Goal: Task Accomplishment & Management: Use online tool/utility

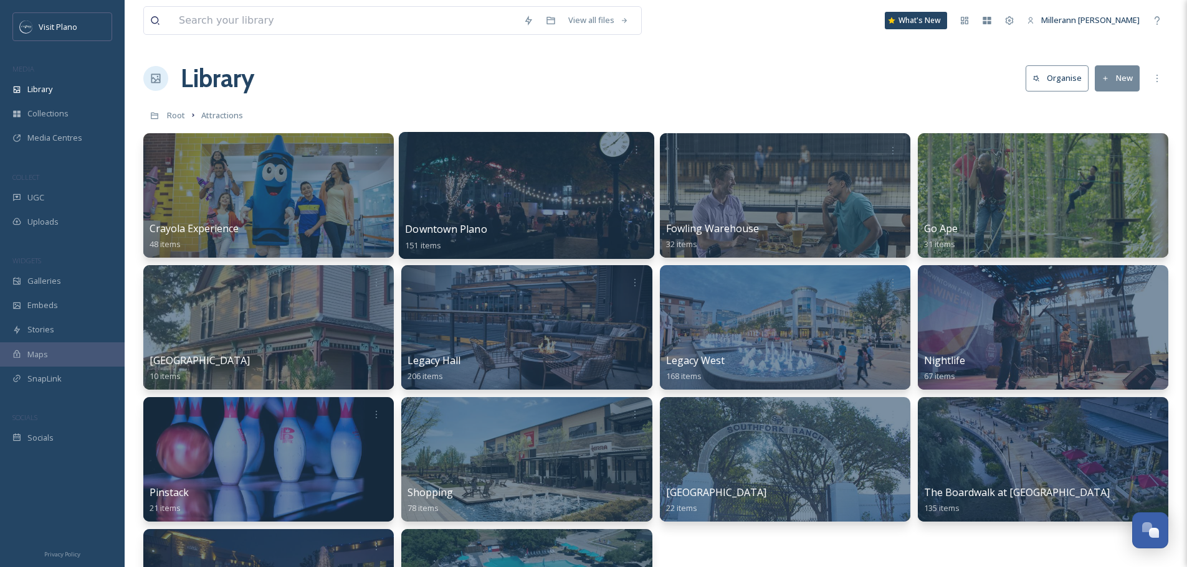
click at [521, 207] on div at bounding box center [526, 195] width 255 height 127
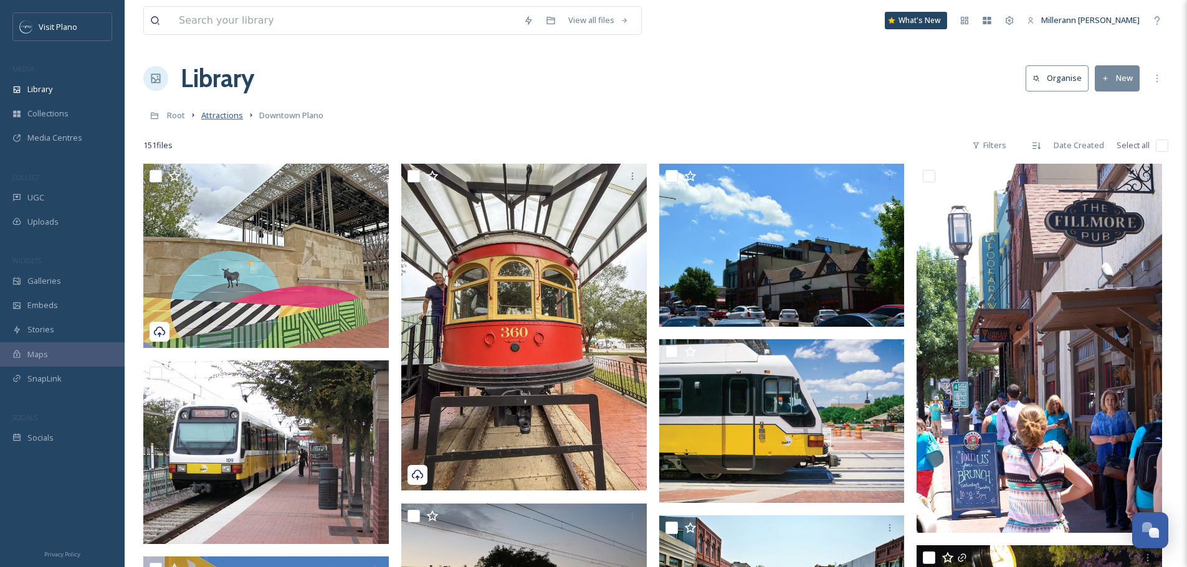
click at [232, 113] on span "Attractions" at bounding box center [222, 115] width 42 height 11
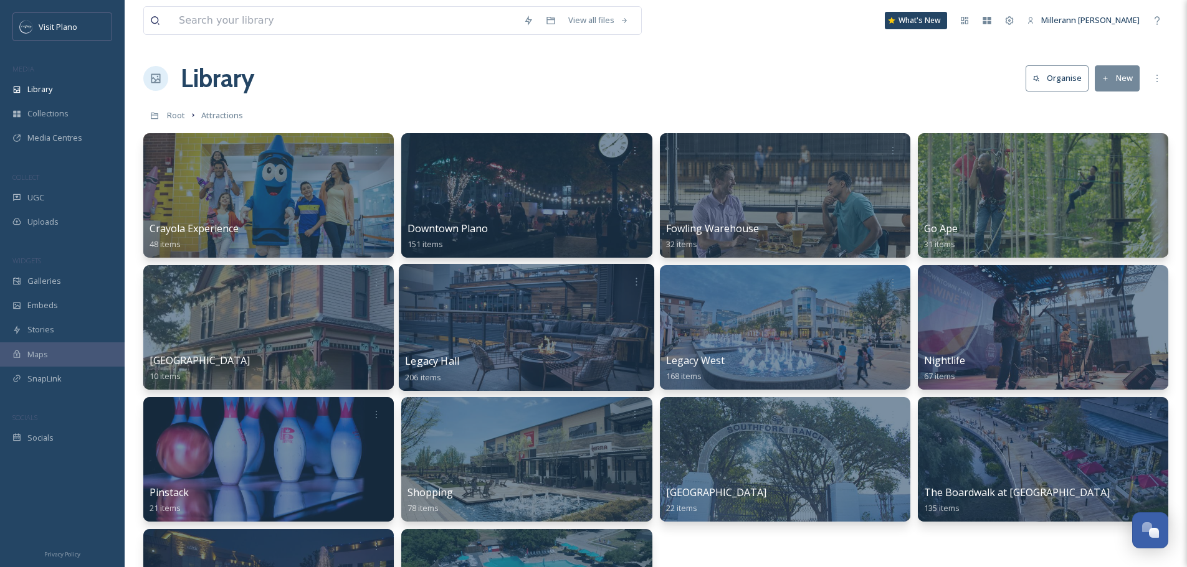
click at [566, 321] on div at bounding box center [526, 327] width 255 height 127
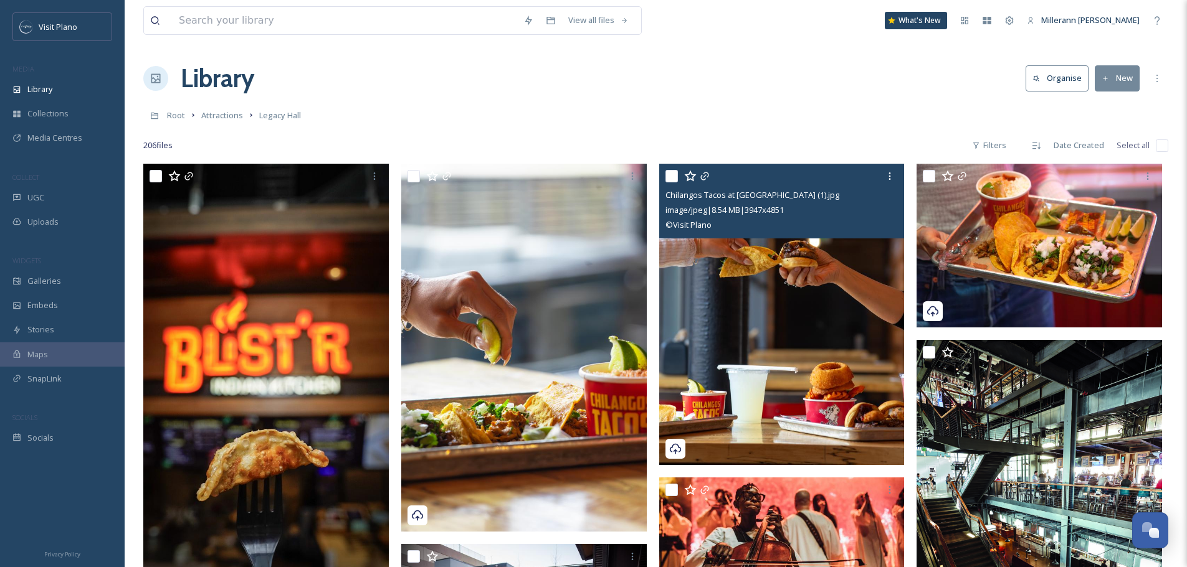
click at [674, 176] on input "checkbox" at bounding box center [671, 176] width 12 height 12
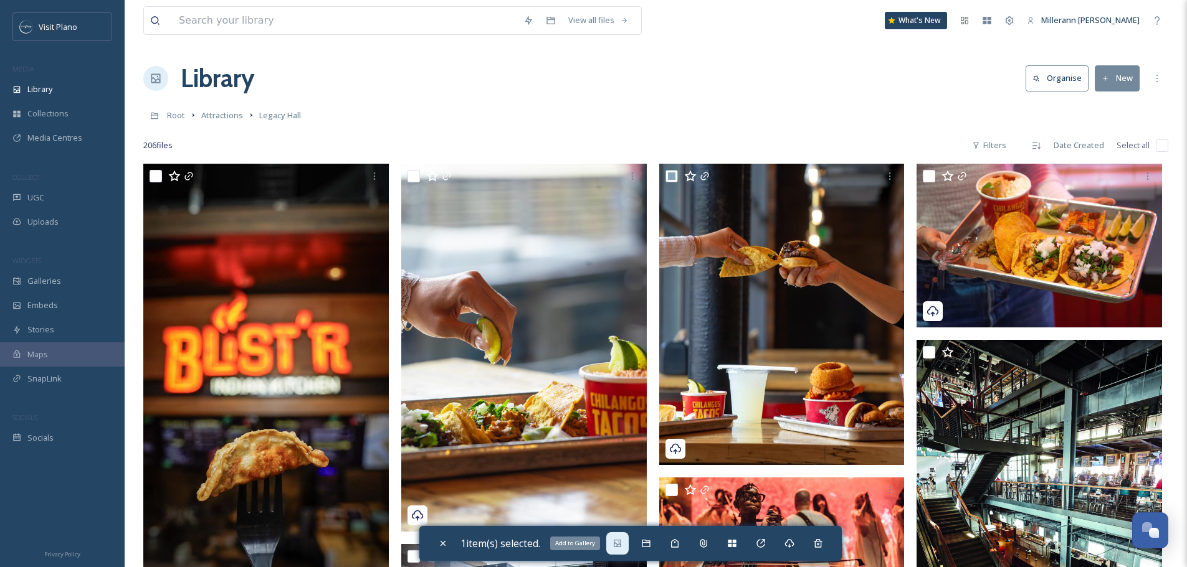
click at [619, 546] on icon at bounding box center [617, 544] width 10 height 10
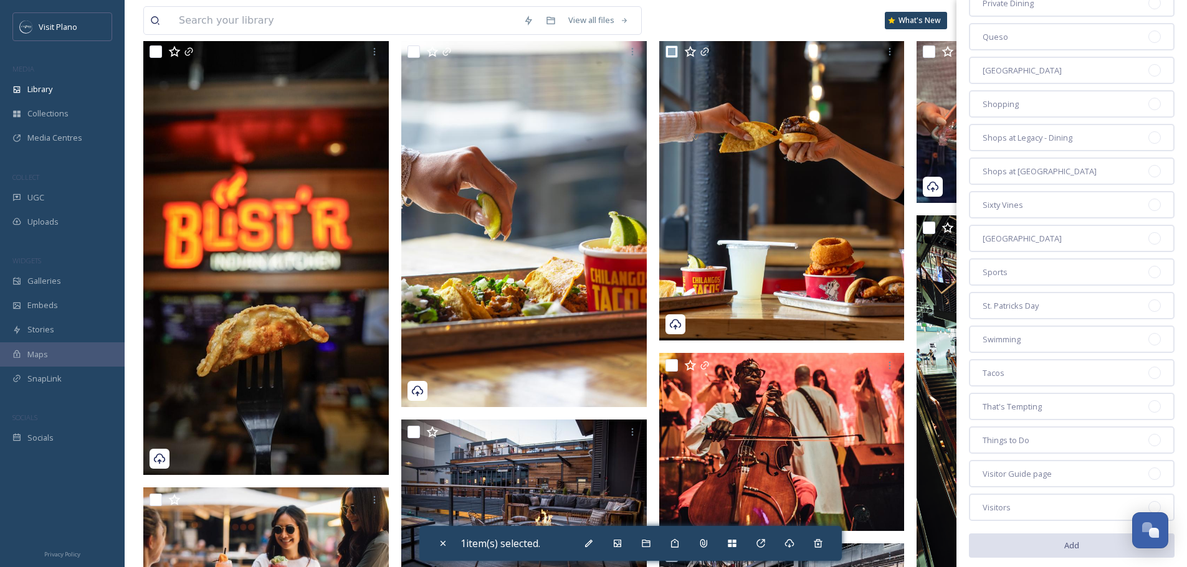
scroll to position [1720, 0]
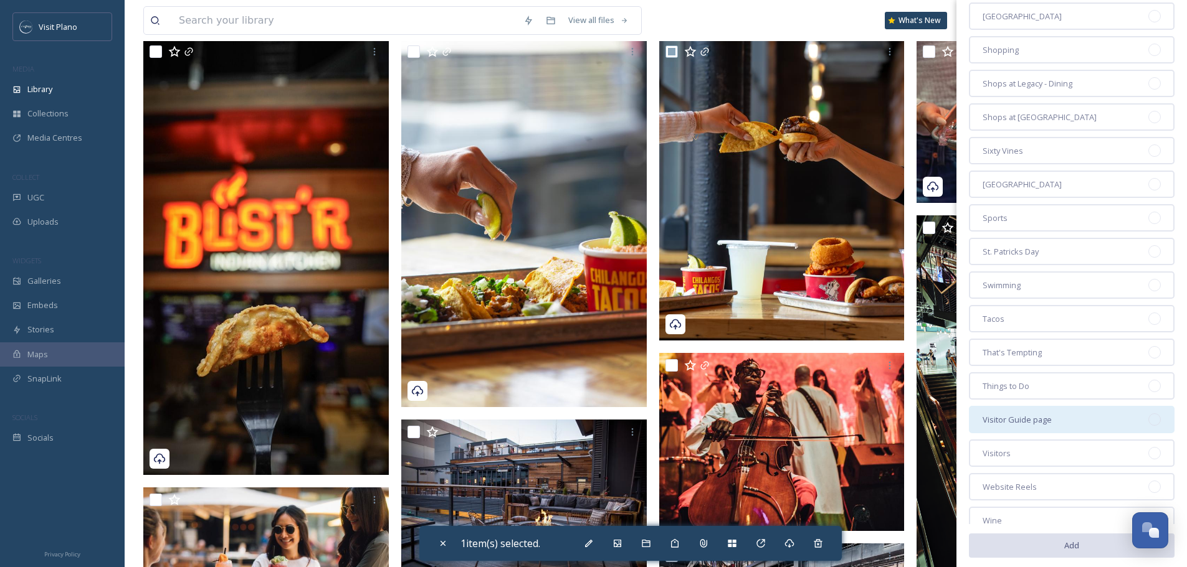
click at [1096, 419] on div "Visitor Guide page" at bounding box center [1072, 419] width 206 height 27
click at [1106, 551] on button "Add" at bounding box center [1072, 546] width 206 height 26
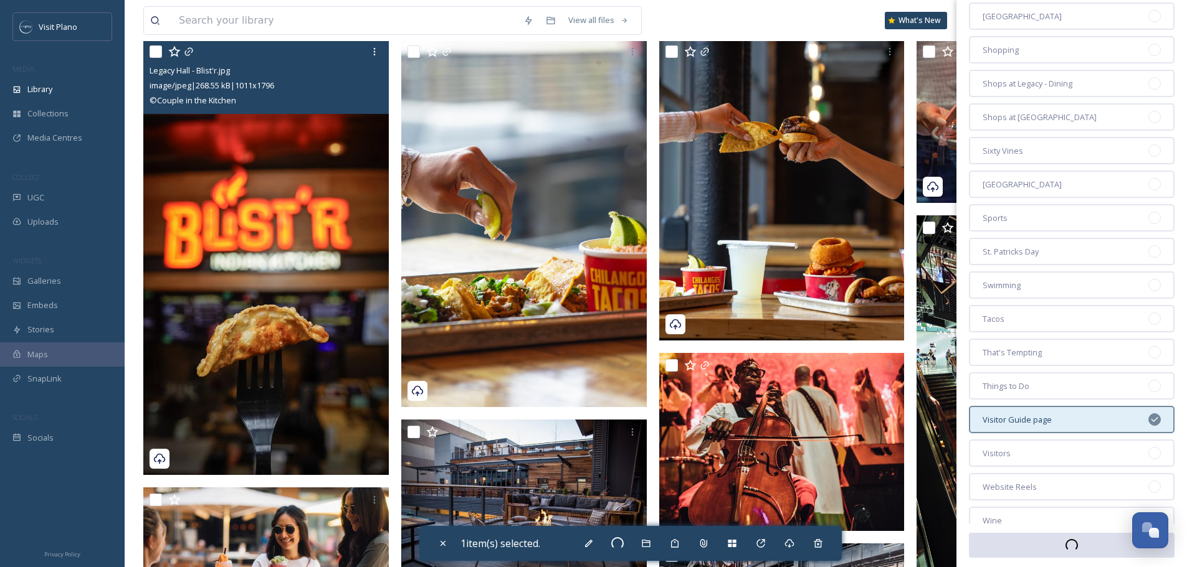
checkbox input "false"
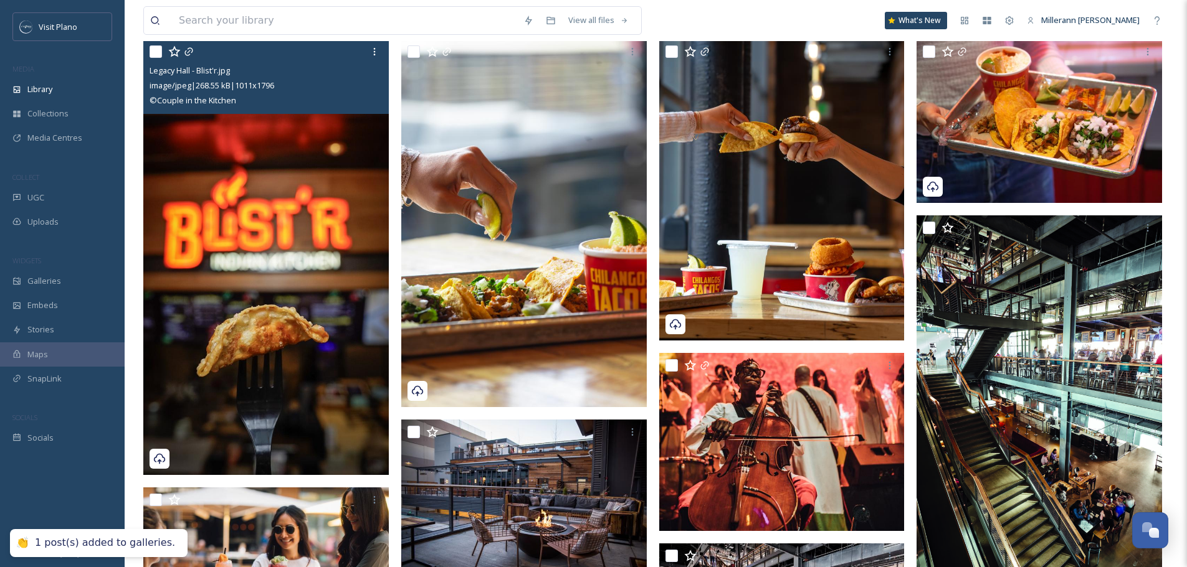
scroll to position [0, 0]
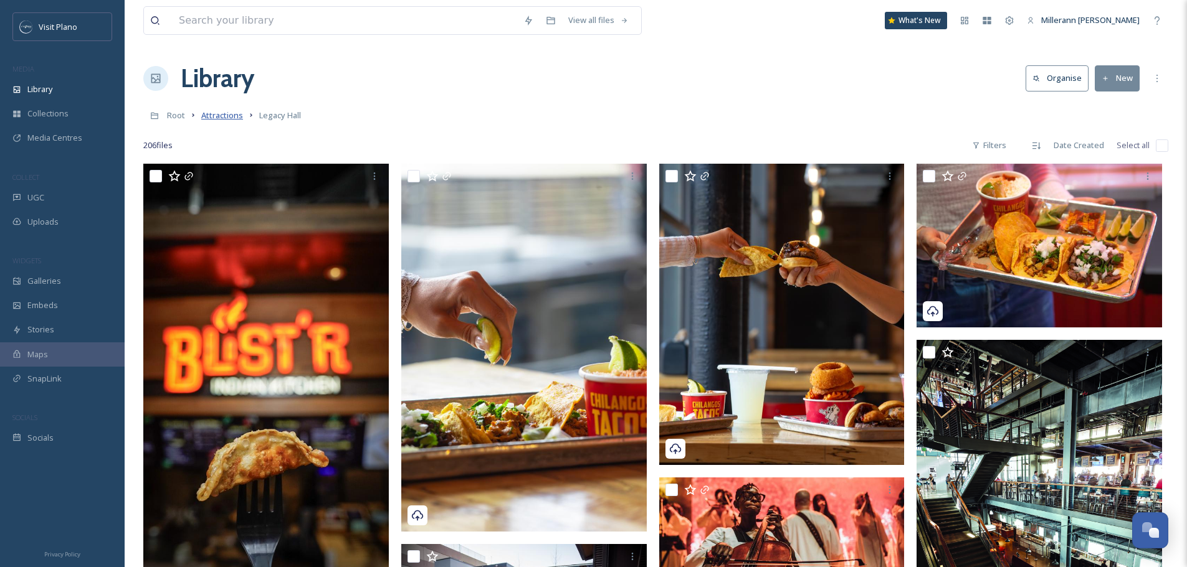
click at [221, 115] on span "Attractions" at bounding box center [222, 115] width 42 height 11
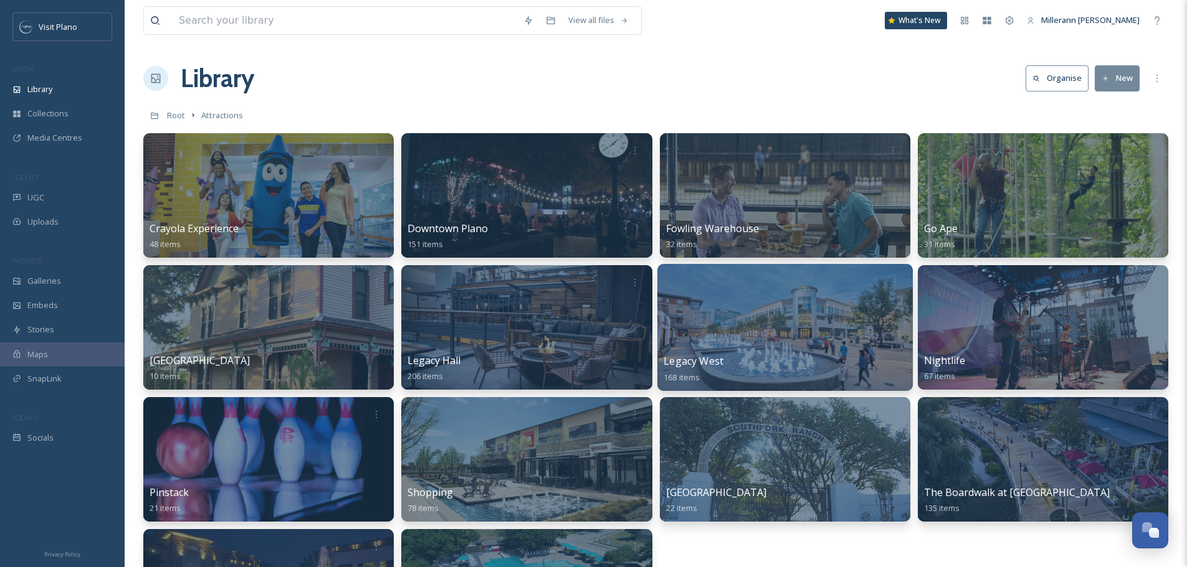
click at [741, 325] on div at bounding box center [784, 327] width 255 height 127
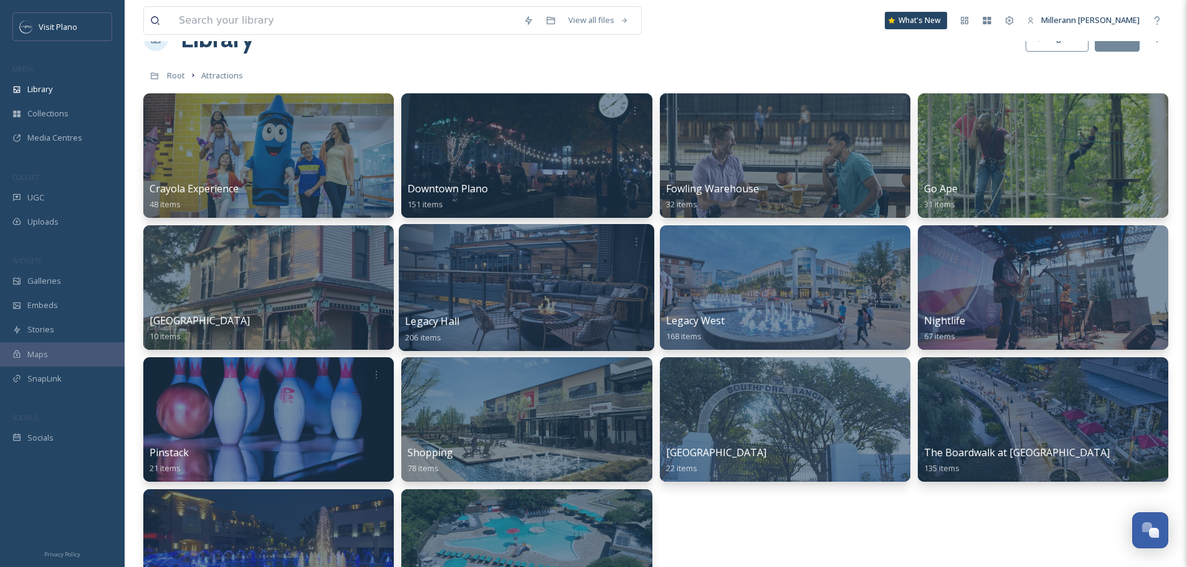
scroll to position [62, 0]
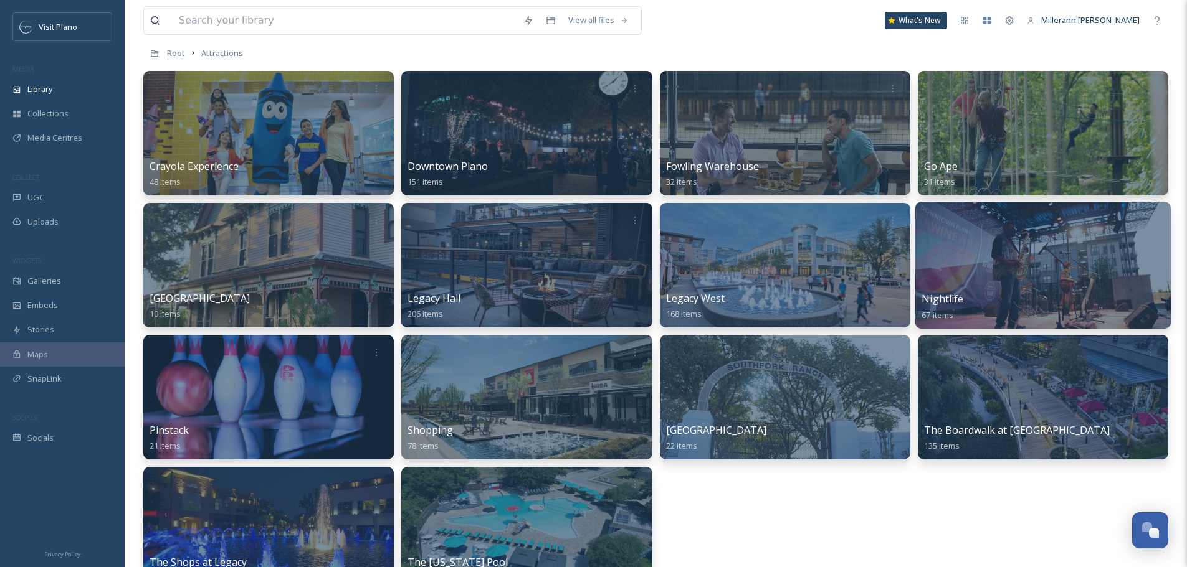
click at [1040, 282] on div at bounding box center [1042, 265] width 255 height 127
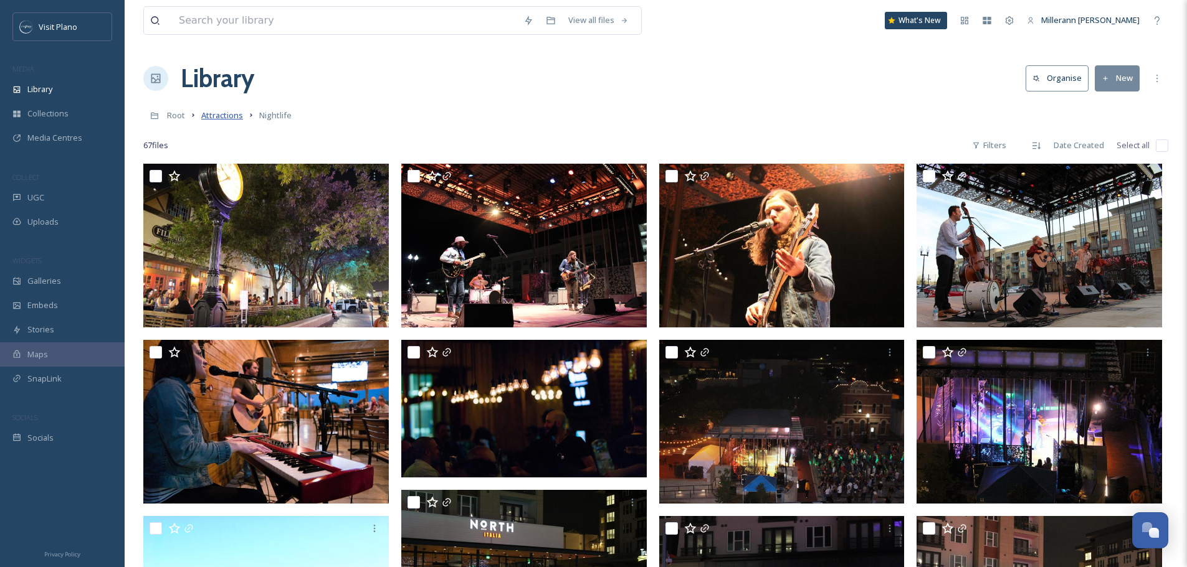
click at [229, 111] on span "Attractions" at bounding box center [222, 115] width 42 height 11
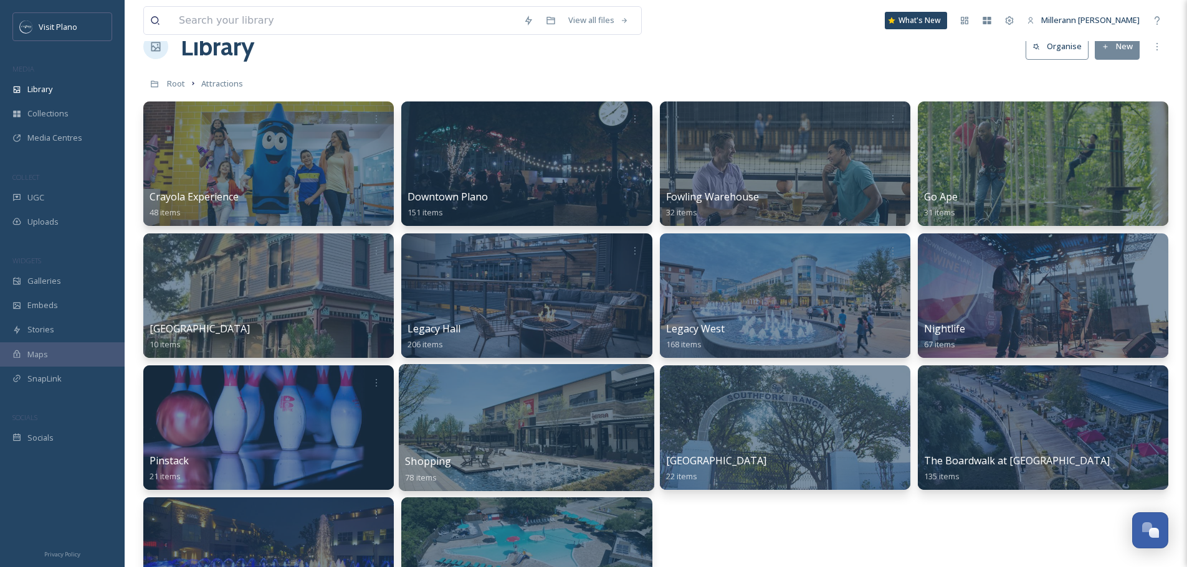
scroll to position [62, 0]
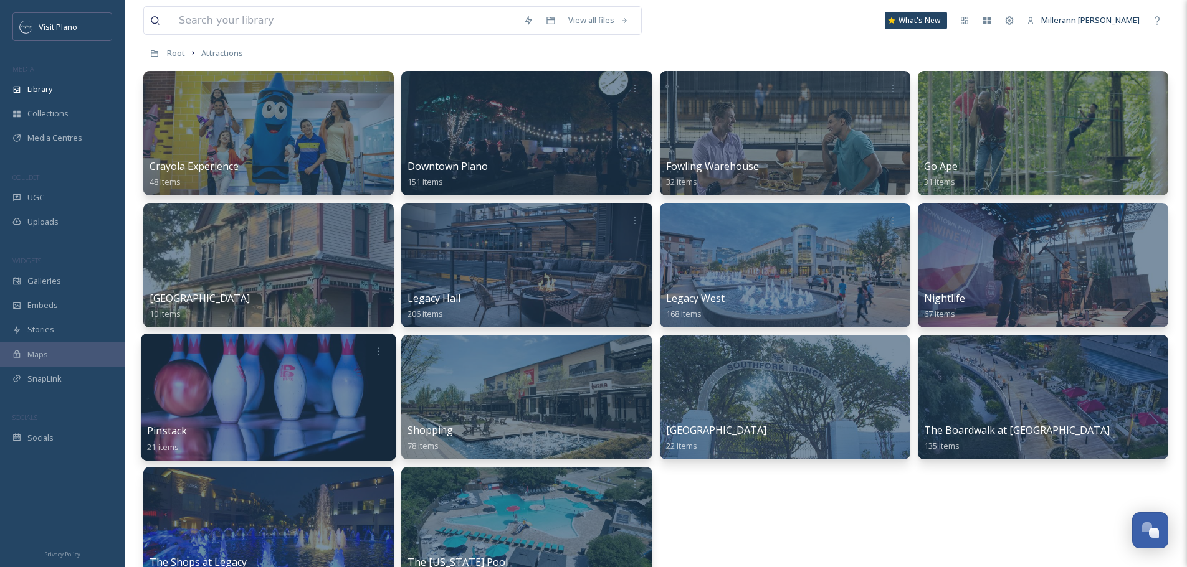
click at [220, 375] on div at bounding box center [268, 397] width 255 height 127
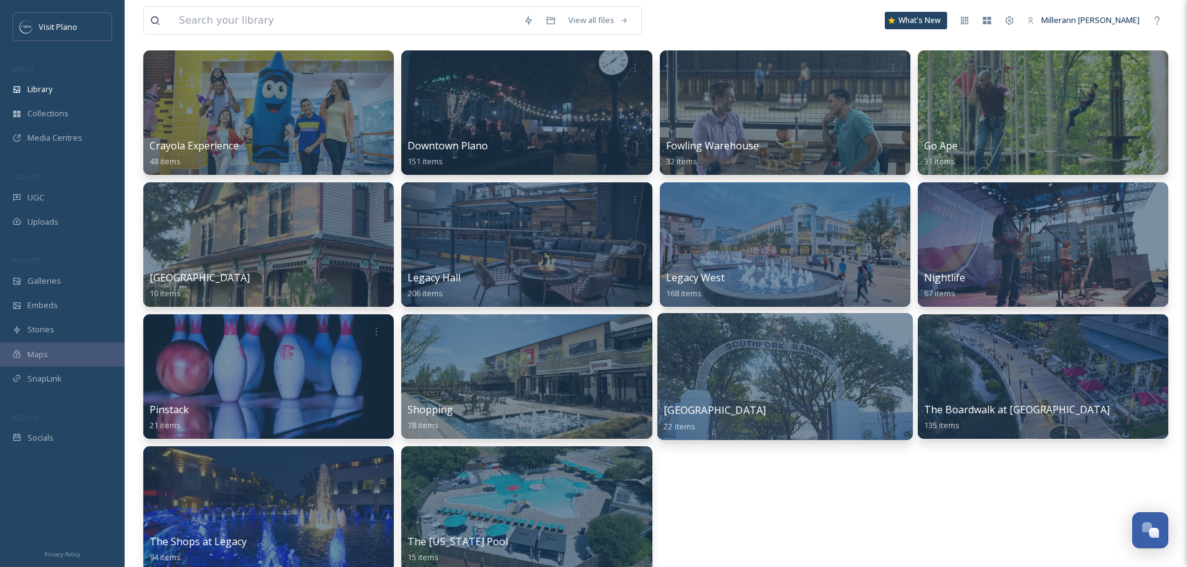
scroll to position [125, 0]
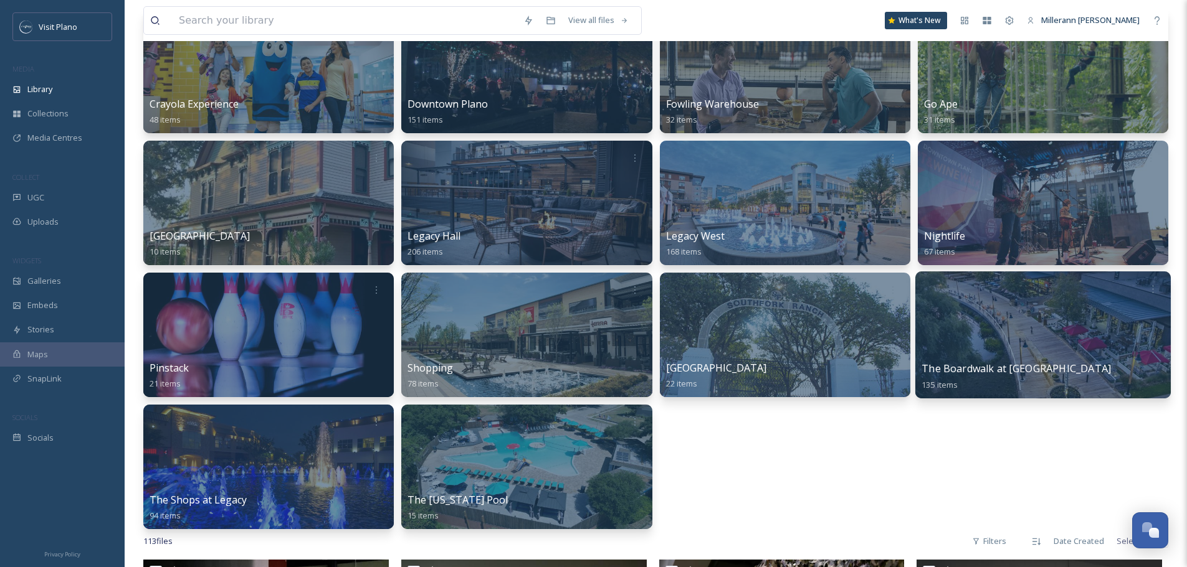
click at [995, 346] on div at bounding box center [1042, 335] width 255 height 127
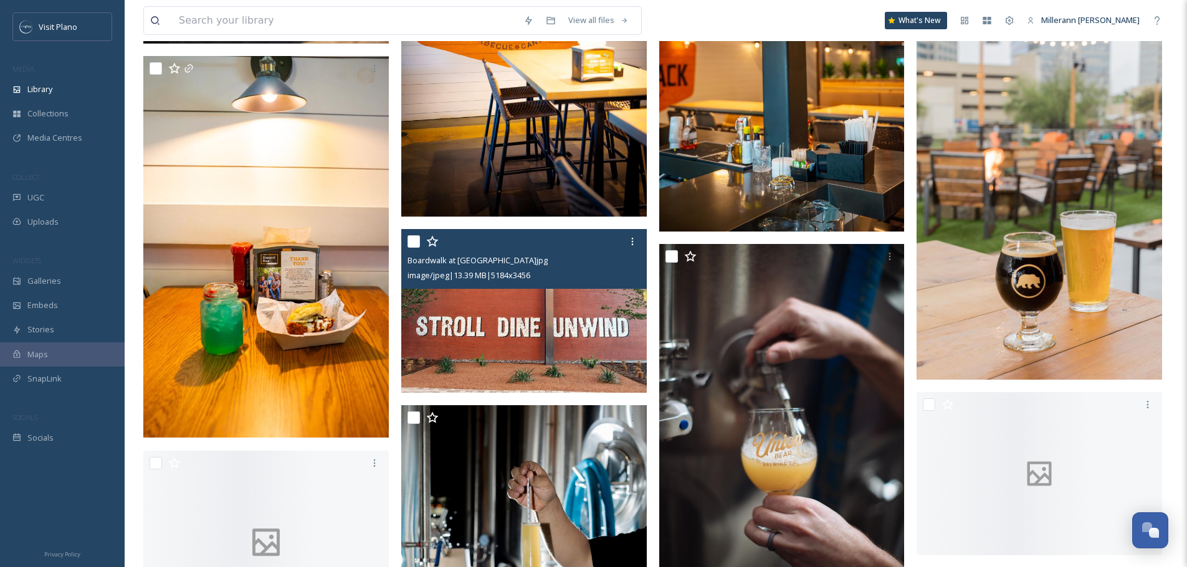
scroll to position [1744, 0]
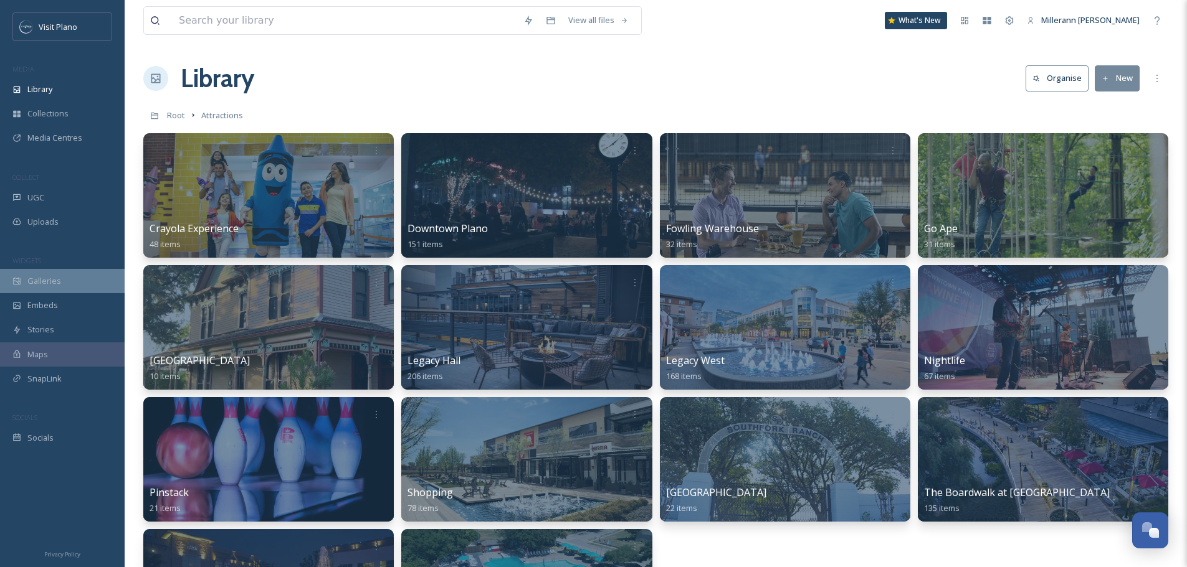
click at [48, 278] on span "Galleries" at bounding box center [44, 281] width 34 height 12
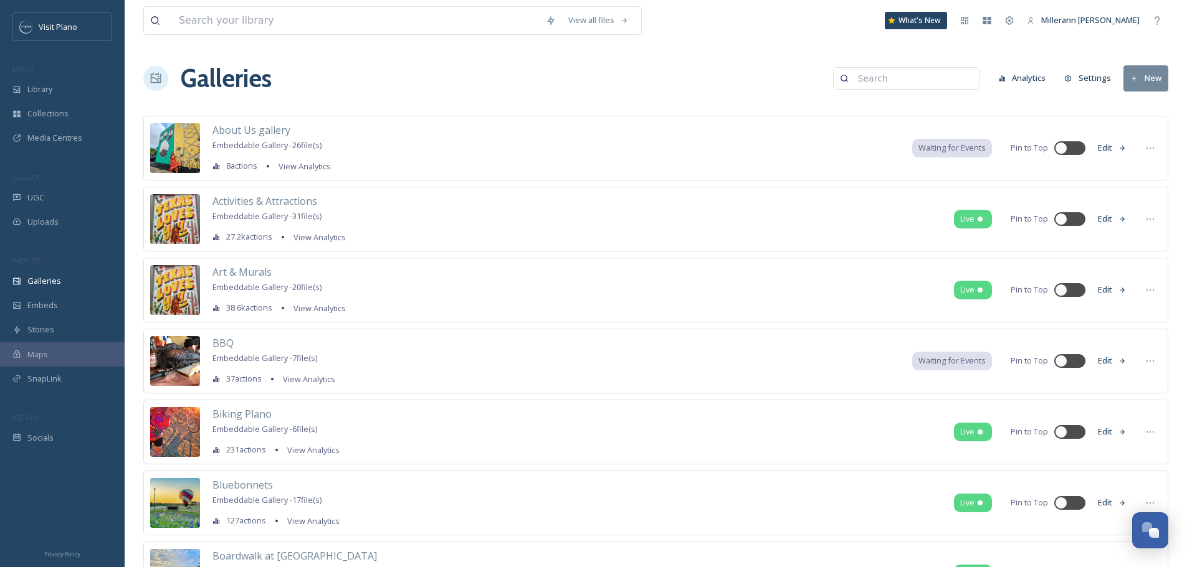
click at [878, 80] on input at bounding box center [912, 78] width 121 height 25
type input "visitor guide"
click at [871, 103] on strong "Visitor Guide page" at bounding box center [850, 104] width 77 height 11
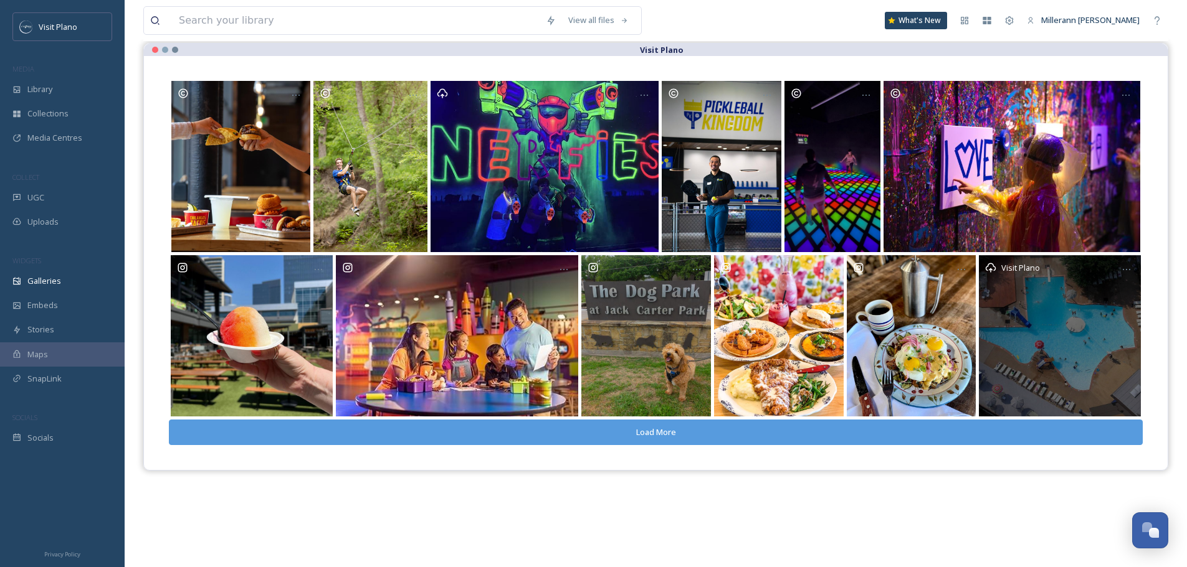
scroll to position [125, 0]
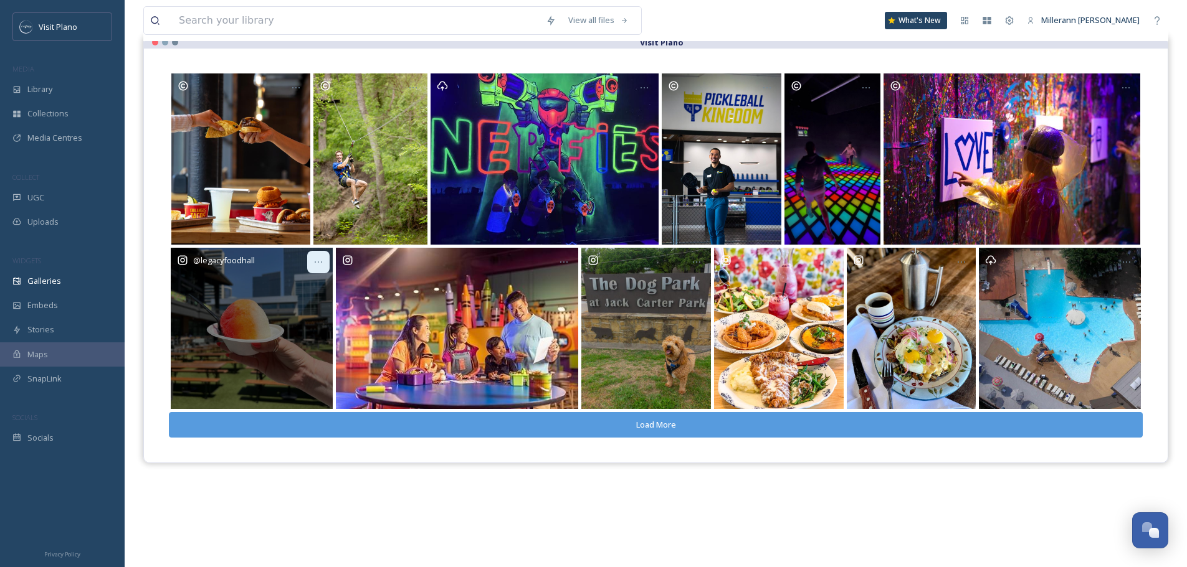
click at [312, 261] on div at bounding box center [318, 262] width 22 height 22
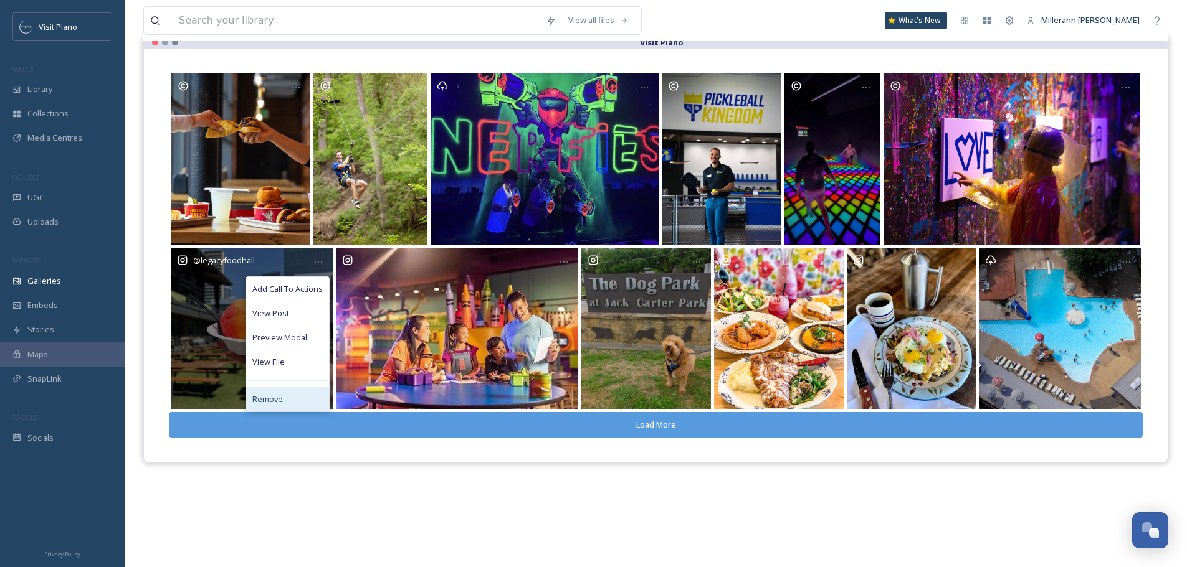
click at [280, 400] on span "Remove" at bounding box center [267, 400] width 31 height 12
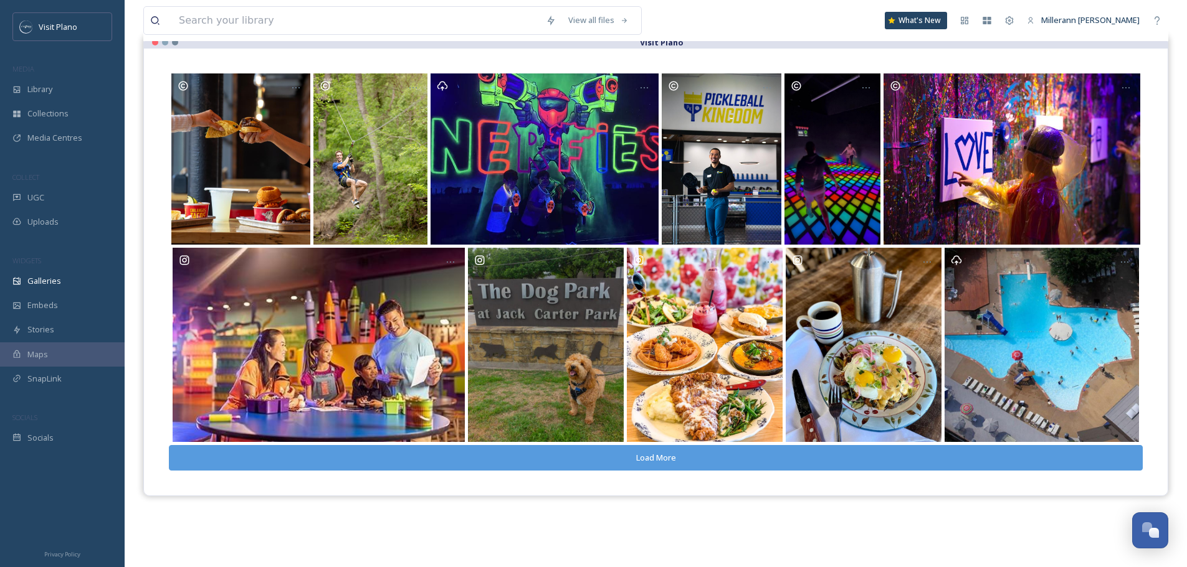
click at [656, 457] on button "Load More" at bounding box center [656, 458] width 974 height 26
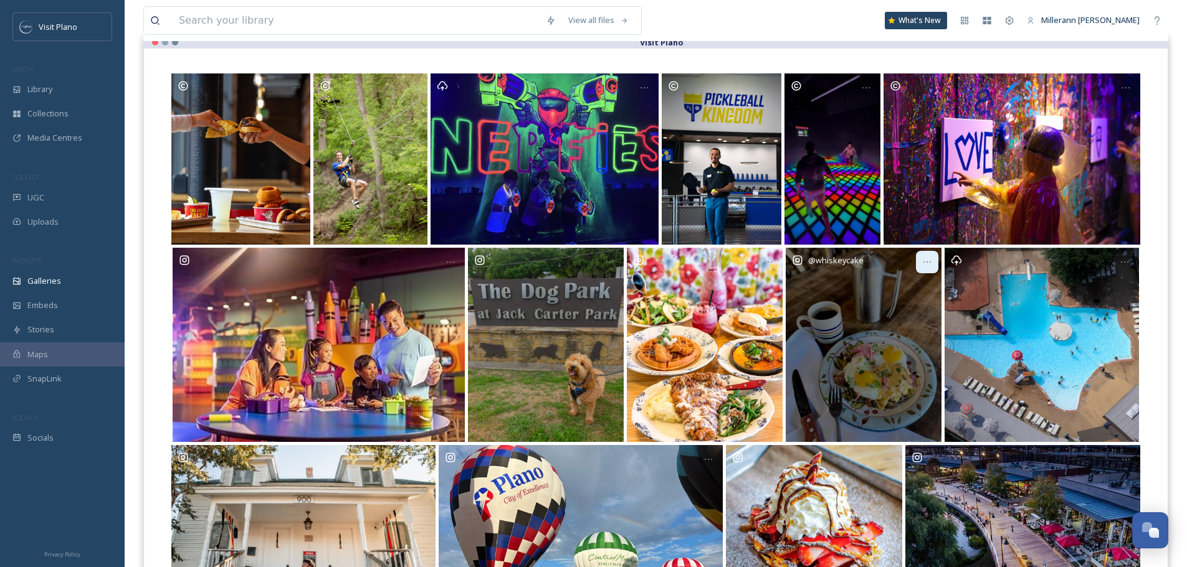
click at [924, 261] on icon at bounding box center [927, 262] width 10 height 10
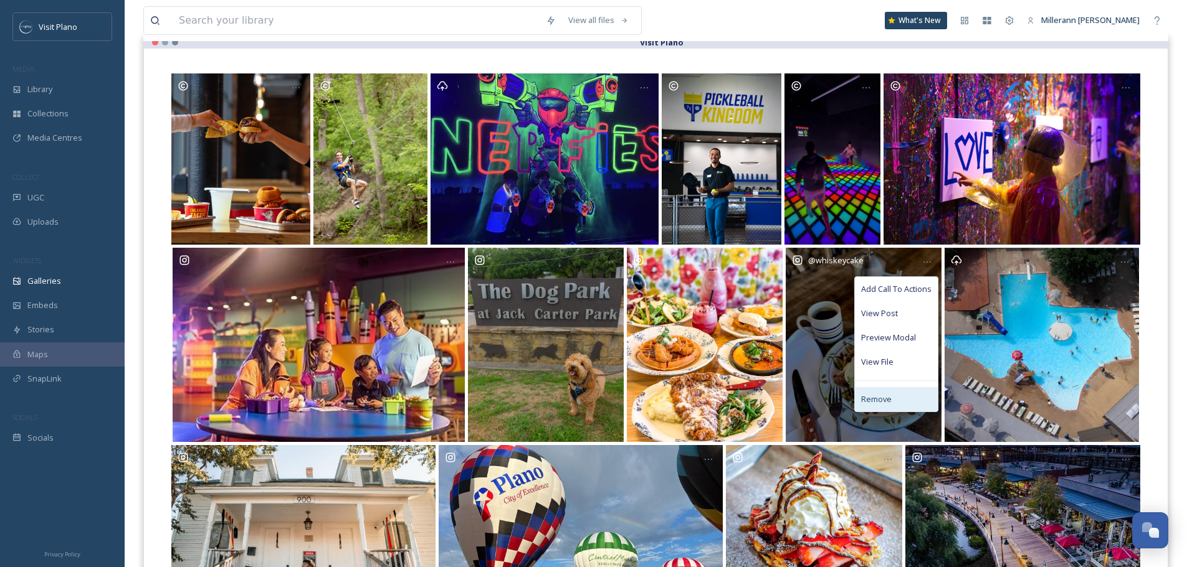
click at [877, 403] on span "Remove" at bounding box center [876, 400] width 31 height 12
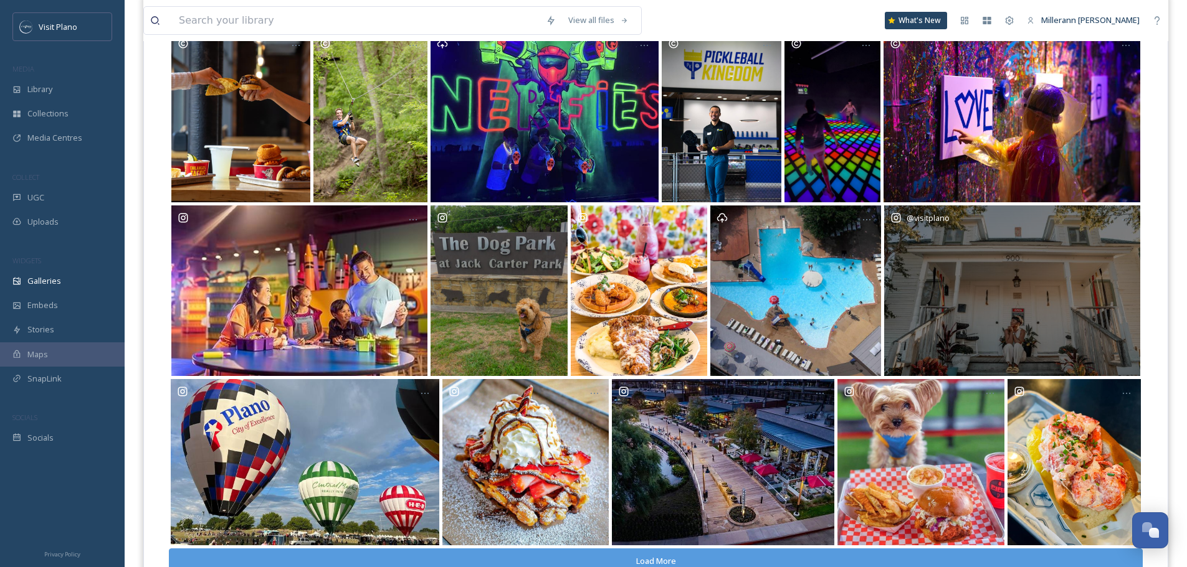
scroll to position [218, 0]
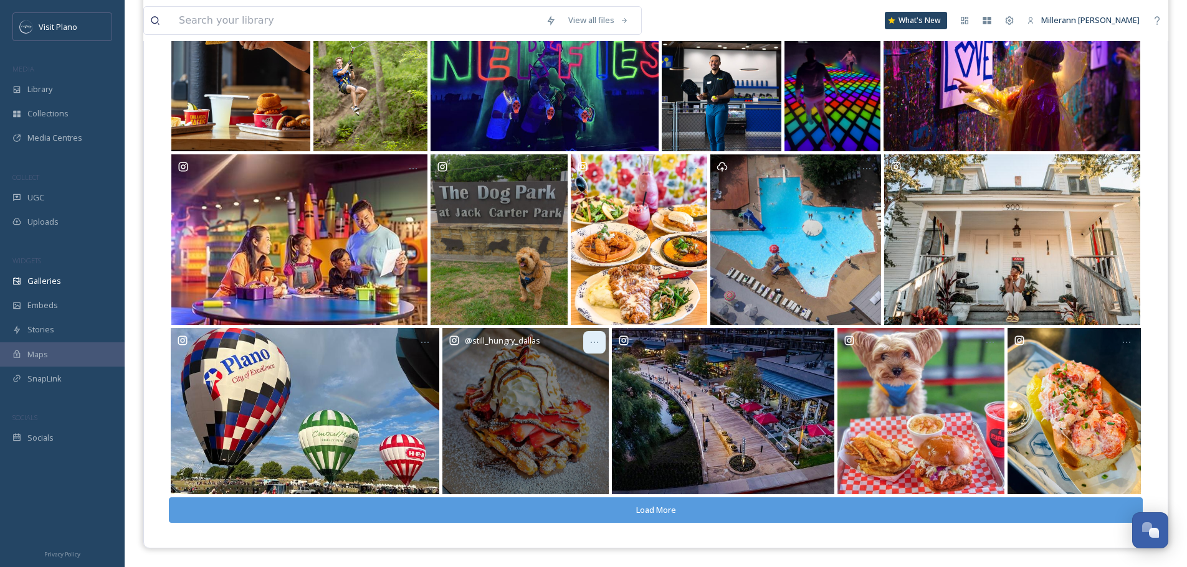
click at [591, 346] on icon at bounding box center [594, 343] width 10 height 10
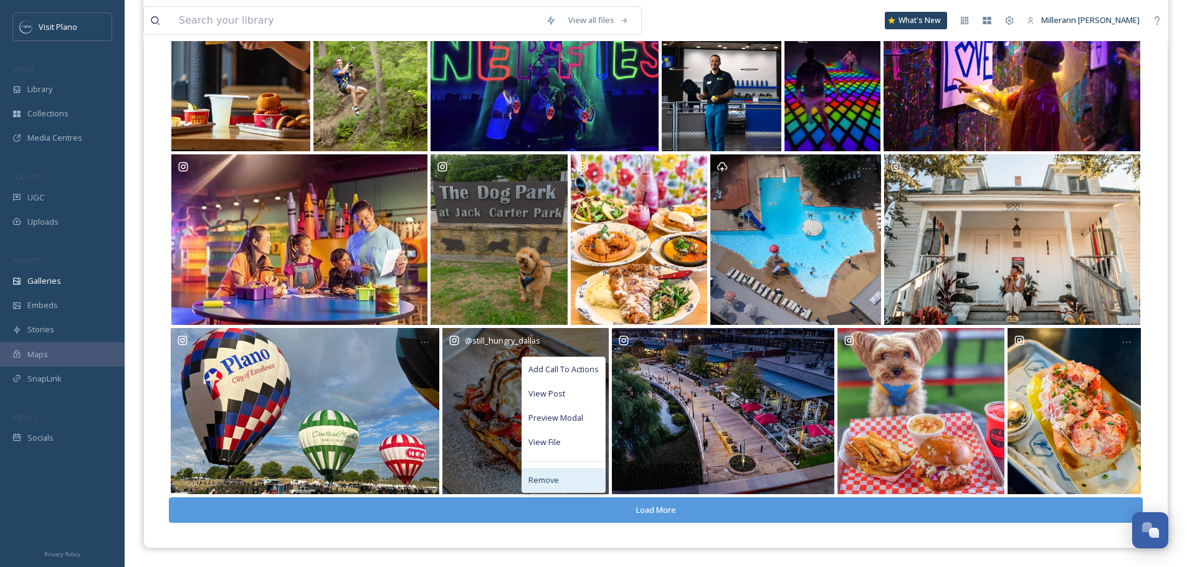
click at [562, 477] on div "Remove" at bounding box center [563, 480] width 83 height 24
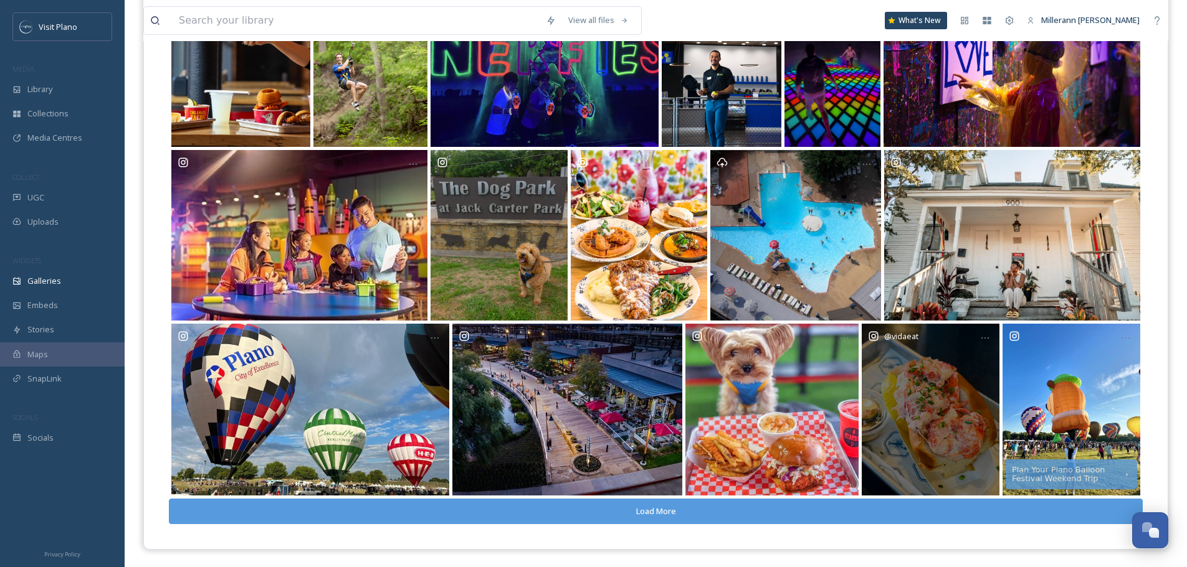
scroll to position [224, 0]
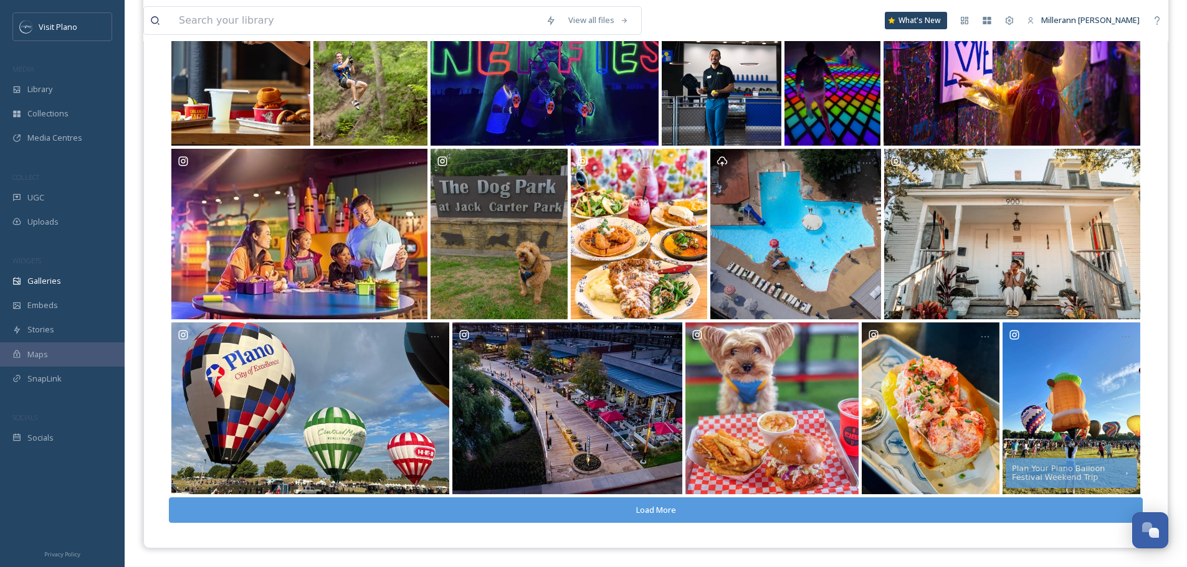
click at [647, 505] on button "Load More" at bounding box center [656, 511] width 974 height 26
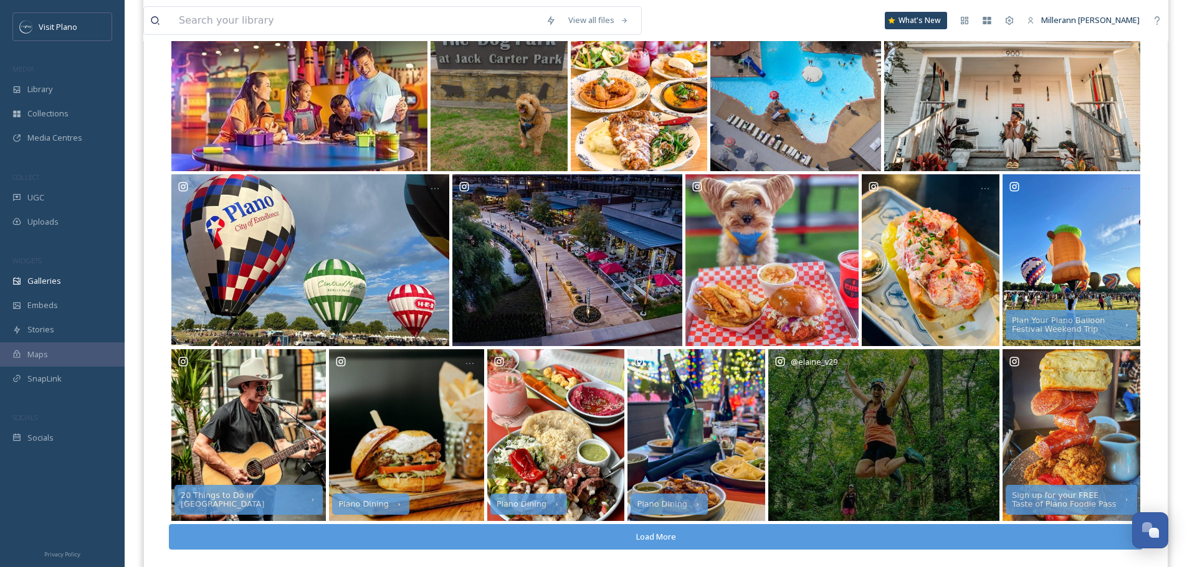
scroll to position [399, 0]
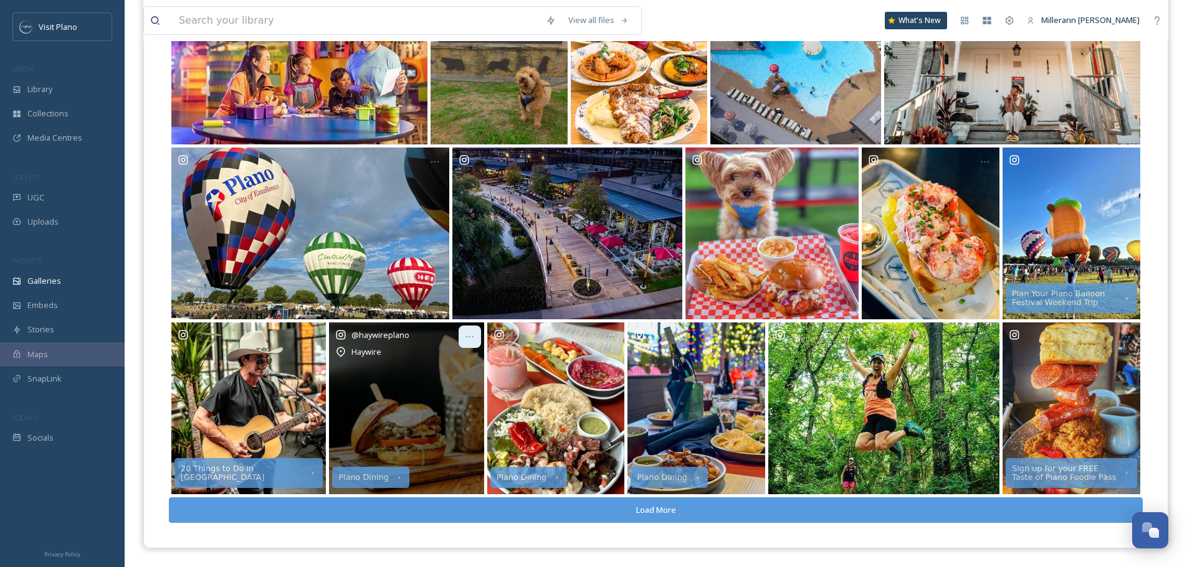
click at [474, 338] on icon at bounding box center [470, 337] width 10 height 10
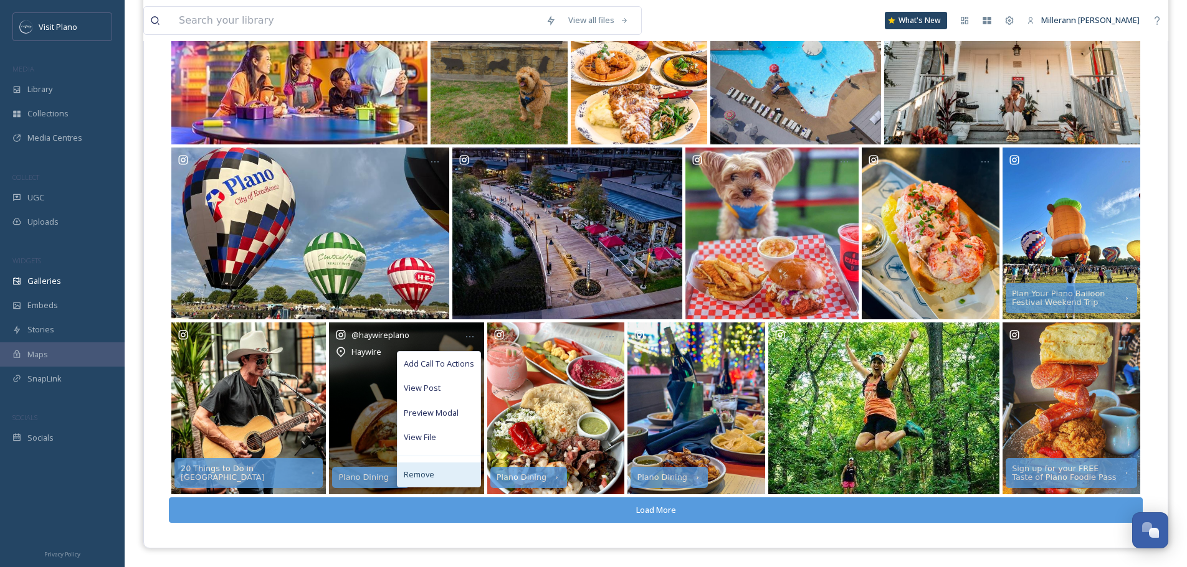
click at [435, 482] on div "Remove" at bounding box center [438, 475] width 83 height 24
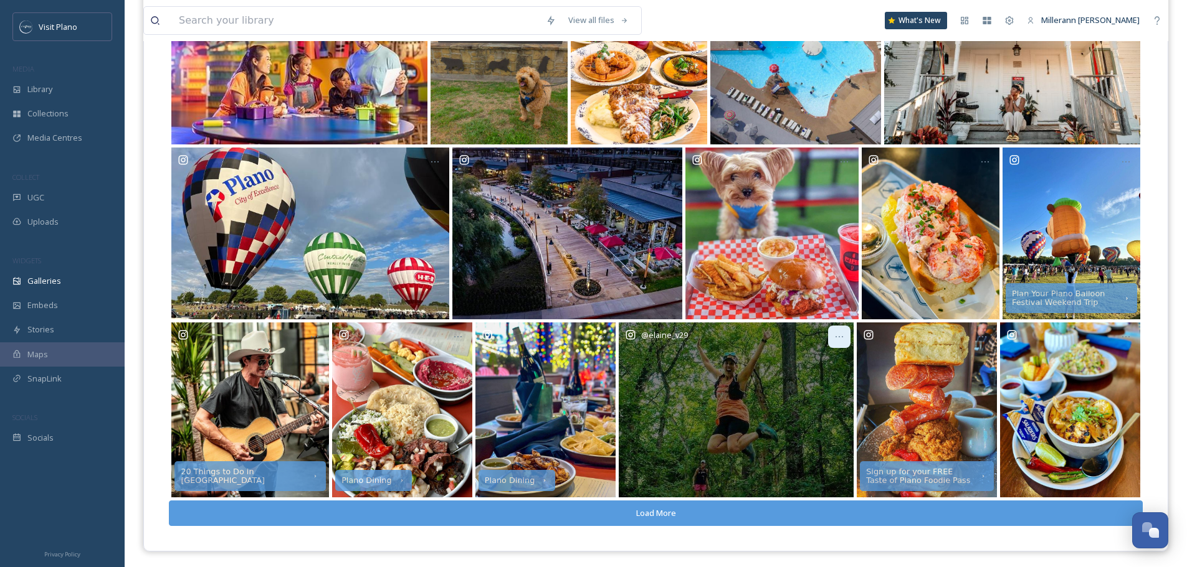
click at [842, 339] on icon at bounding box center [839, 337] width 10 height 10
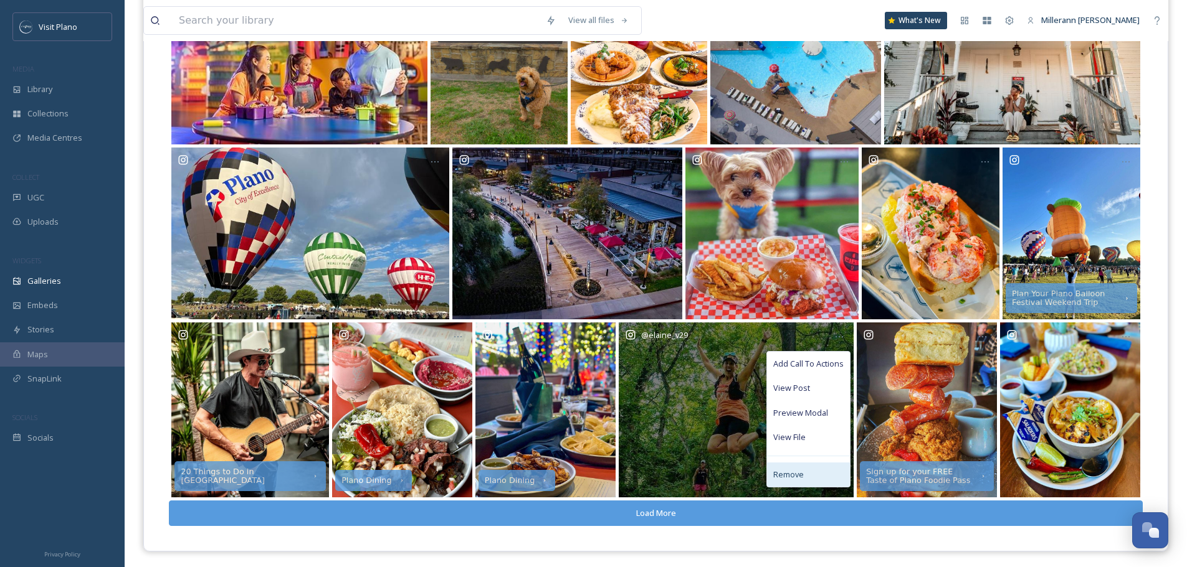
click at [794, 476] on span "Remove" at bounding box center [788, 475] width 31 height 12
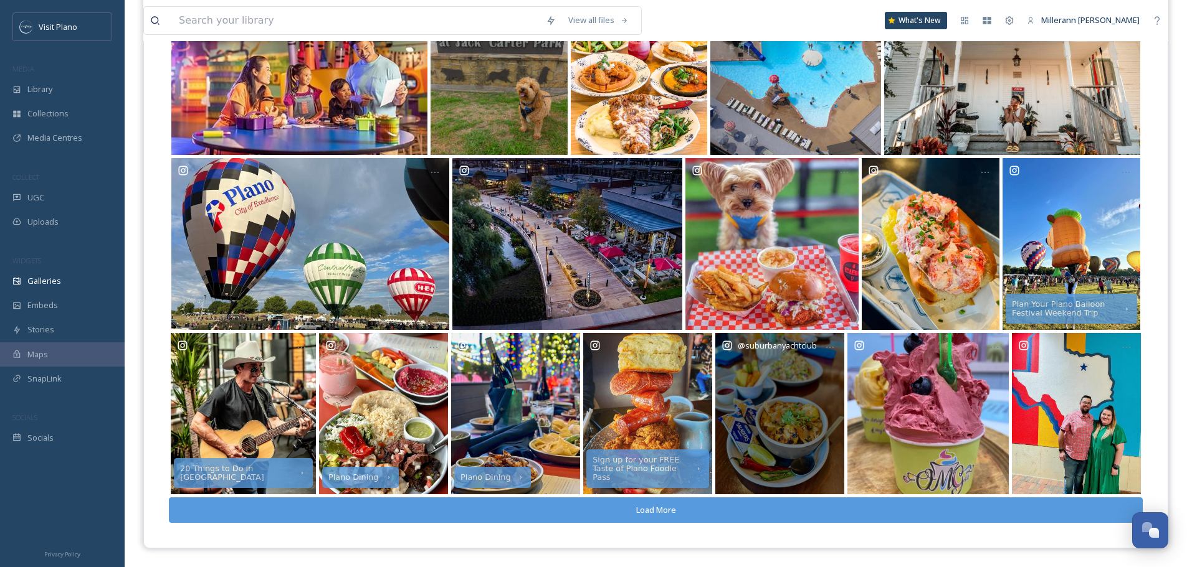
scroll to position [388, 0]
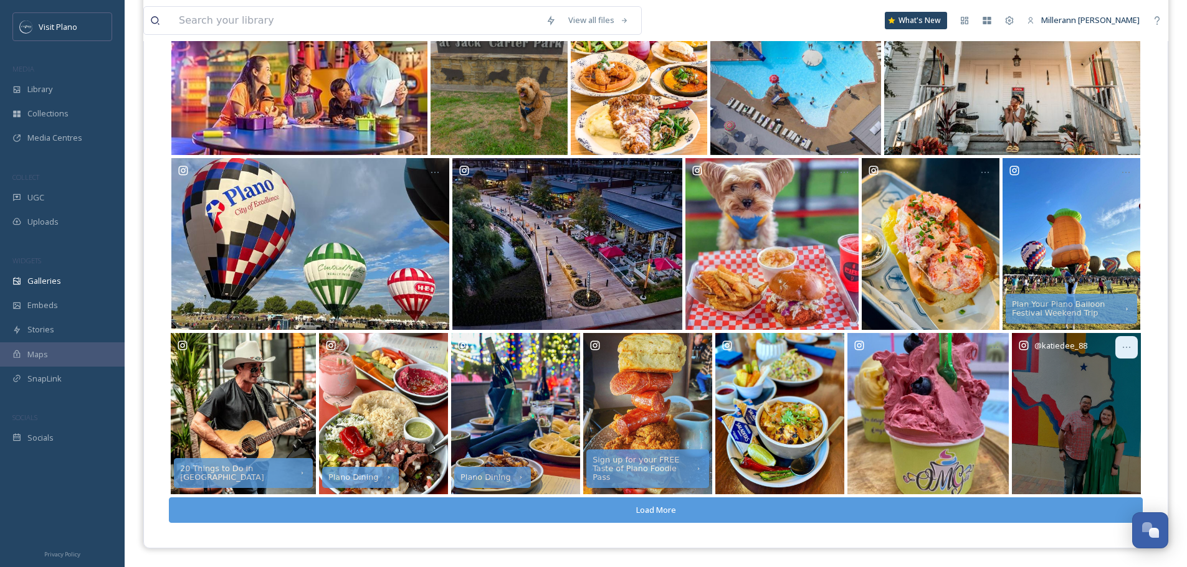
click at [1128, 348] on icon at bounding box center [1126, 348] width 10 height 10
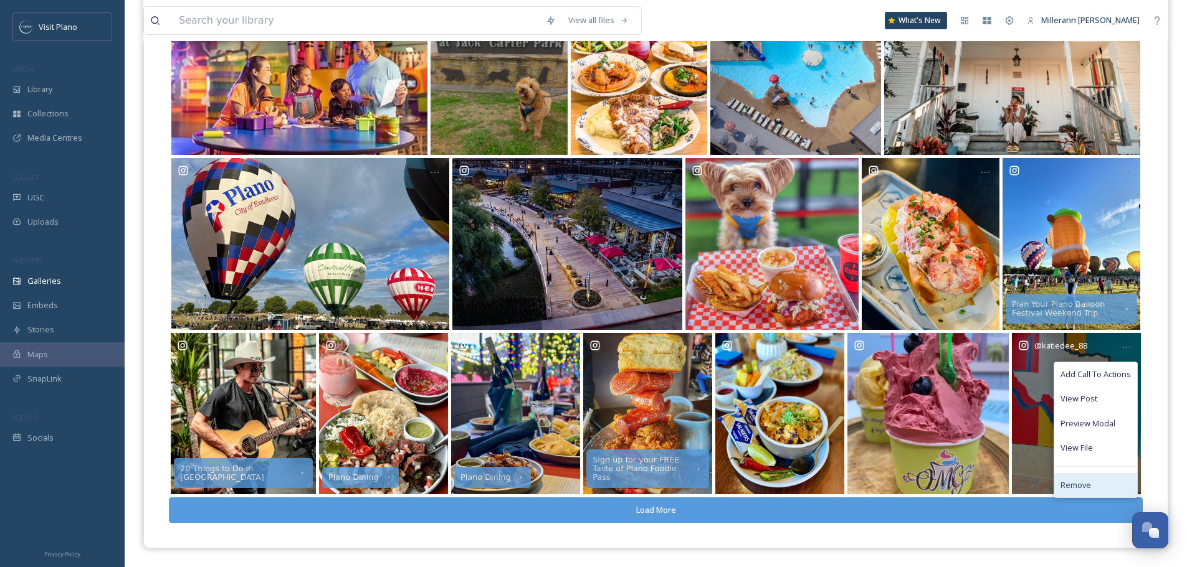
click at [1079, 491] on span "Remove" at bounding box center [1075, 486] width 31 height 12
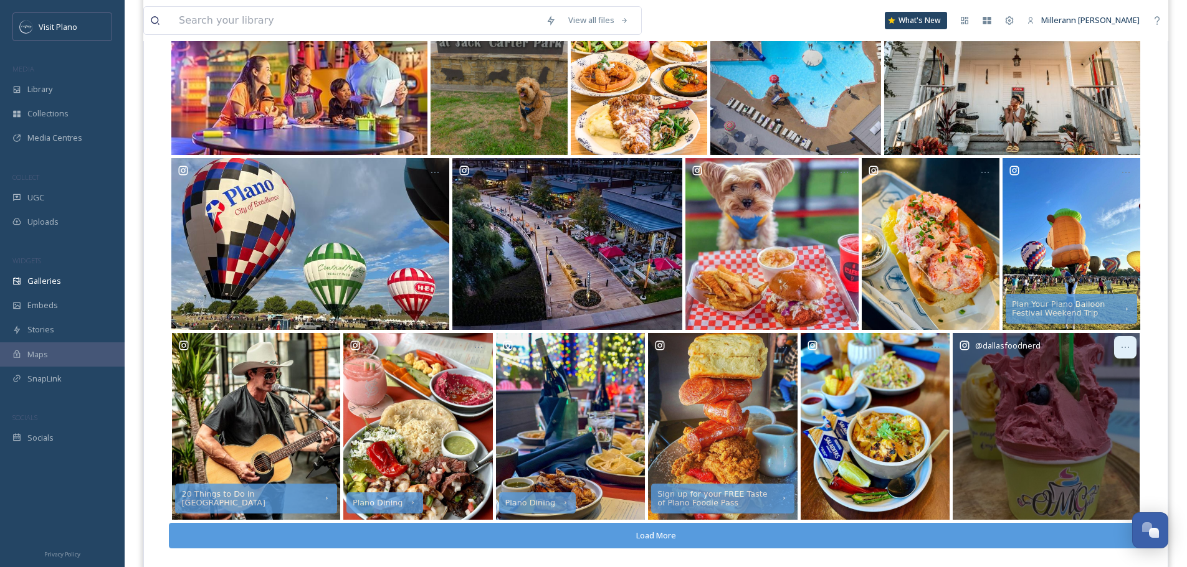
click at [1128, 347] on icon at bounding box center [1125, 348] width 10 height 10
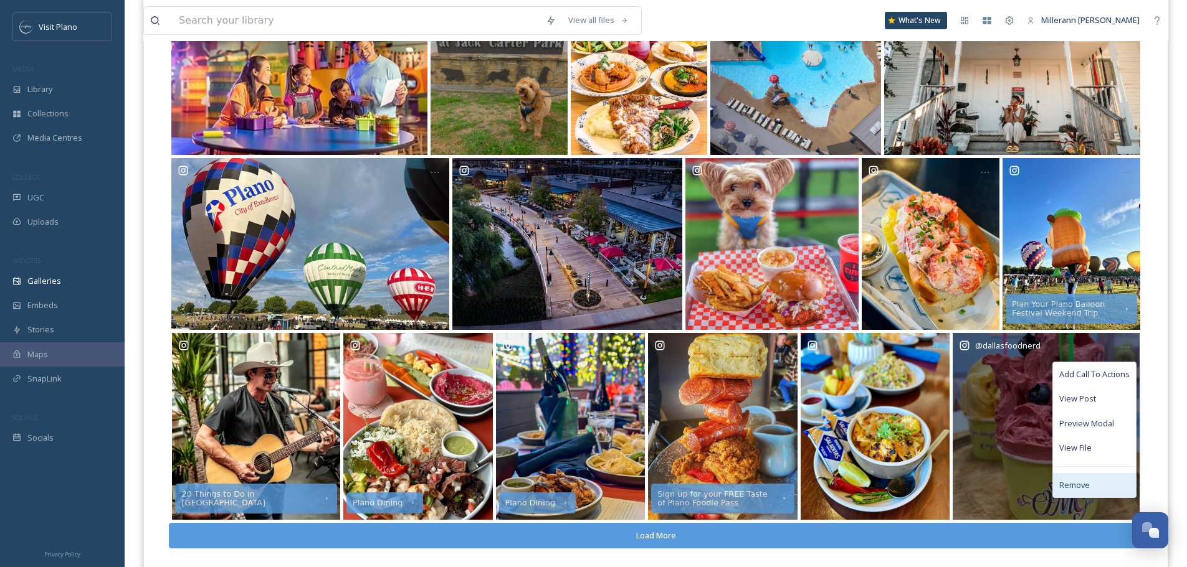
click at [1104, 490] on div "Remove" at bounding box center [1094, 485] width 83 height 24
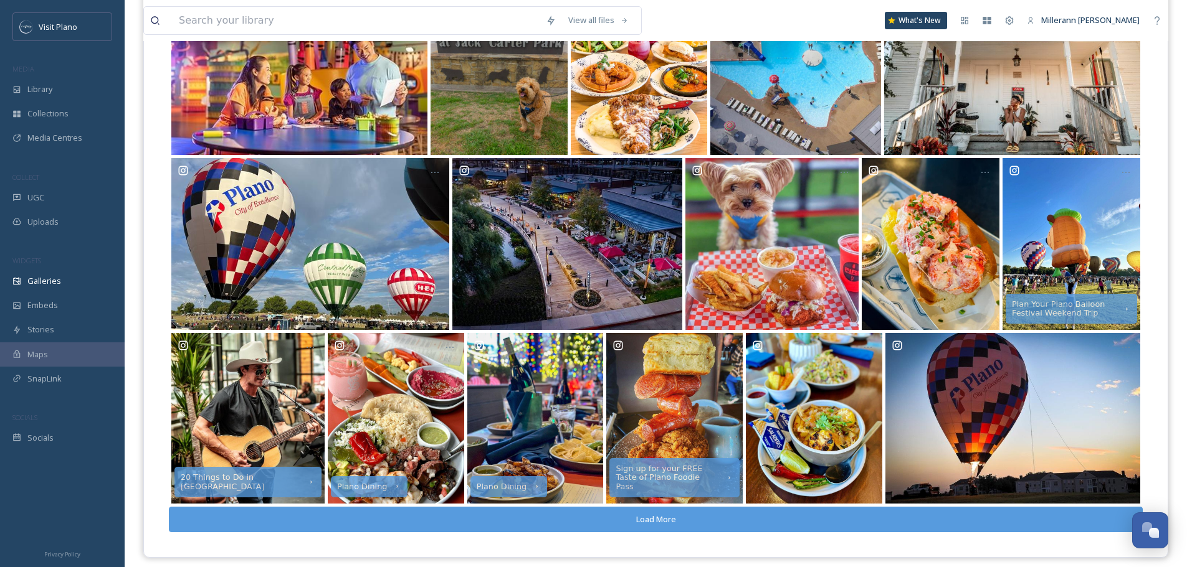
click at [843, 527] on button "Load More" at bounding box center [656, 520] width 974 height 26
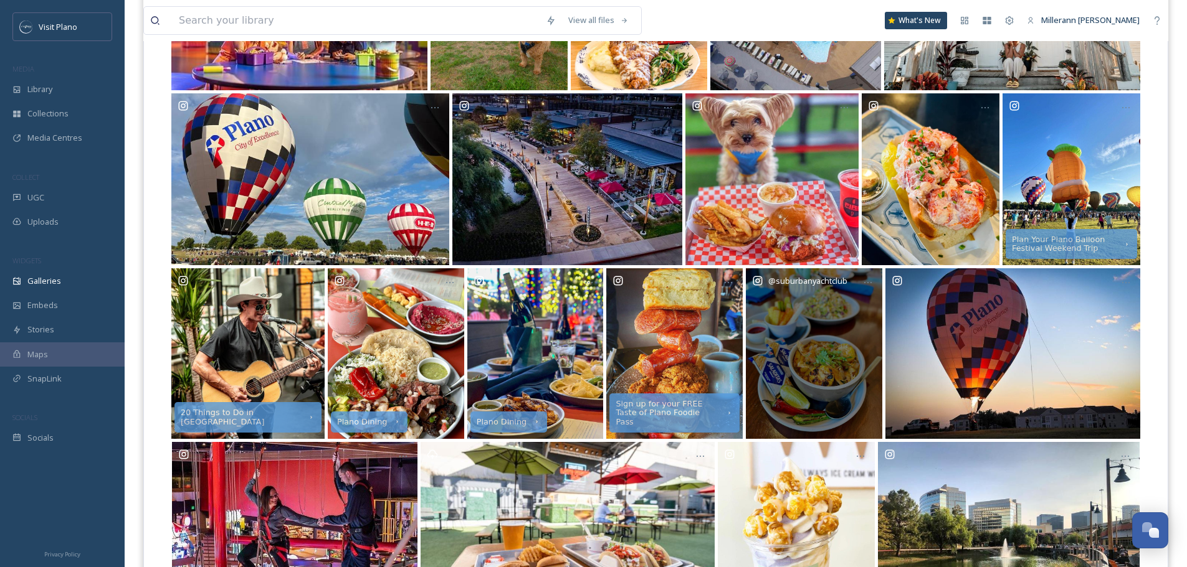
scroll to position [513, 0]
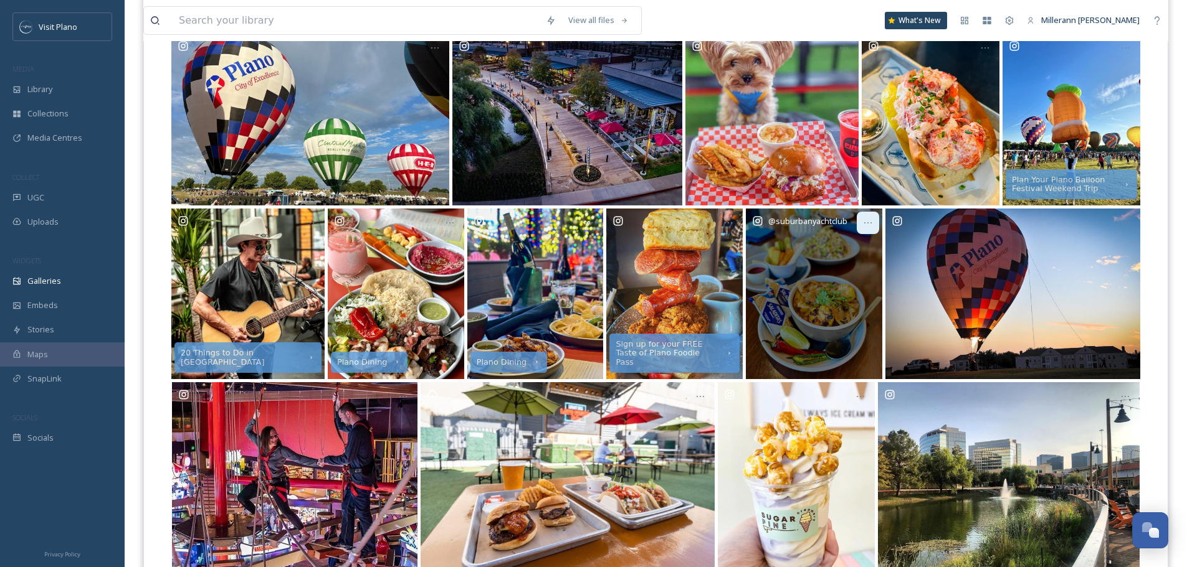
click at [875, 223] on div at bounding box center [867, 223] width 22 height 22
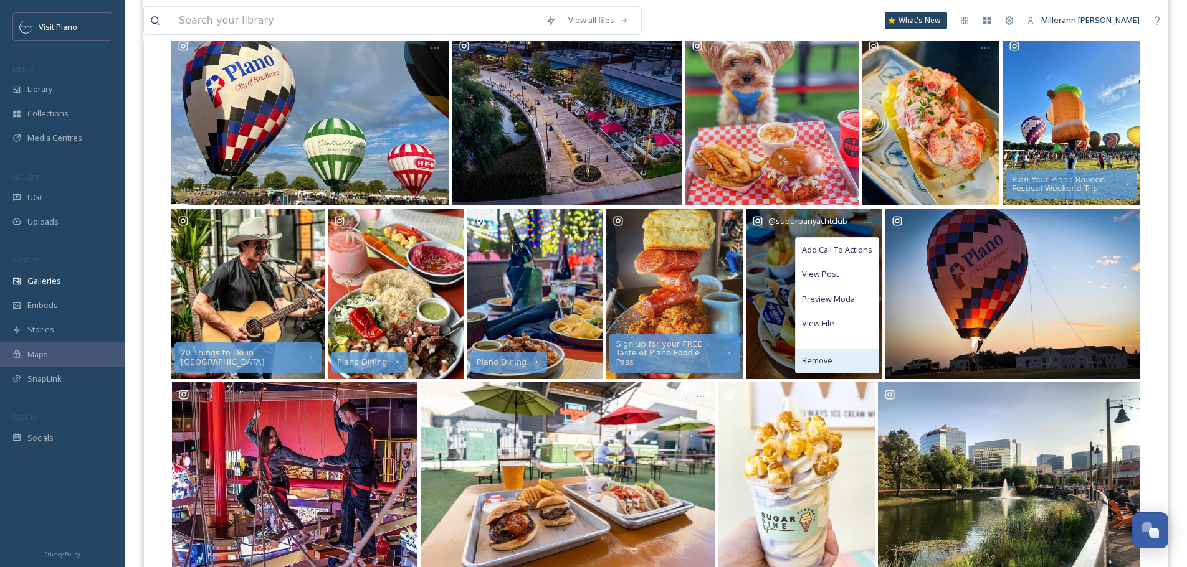
click at [863, 359] on div "Remove" at bounding box center [836, 361] width 83 height 24
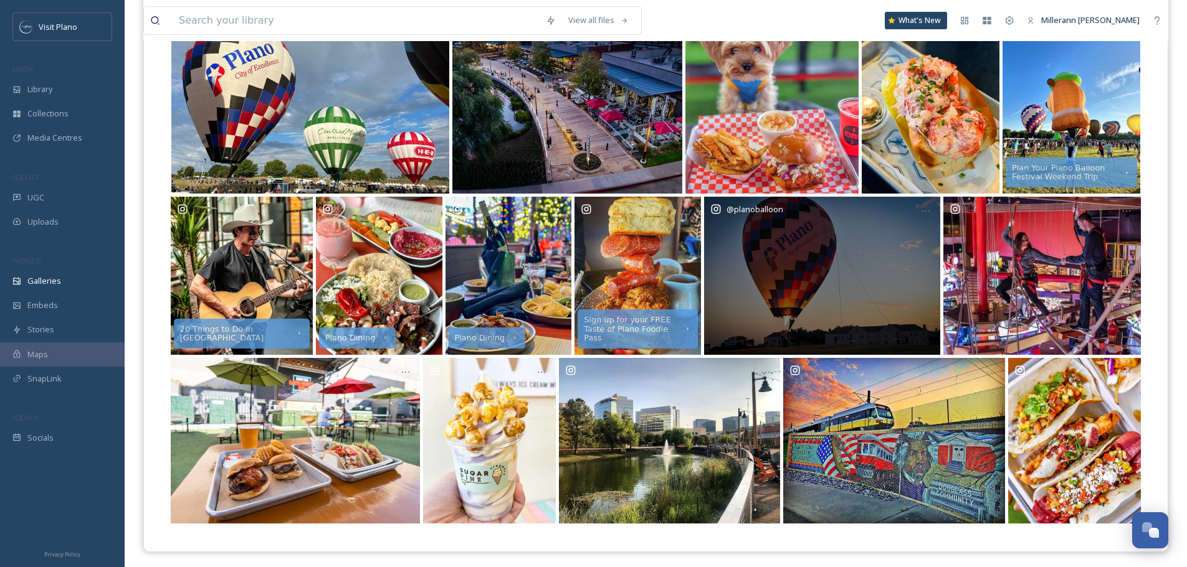
scroll to position [528, 0]
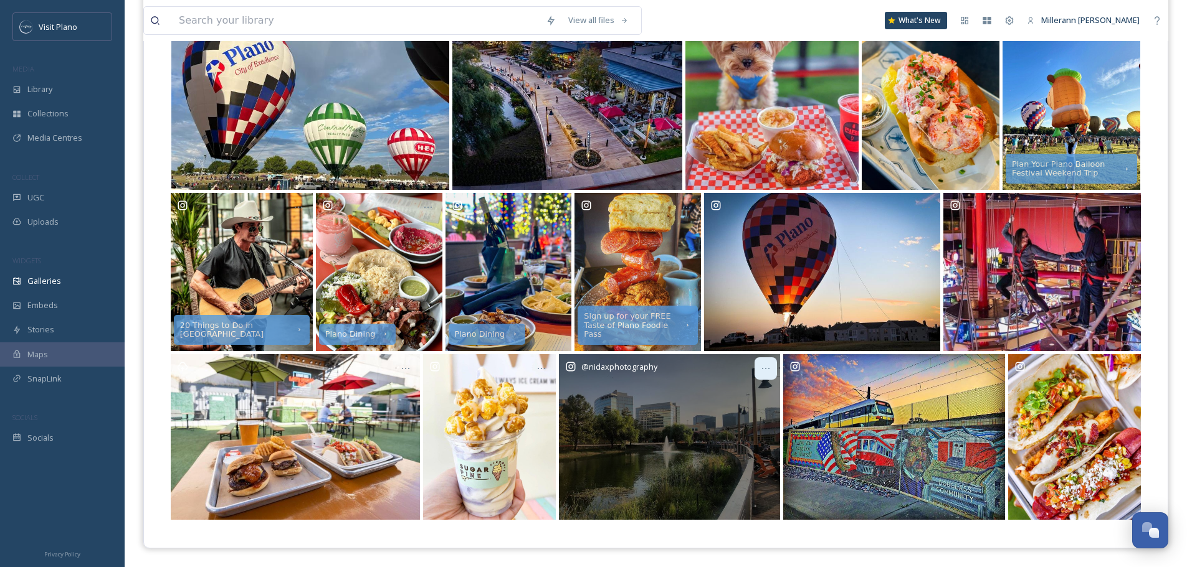
click at [763, 369] on icon at bounding box center [766, 369] width 10 height 10
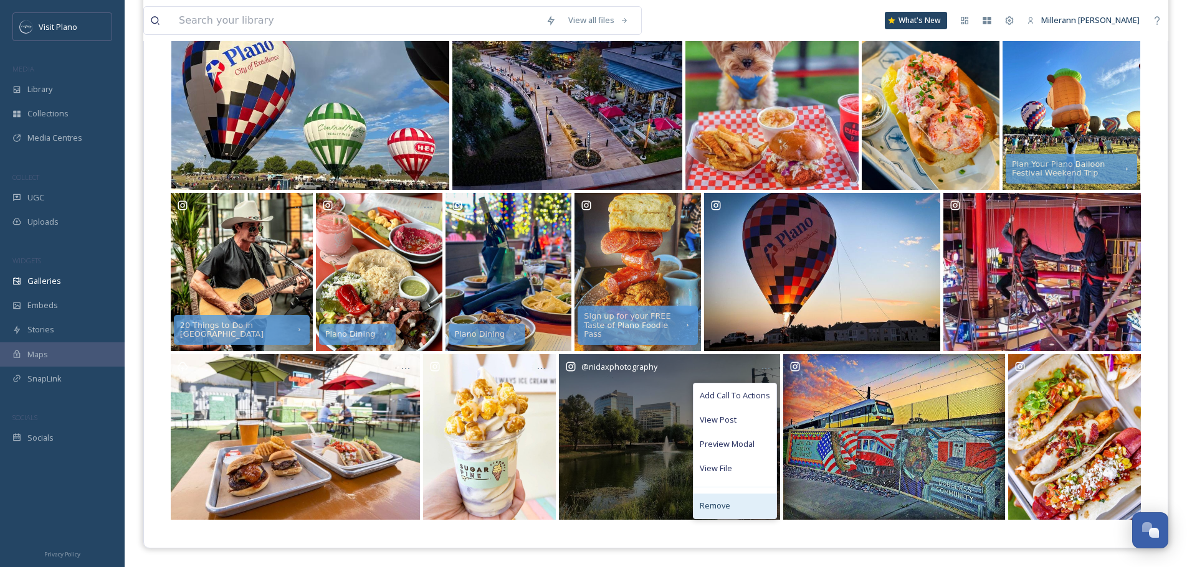
click at [733, 501] on div "Remove" at bounding box center [734, 506] width 83 height 24
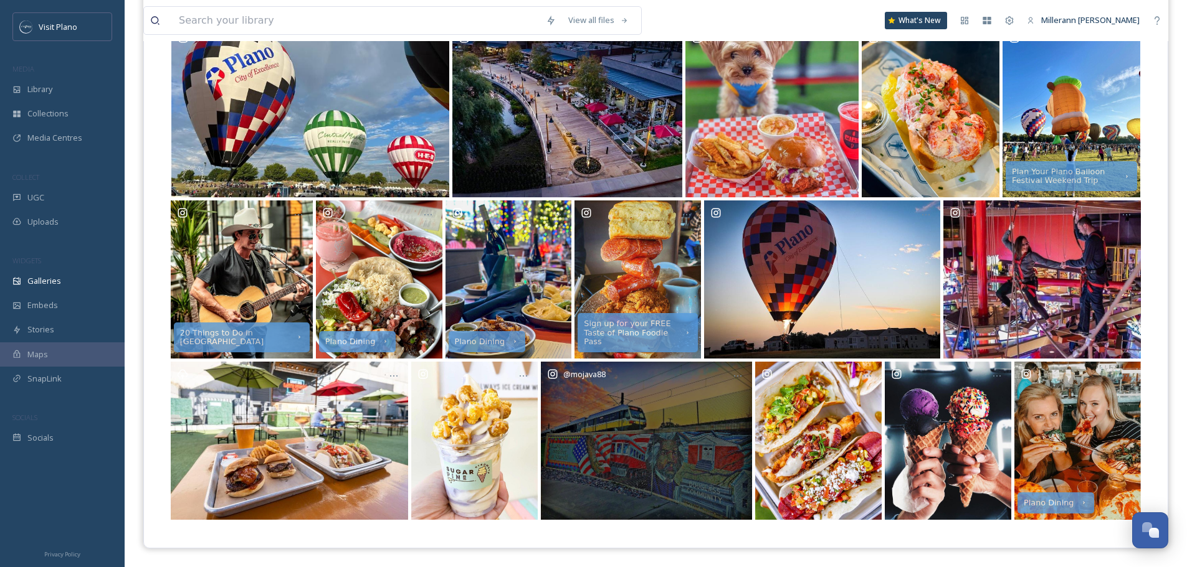
scroll to position [521, 0]
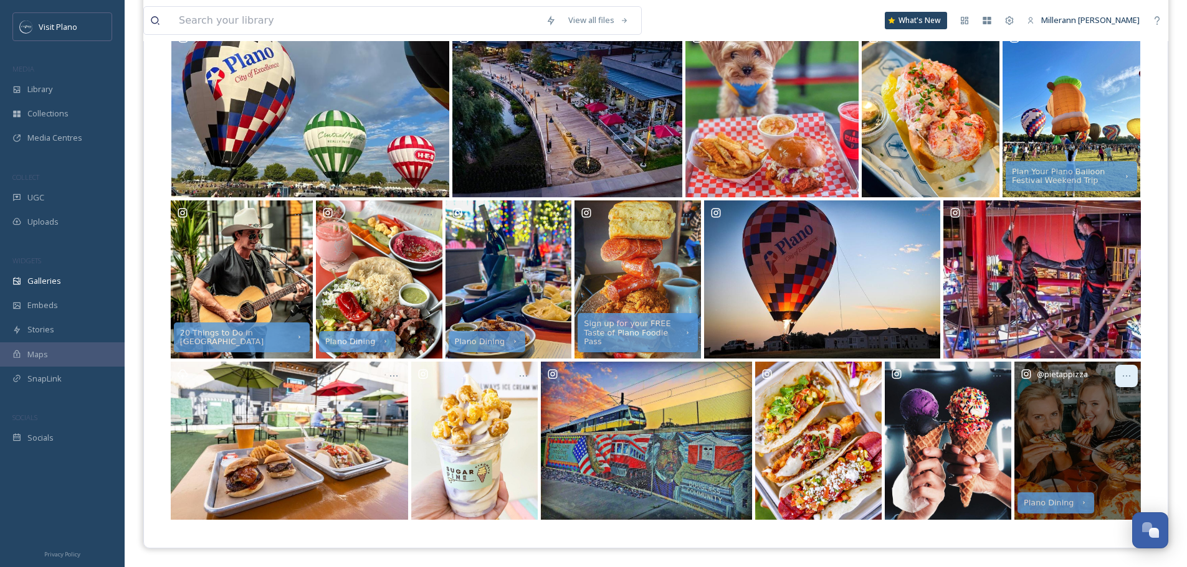
click at [1133, 377] on div at bounding box center [1126, 376] width 22 height 22
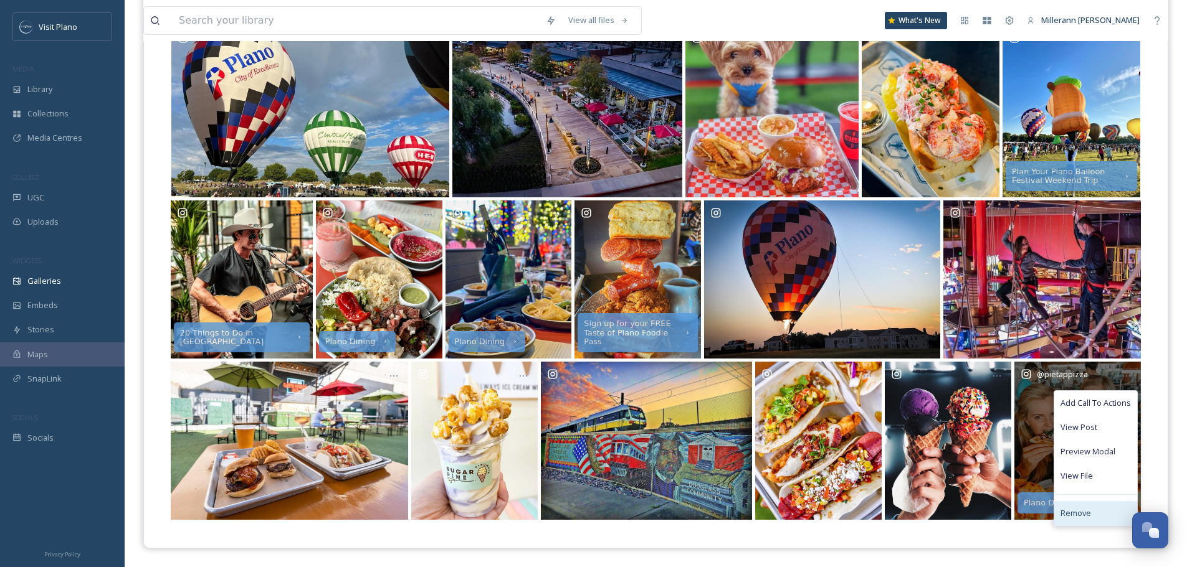
click at [1095, 518] on div "Remove" at bounding box center [1095, 513] width 83 height 24
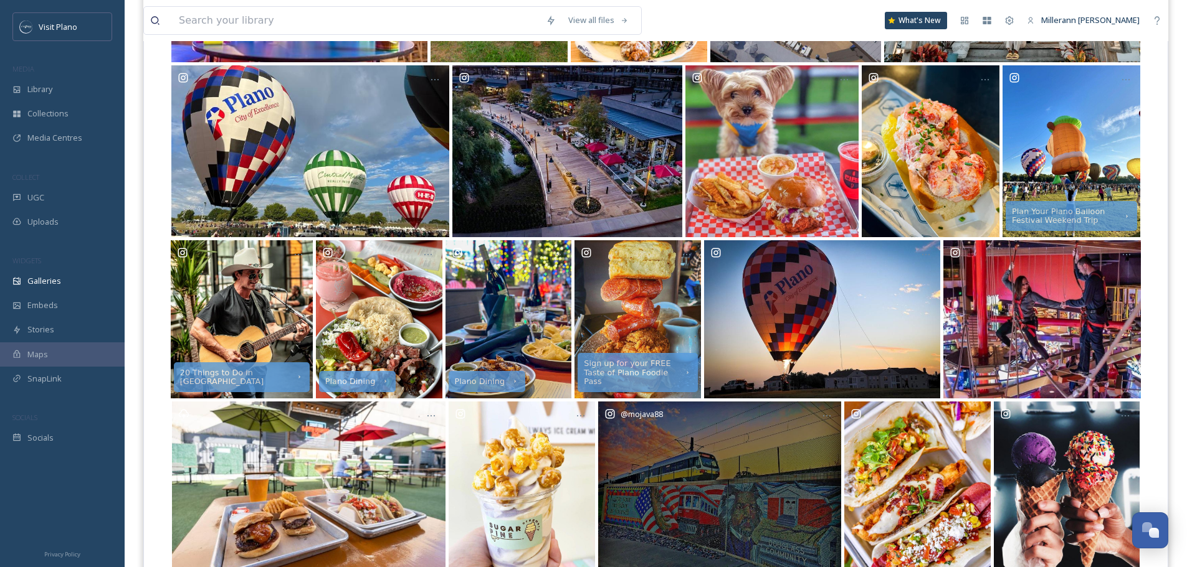
scroll to position [458, 0]
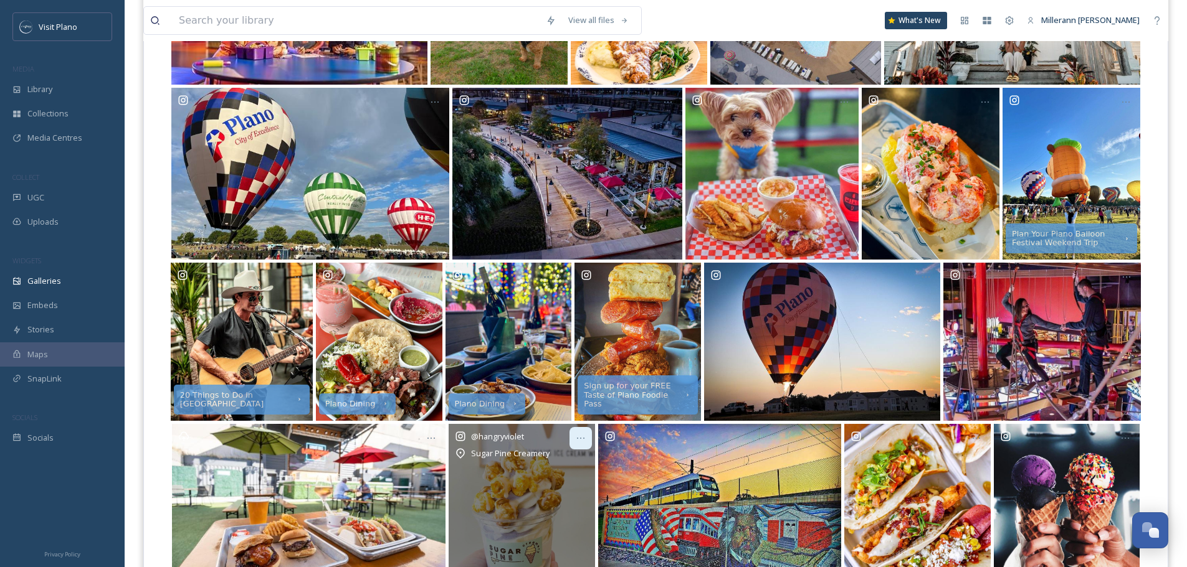
click at [586, 439] on div at bounding box center [580, 438] width 22 height 22
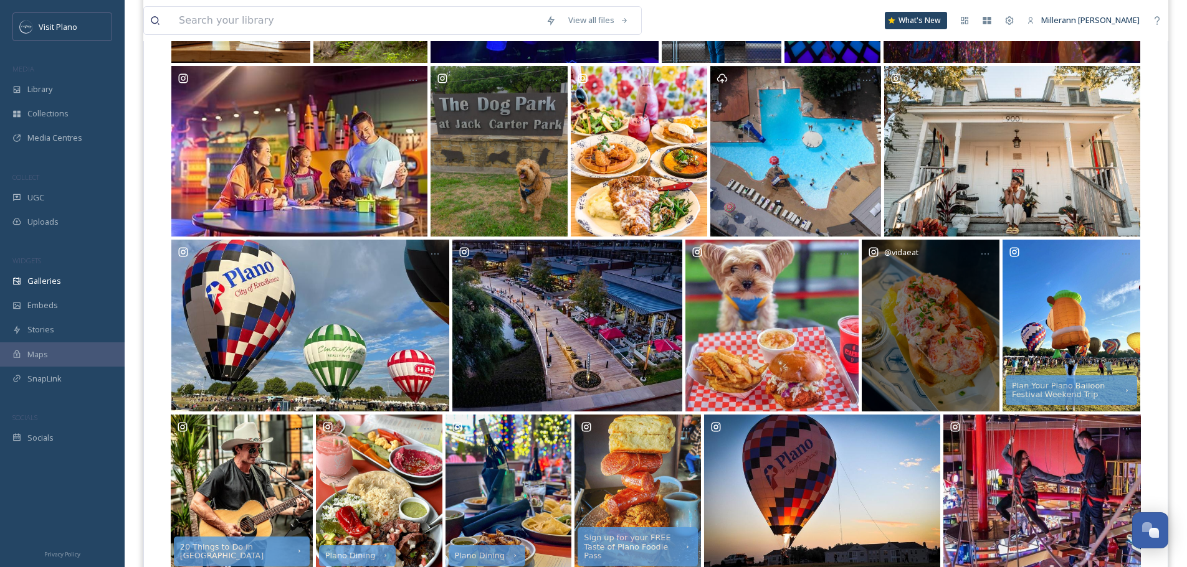
scroll to position [483, 0]
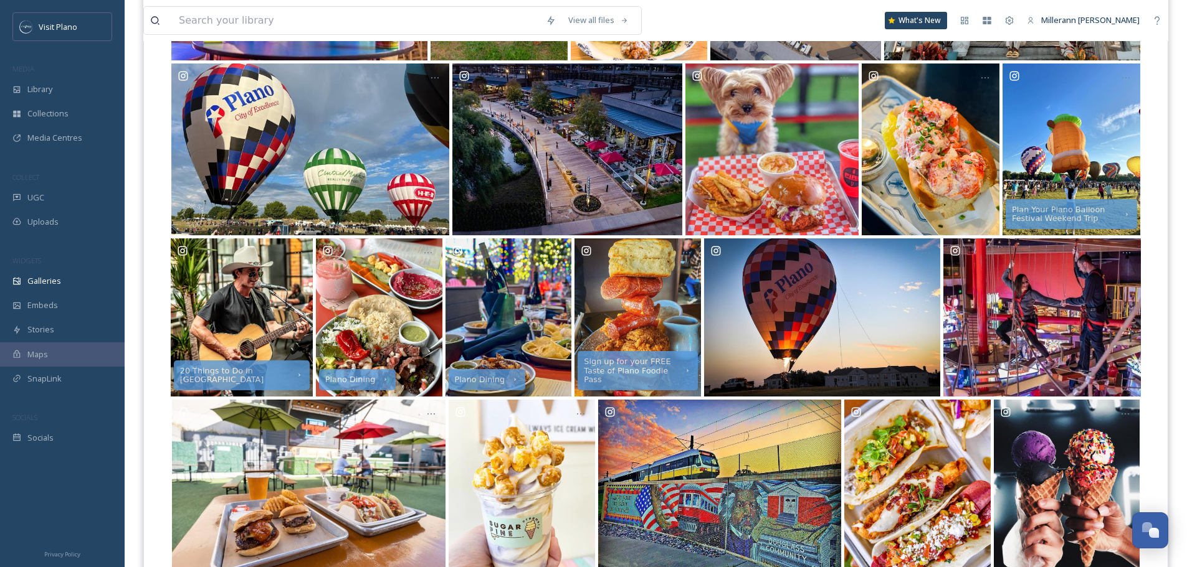
click at [1162, 259] on div "Plan Your Plano Balloon Festival Weekend Trip 20 Things to Do in [GEOGRAPHIC_DA…" at bounding box center [655, 150] width 1023 height 920
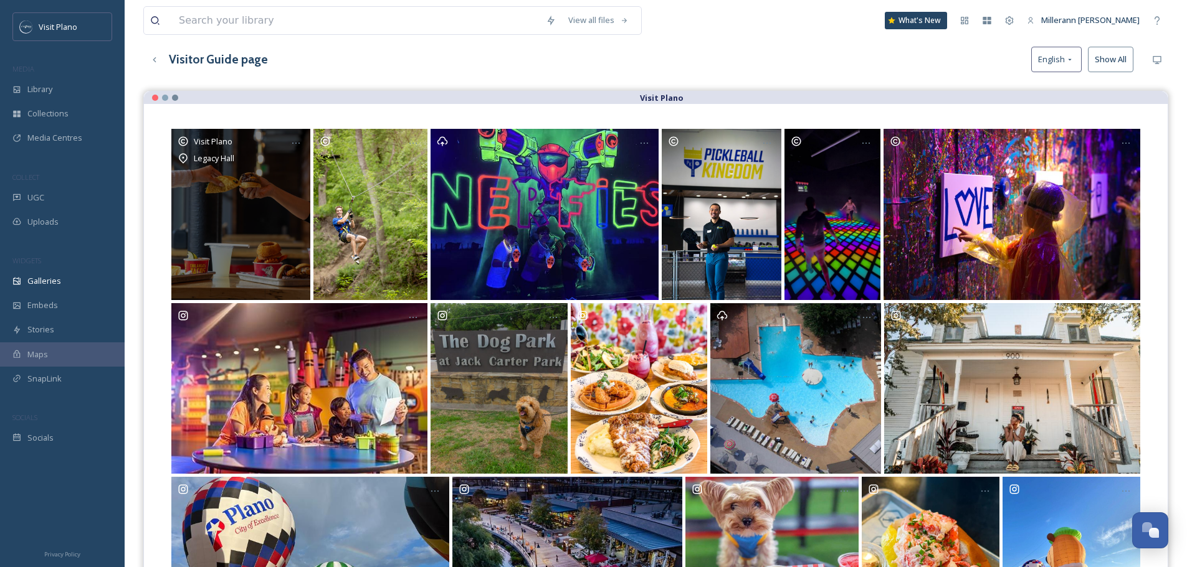
scroll to position [47, 0]
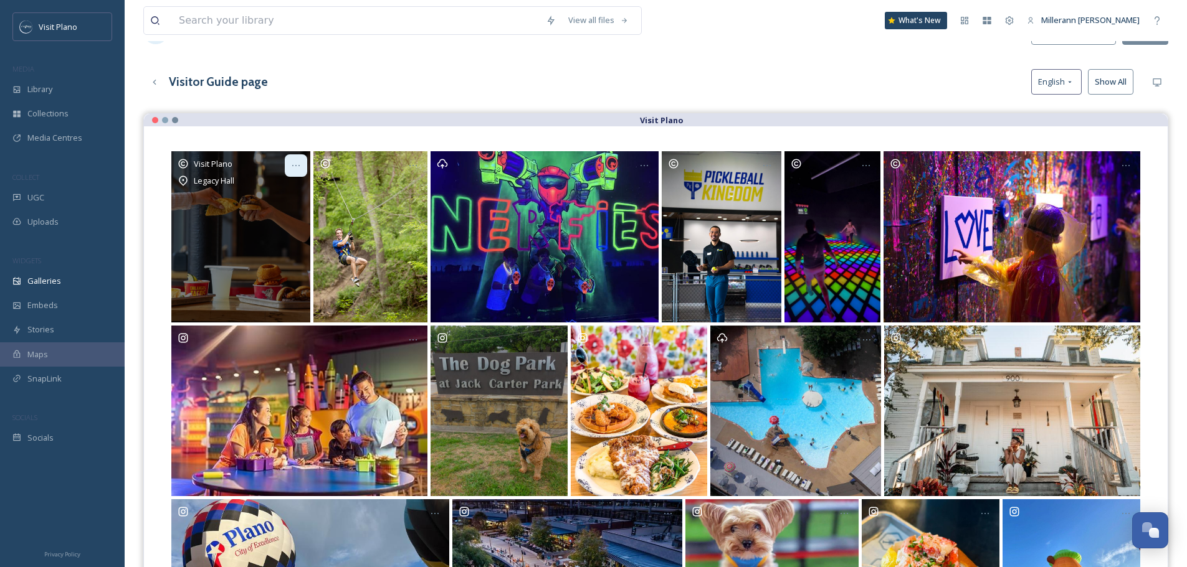
click at [299, 165] on icon at bounding box center [296, 166] width 10 height 10
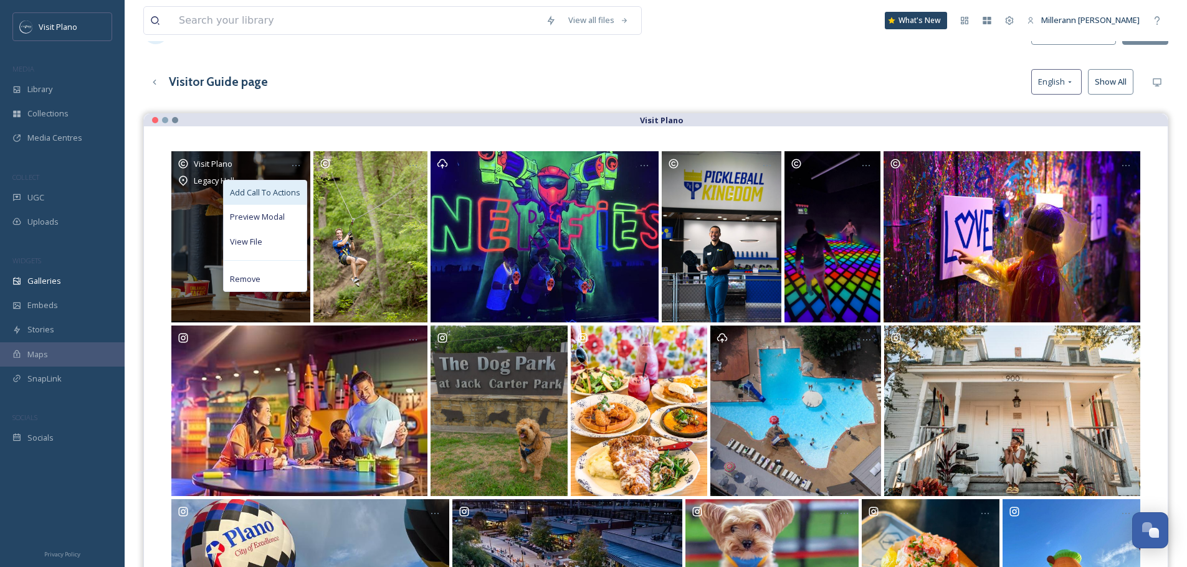
click at [288, 194] on span "Add Call To Actions" at bounding box center [265, 193] width 70 height 12
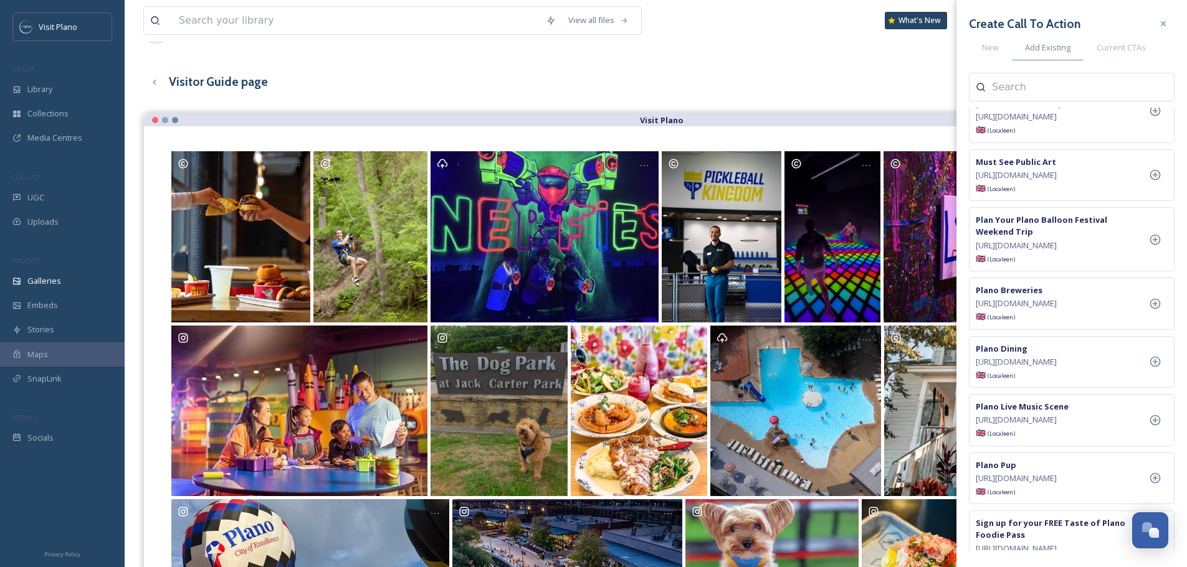
scroll to position [561, 0]
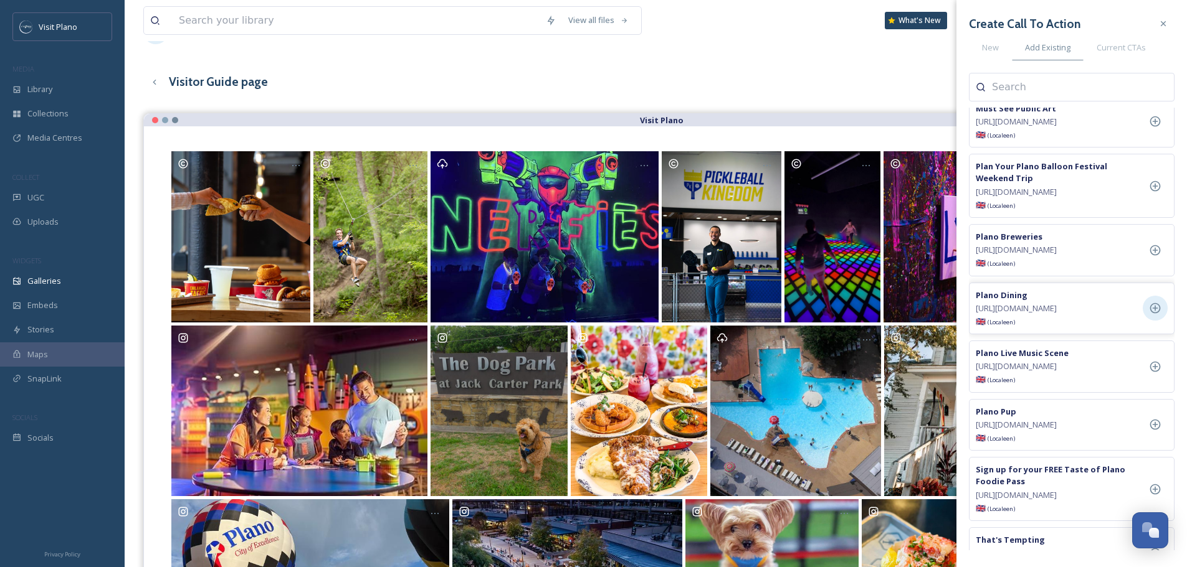
click at [1160, 315] on icon at bounding box center [1155, 308] width 12 height 12
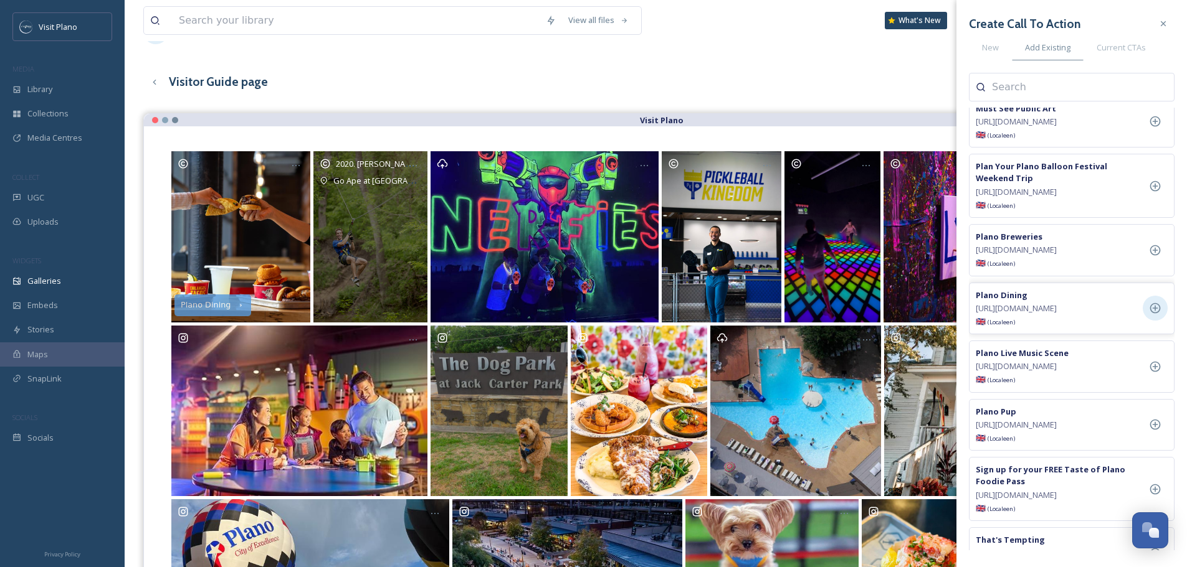
click at [392, 255] on div "2020. [PERSON_NAME] Photography Go Ape at [GEOGRAPHIC_DATA]" at bounding box center [370, 236] width 114 height 171
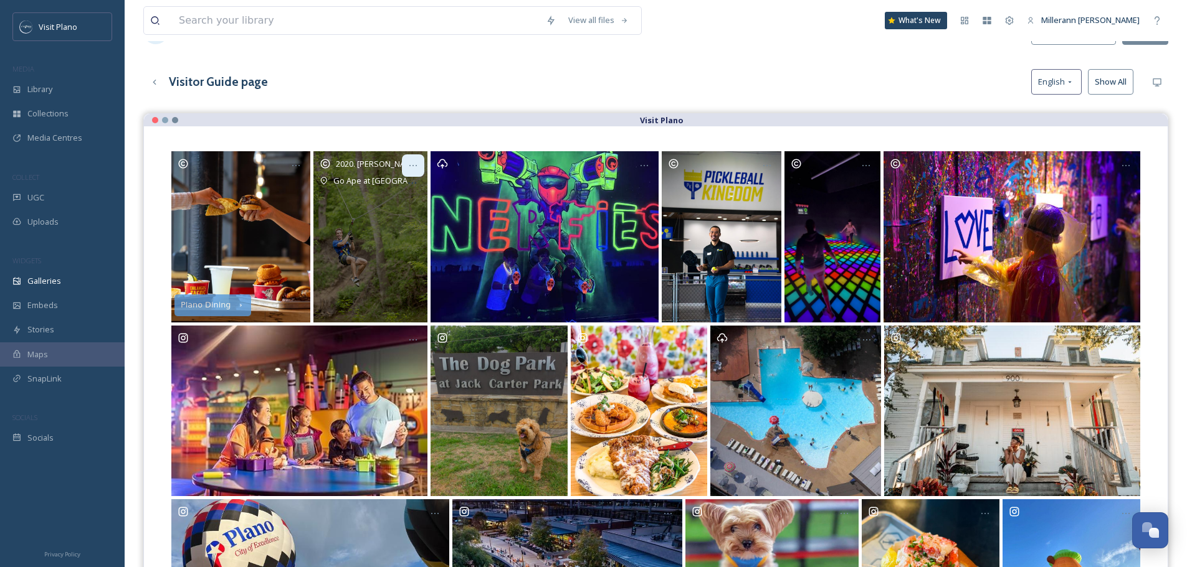
click at [412, 164] on icon at bounding box center [413, 166] width 10 height 10
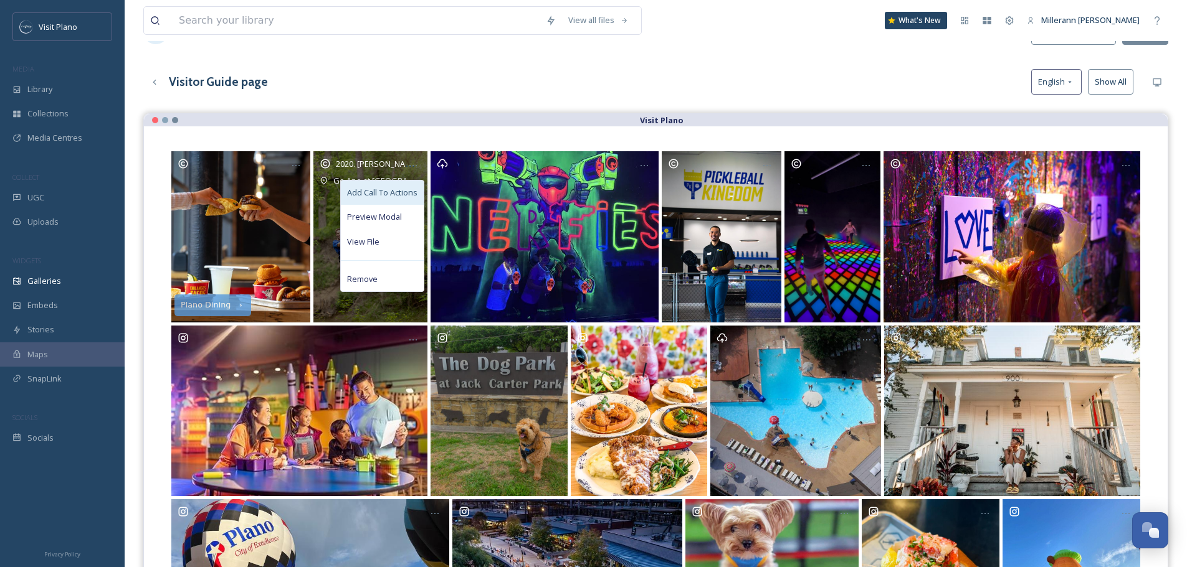
click at [394, 195] on span "Add Call To Actions" at bounding box center [382, 193] width 70 height 12
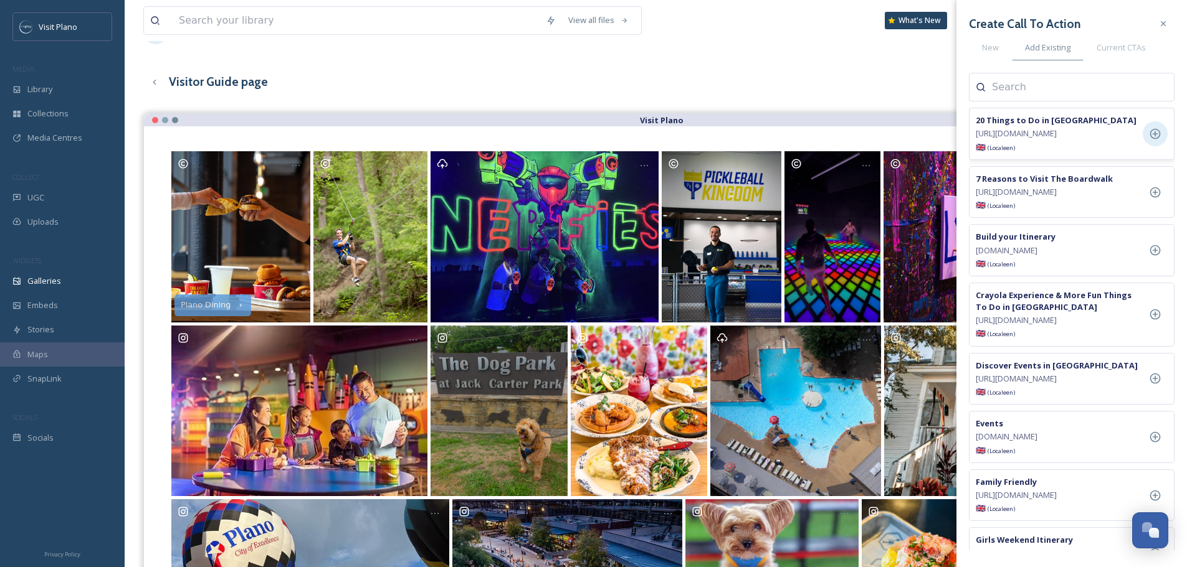
click at [1153, 140] on icon at bounding box center [1155, 134] width 12 height 12
click at [1170, 32] on div at bounding box center [1163, 23] width 22 height 22
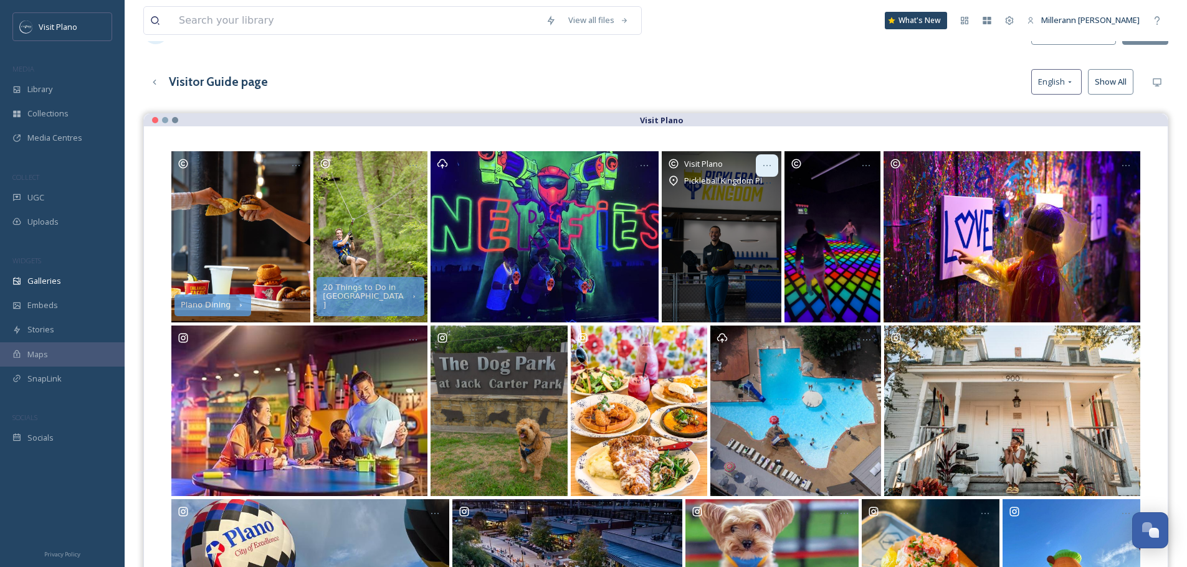
click at [764, 165] on icon at bounding box center [767, 166] width 10 height 10
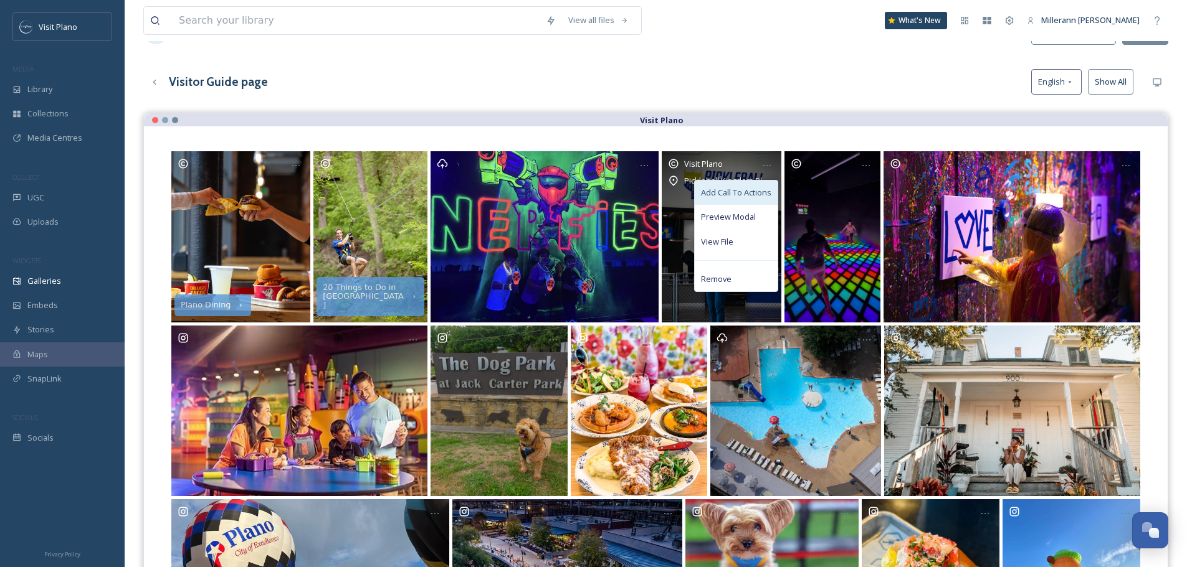
click at [752, 196] on span "Add Call To Actions" at bounding box center [736, 193] width 70 height 12
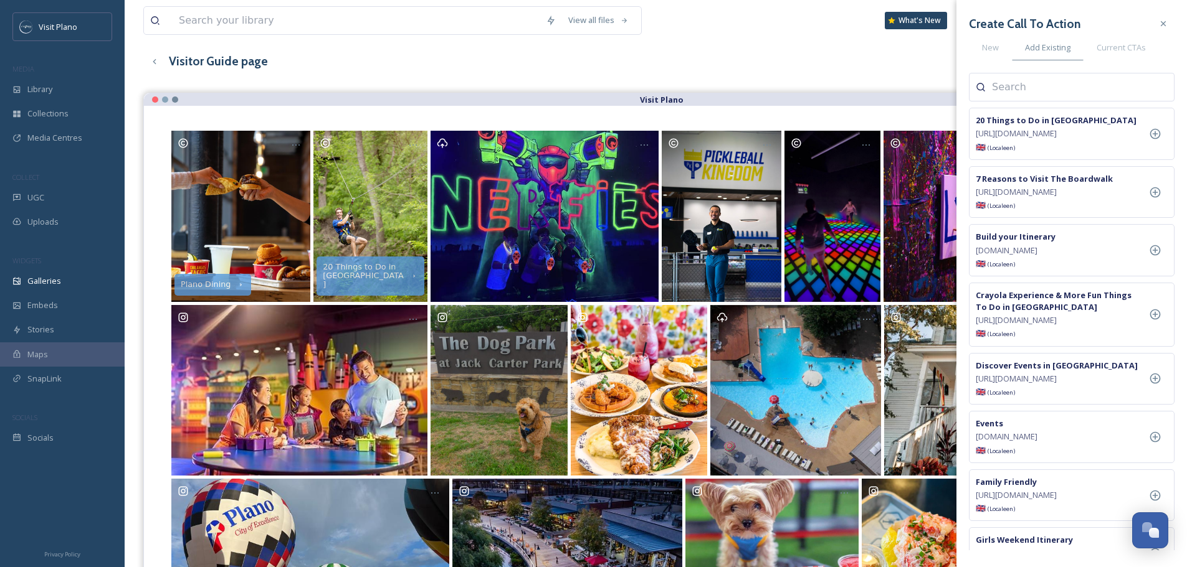
scroll to position [0, 0]
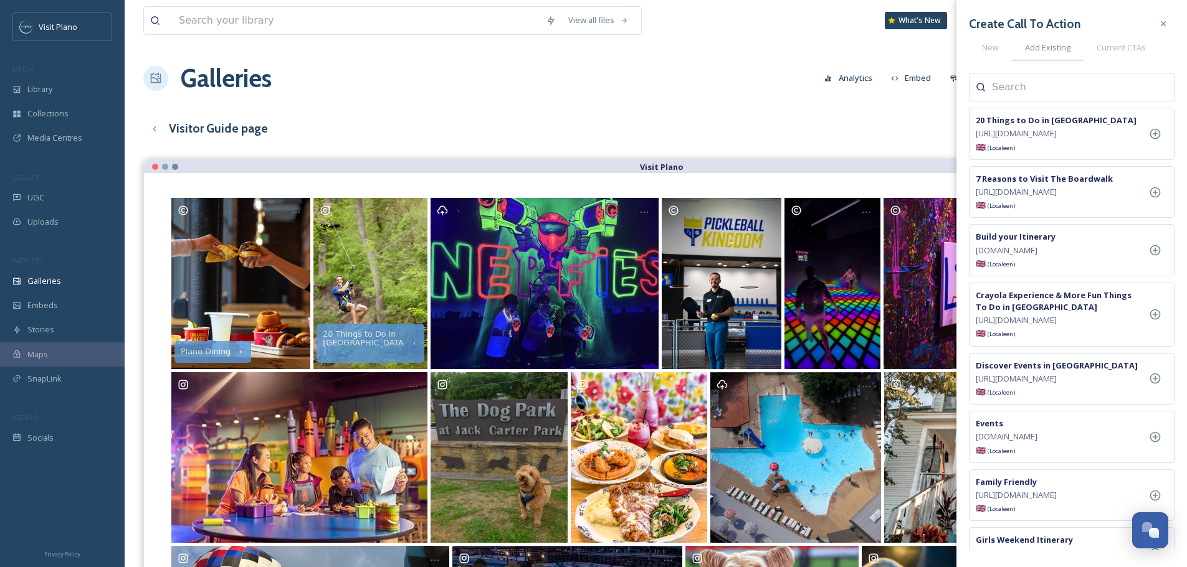
click at [731, 116] on div "Visitor Guide page English Show All" at bounding box center [655, 129] width 1025 height 26
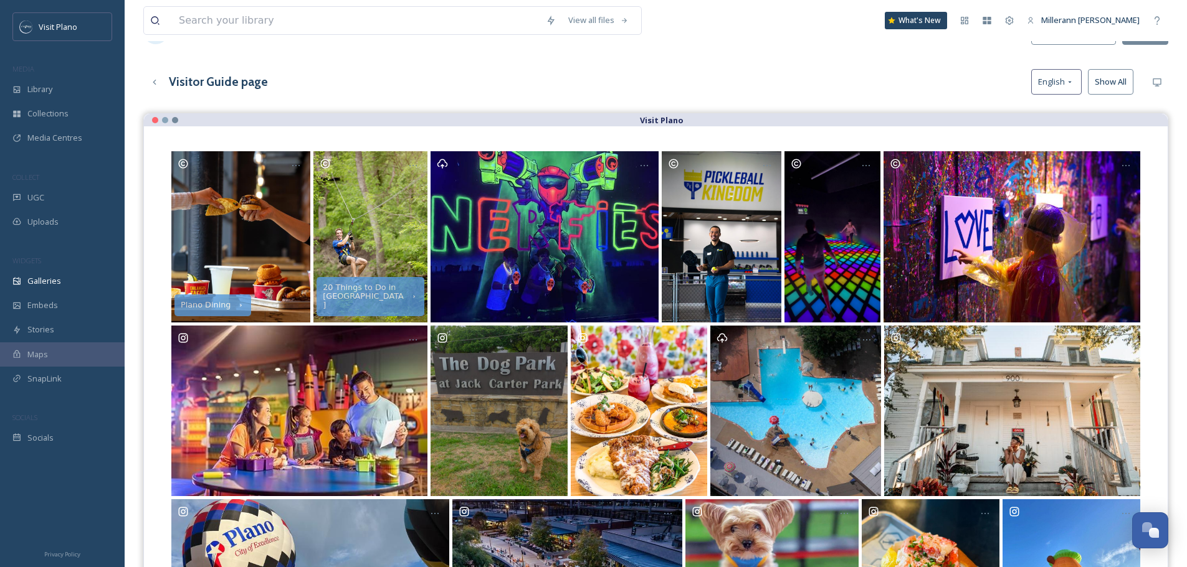
scroll to position [125, 0]
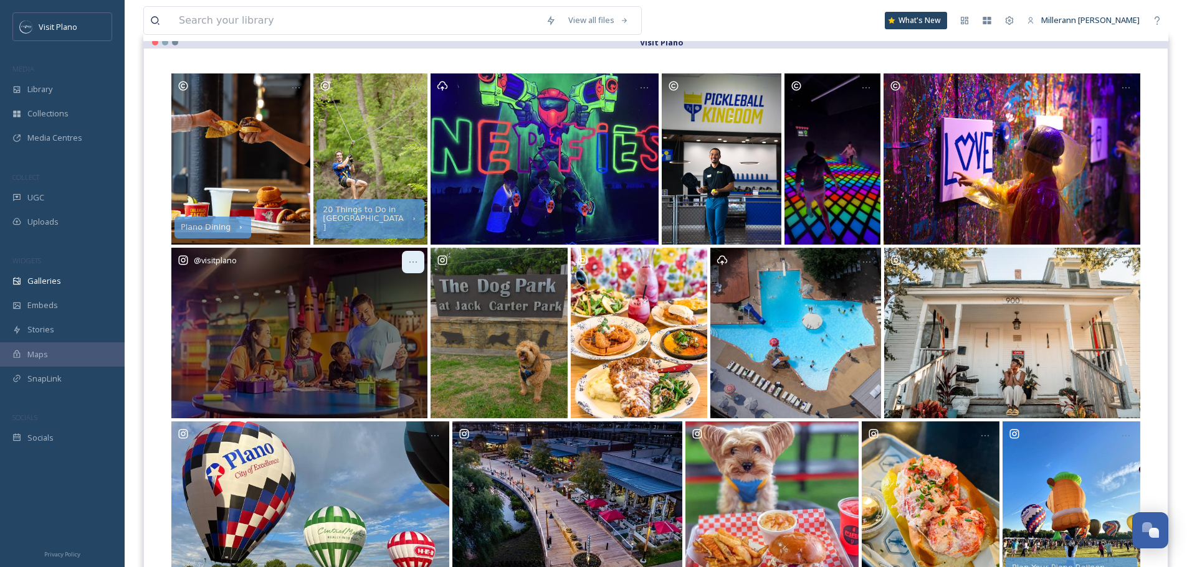
click at [412, 264] on icon at bounding box center [413, 262] width 10 height 10
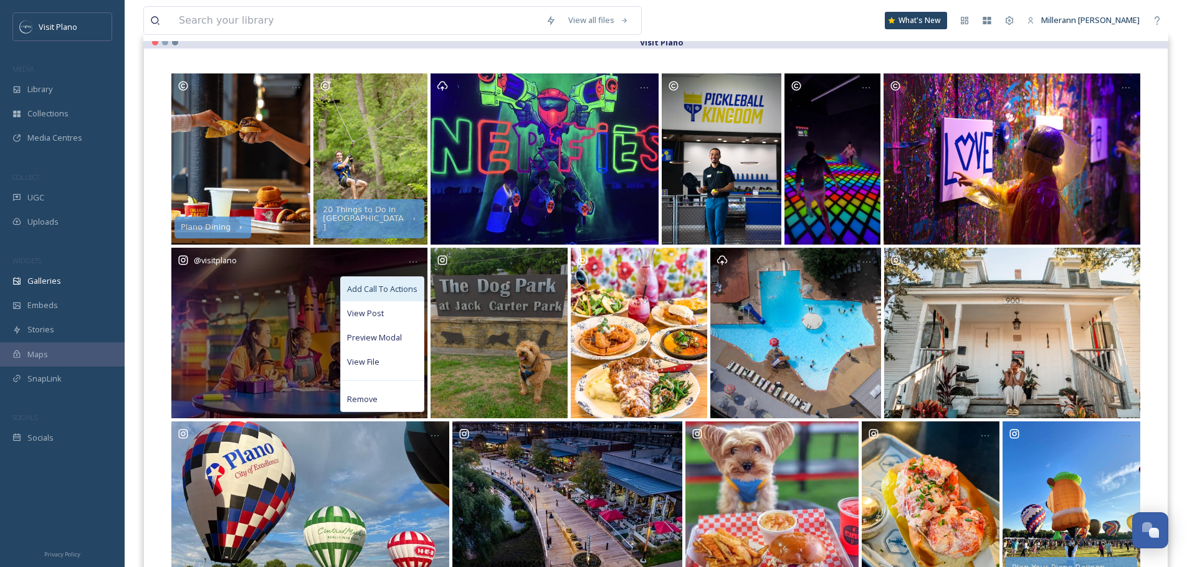
click at [387, 288] on span "Add Call To Actions" at bounding box center [382, 289] width 70 height 12
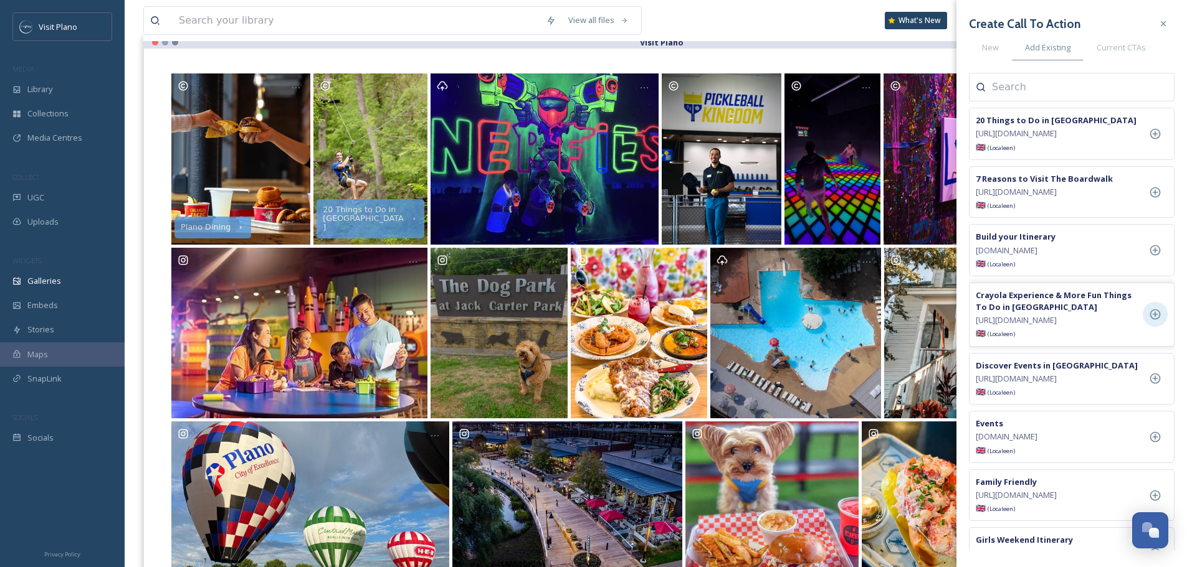
click at [1154, 321] on icon at bounding box center [1155, 314] width 12 height 12
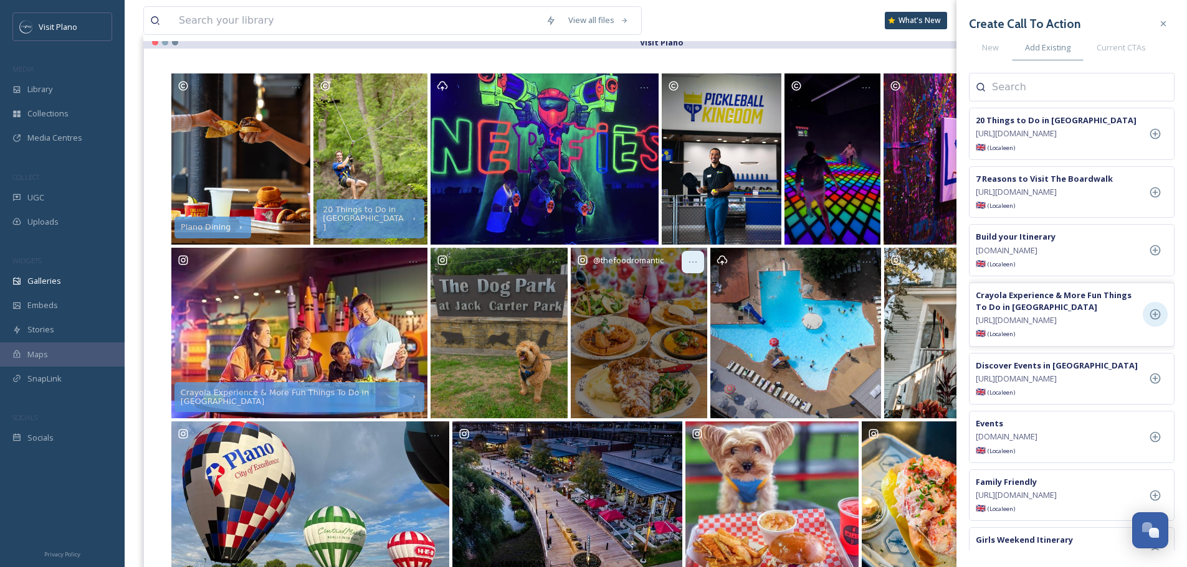
click at [691, 261] on icon at bounding box center [693, 262] width 10 height 10
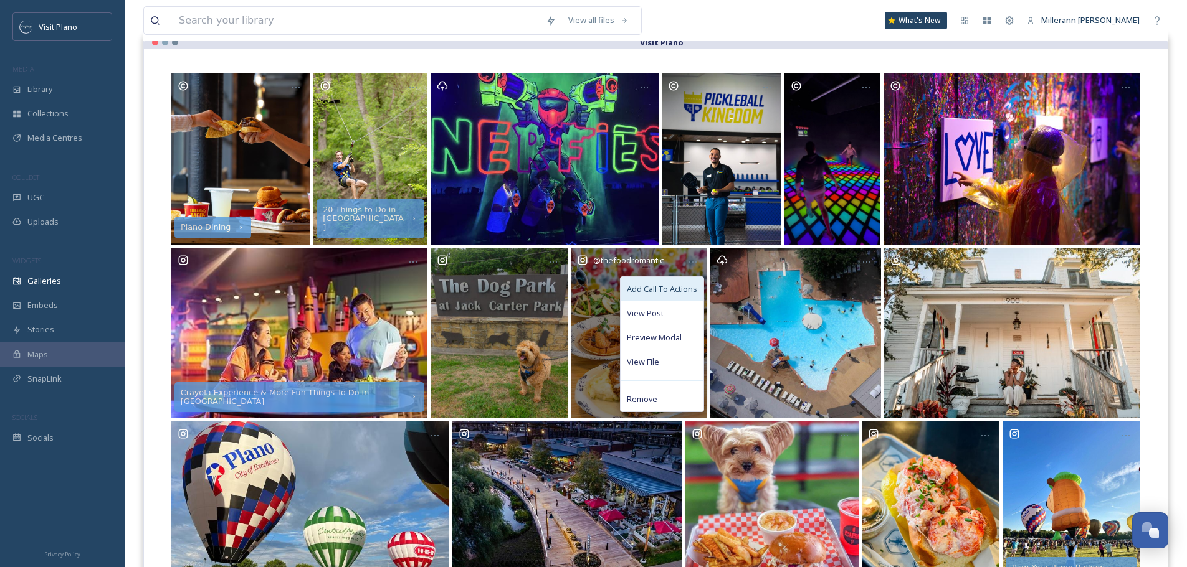
click at [665, 294] on span "Add Call To Actions" at bounding box center [662, 289] width 70 height 12
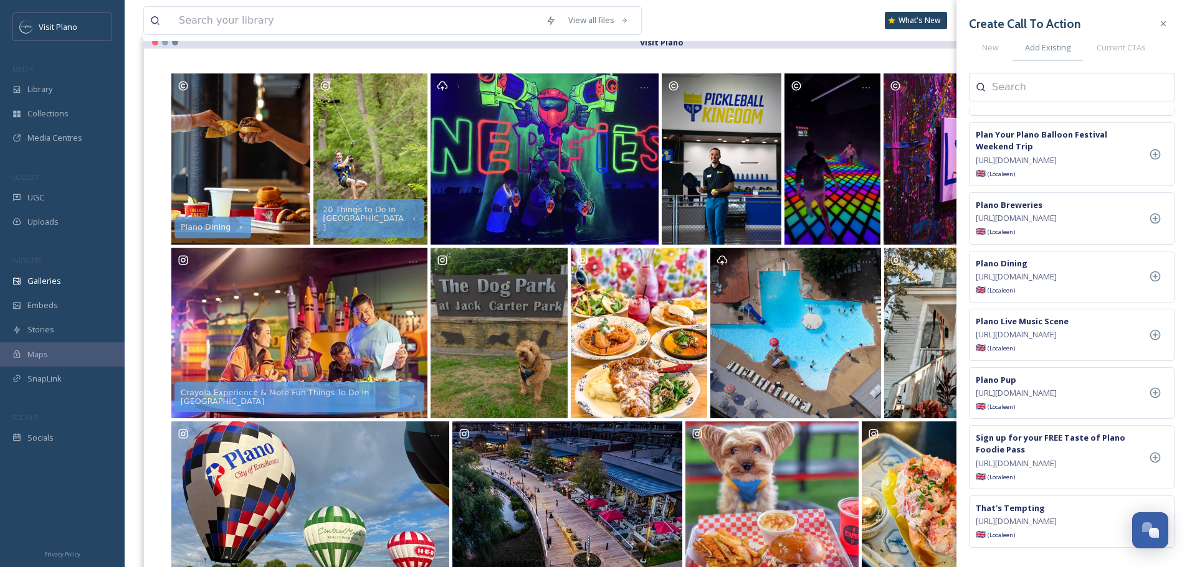
scroll to position [623, 0]
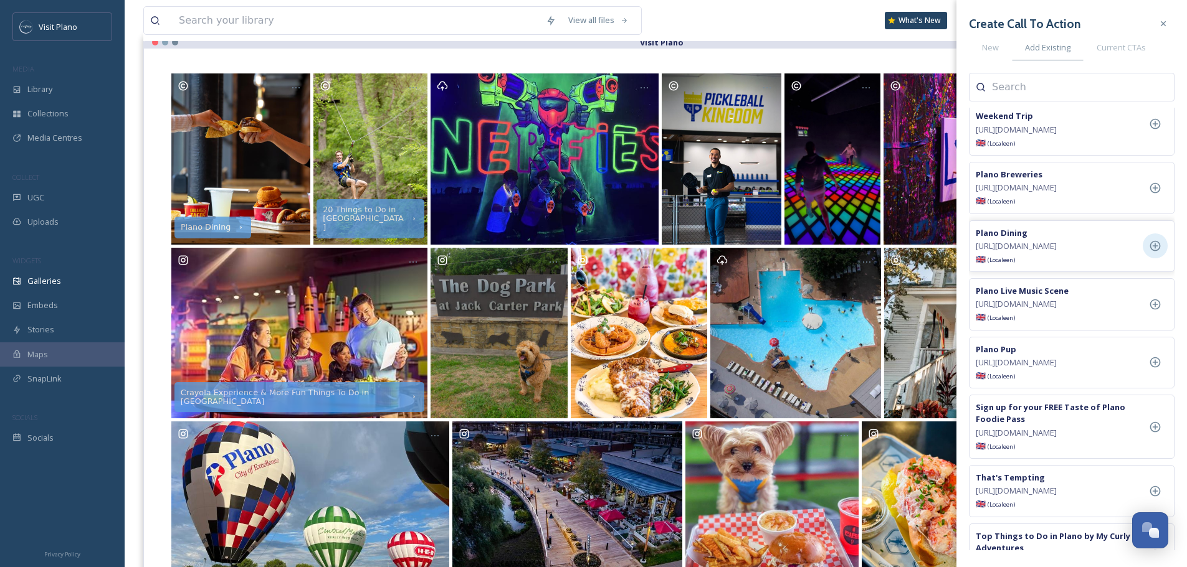
click at [1153, 252] on icon at bounding box center [1155, 246] width 12 height 12
click at [1056, 369] on span "[URL][DOMAIN_NAME]" at bounding box center [1015, 363] width 81 height 12
drag, startPoint x: 1126, startPoint y: 481, endPoint x: 978, endPoint y: 483, distance: 148.3
click at [966, 484] on div "Create Call To Action New Add Existing Current CTAs 20 Things to Do in [GEOGRAP…" at bounding box center [1071, 281] width 230 height 563
copy span "[URL][DOMAIN_NAME]"
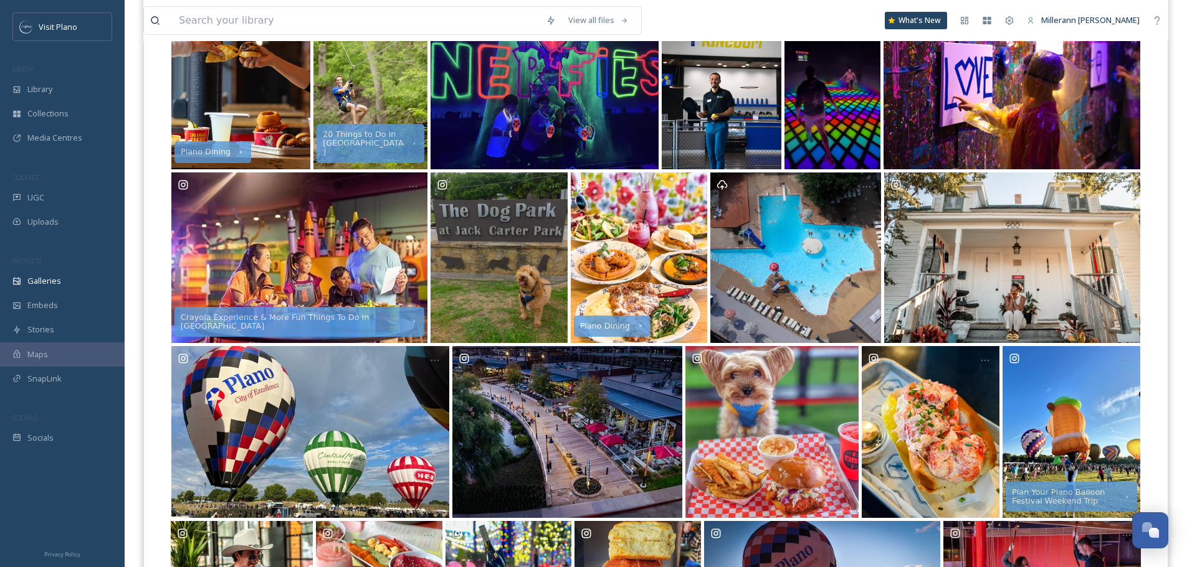
scroll to position [249, 0]
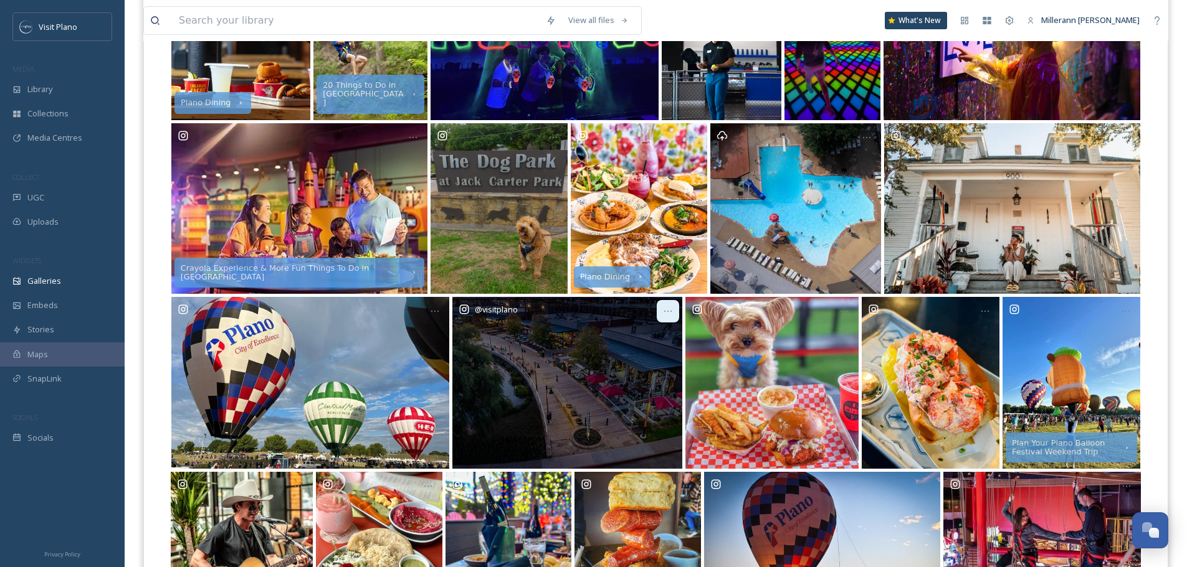
click at [668, 311] on icon at bounding box center [668, 311] width 10 height 10
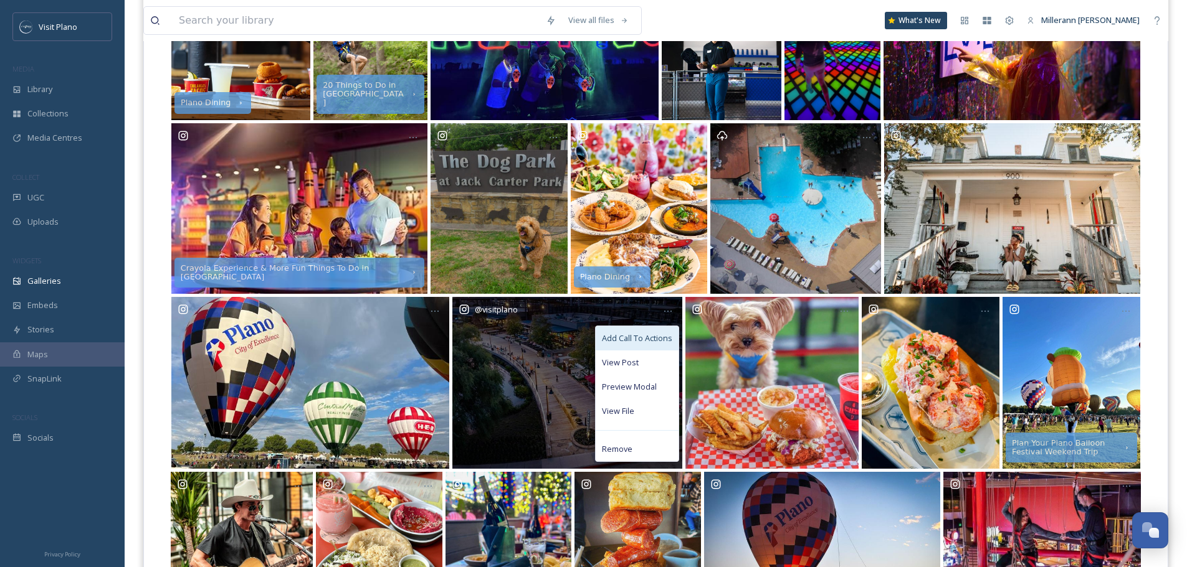
click at [663, 343] on span "Add Call To Actions" at bounding box center [637, 339] width 70 height 12
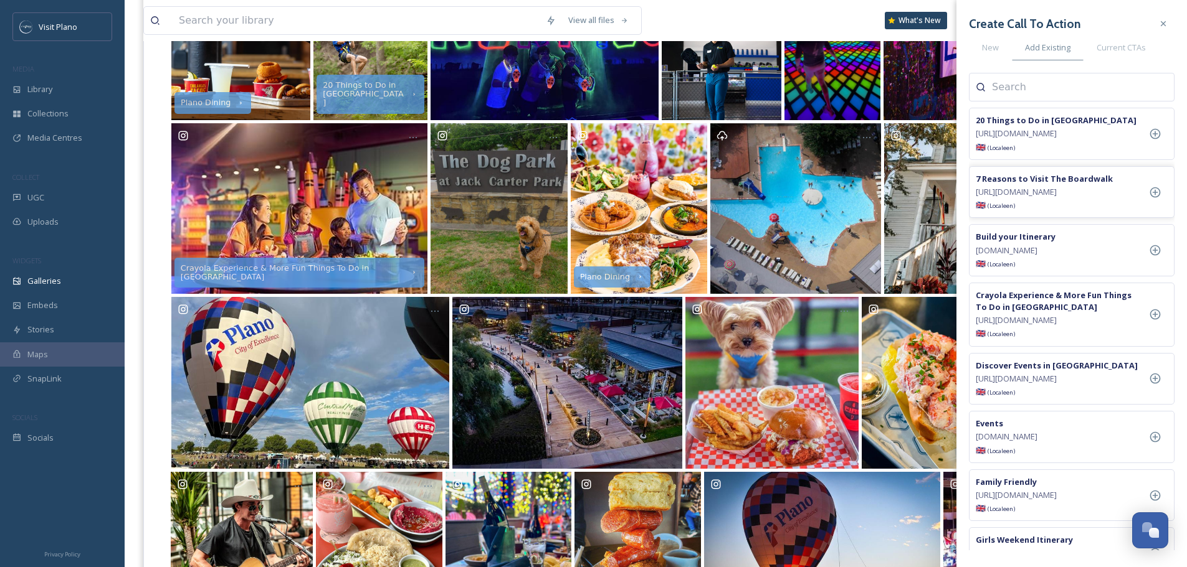
click at [1030, 184] on strong "7 Reasons to Visit The Boardwalk" at bounding box center [1043, 178] width 137 height 11
click at [1056, 198] on span "[URL][DOMAIN_NAME]" at bounding box center [1015, 192] width 81 height 12
click at [1157, 199] on icon at bounding box center [1155, 192] width 12 height 12
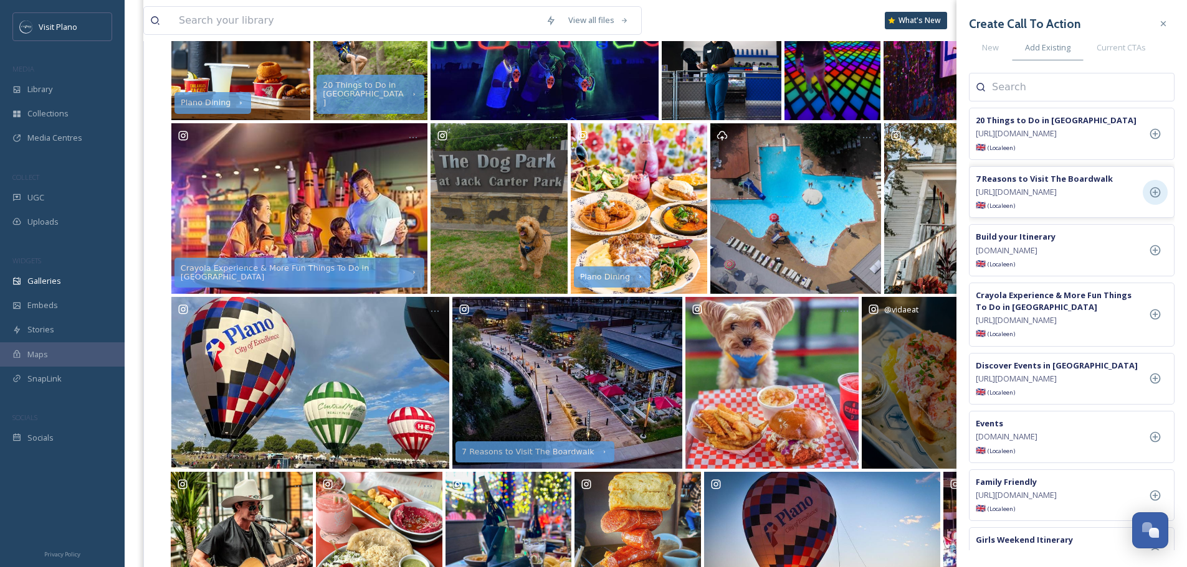
click at [929, 307] on div "@ vidaeat" at bounding box center [930, 309] width 125 height 12
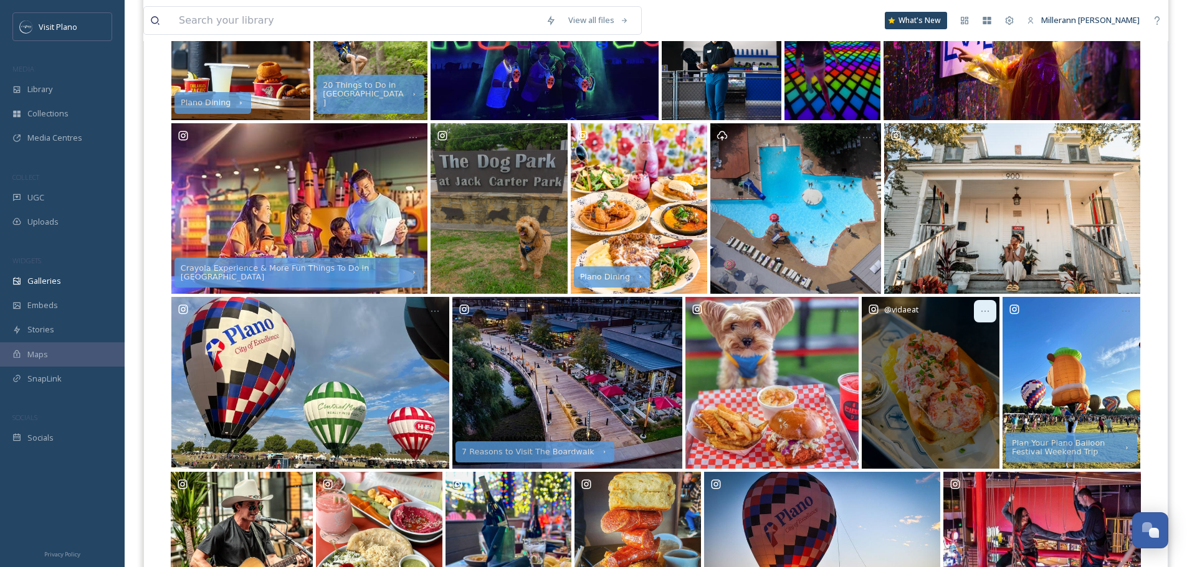
click at [975, 308] on div at bounding box center [985, 311] width 22 height 22
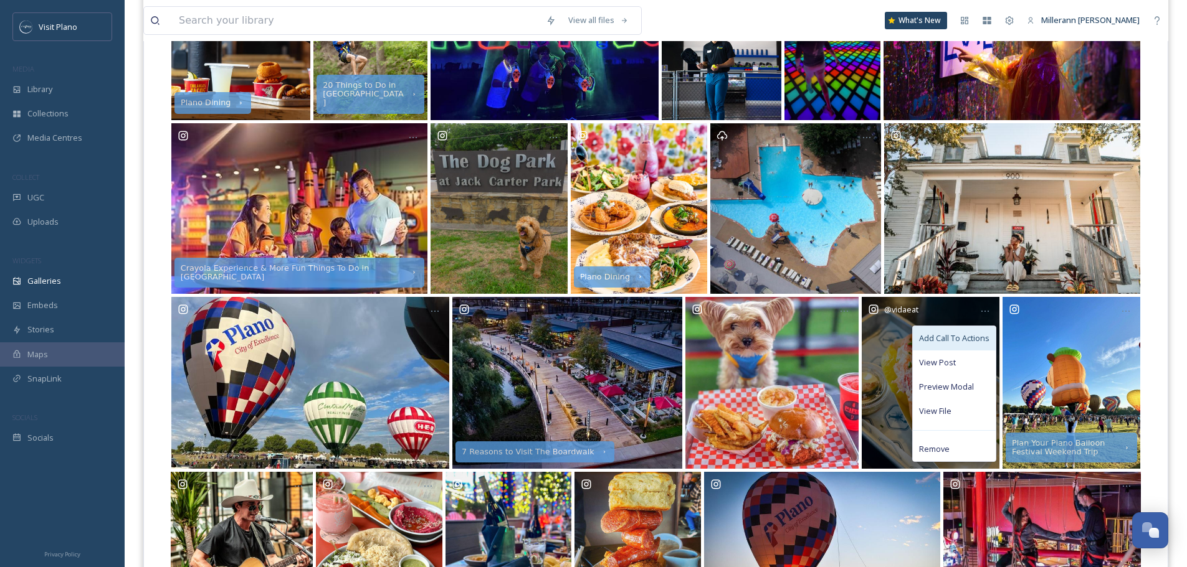
click at [963, 337] on span "Add Call To Actions" at bounding box center [954, 339] width 70 height 12
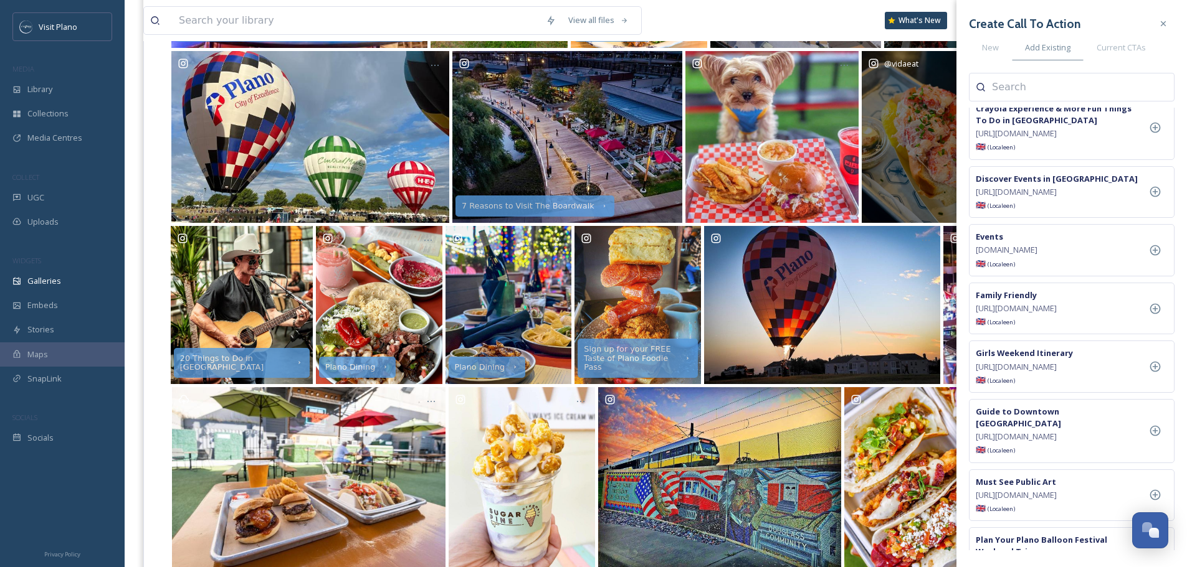
scroll to position [498, 0]
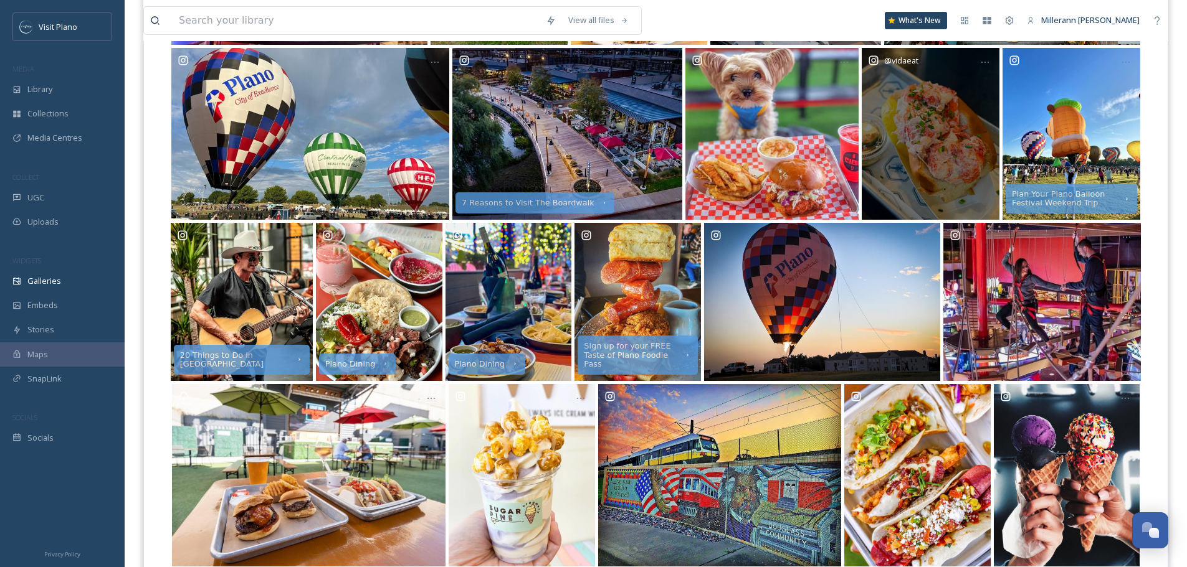
click at [891, 29] on div "View all files What's New Millerann [PERSON_NAME]" at bounding box center [655, 20] width 1025 height 41
click at [989, 61] on icon at bounding box center [985, 62] width 10 height 10
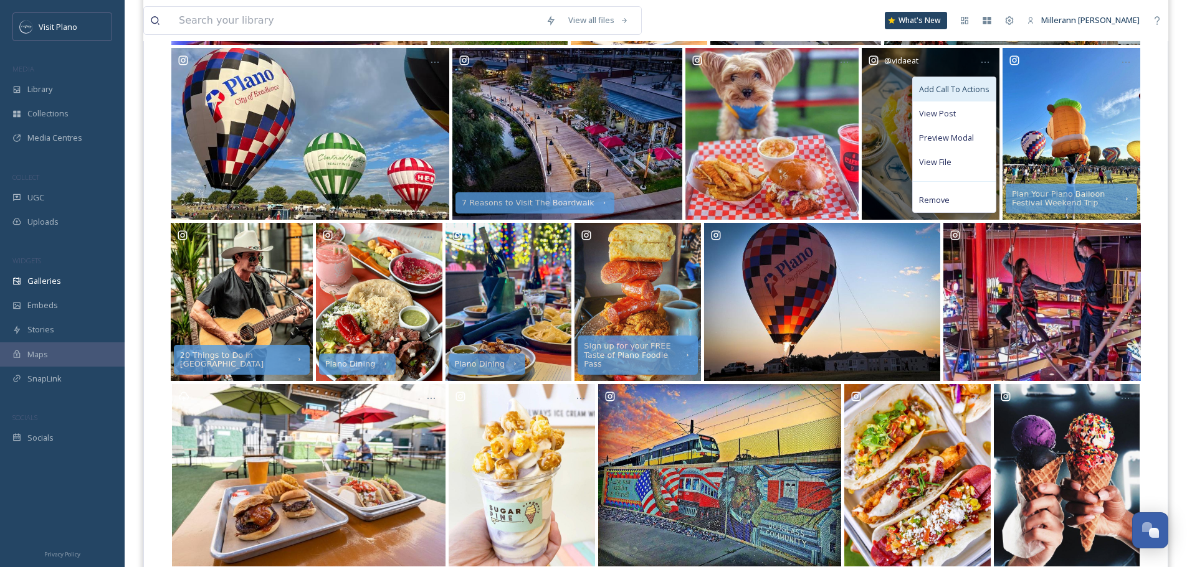
click at [959, 93] on span "Add Call To Actions" at bounding box center [954, 89] width 70 height 12
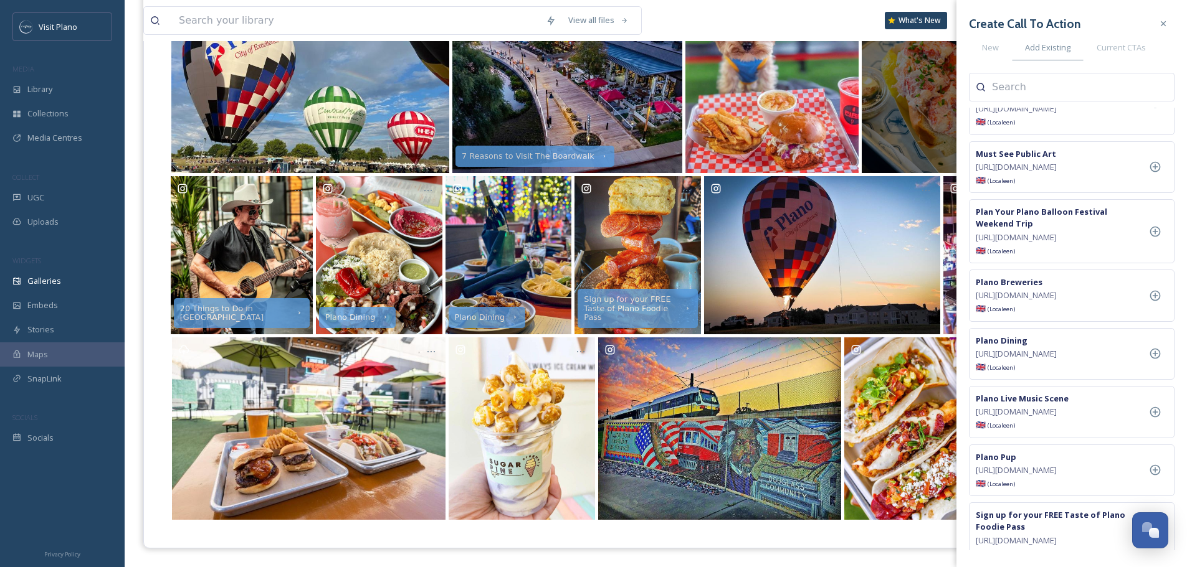
scroll to position [554, 0]
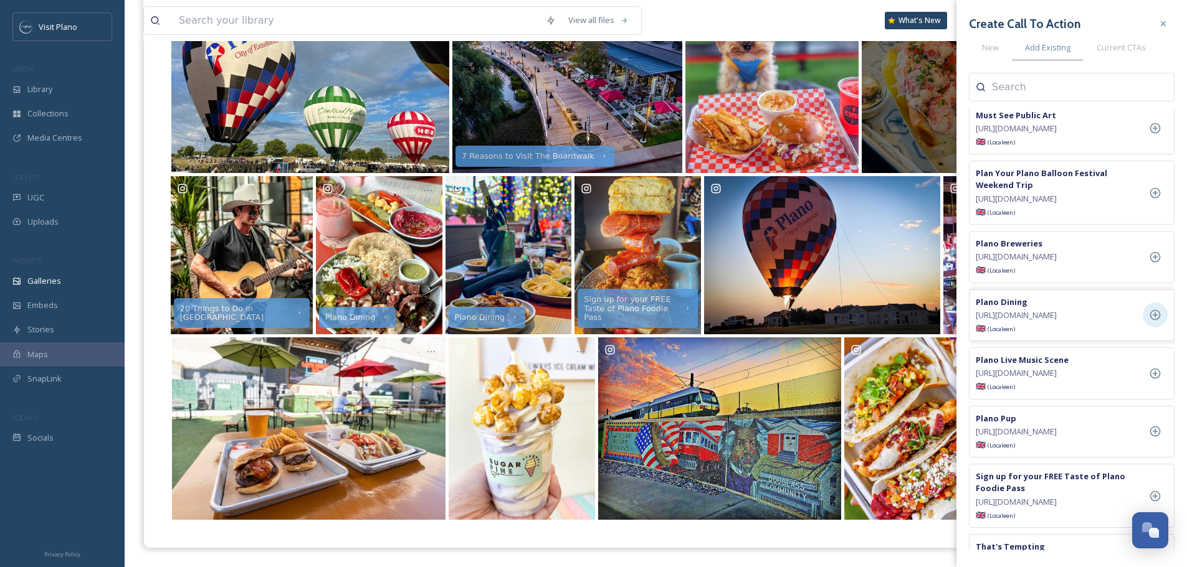
click at [1159, 321] on icon at bounding box center [1155, 315] width 12 height 12
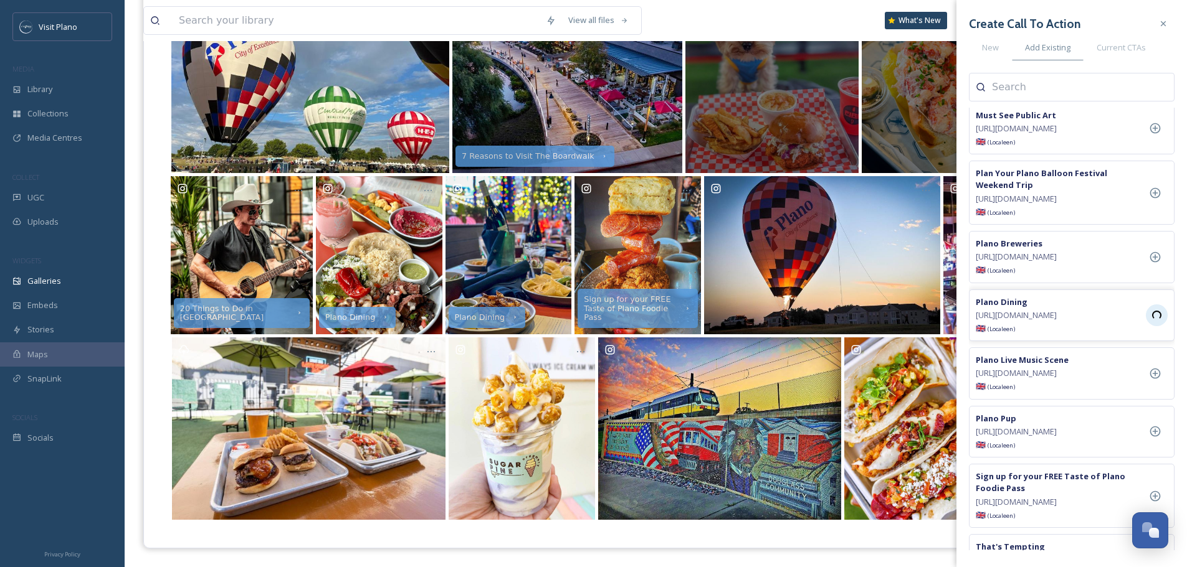
click at [800, 25] on div "View all files What's New Millerann [PERSON_NAME]" at bounding box center [655, 20] width 1025 height 41
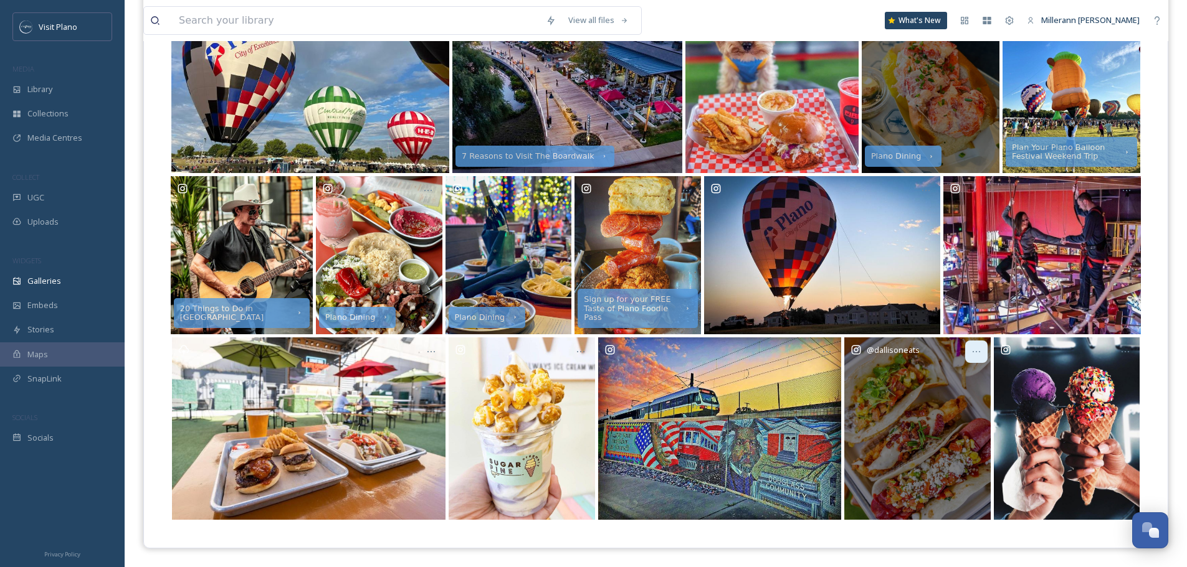
click at [978, 352] on icon at bounding box center [976, 352] width 10 height 10
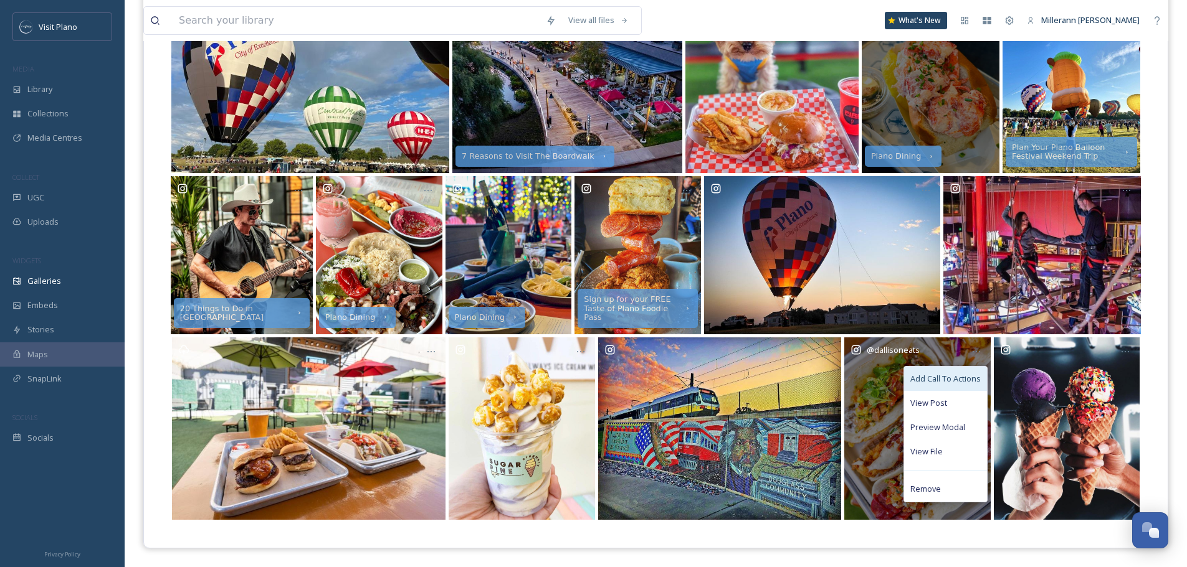
click at [937, 388] on div "Add Call To Actions" at bounding box center [945, 379] width 83 height 24
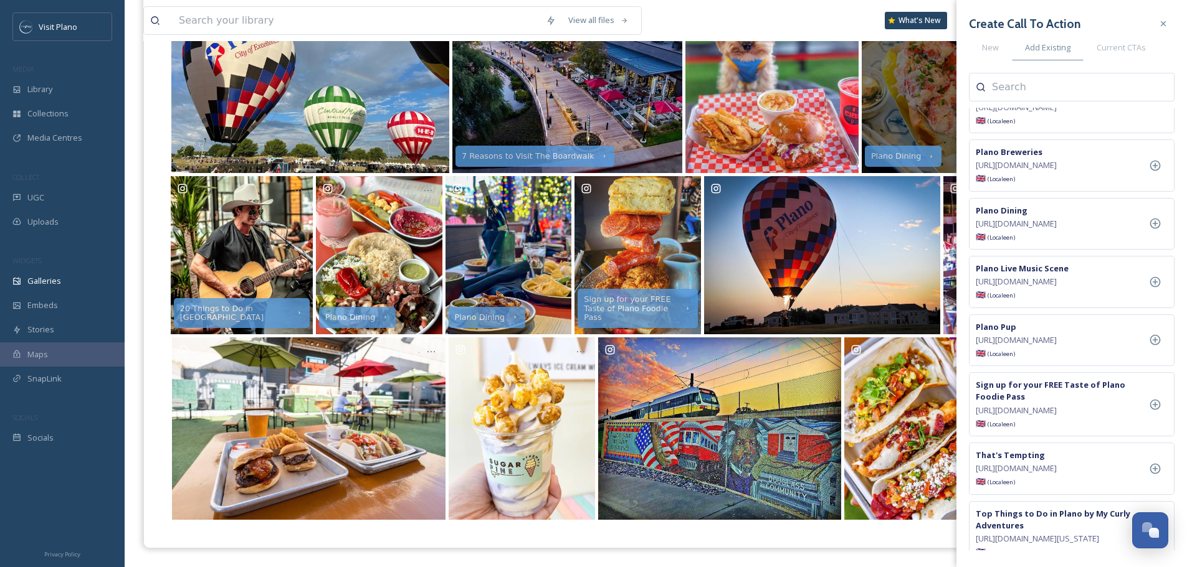
scroll to position [652, 0]
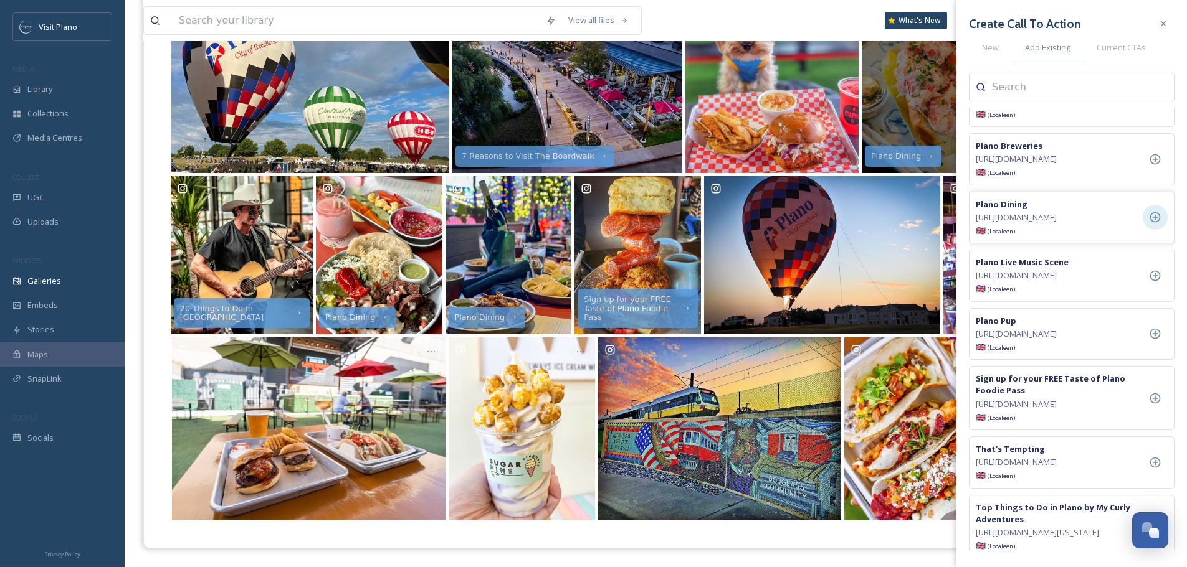
click at [1157, 224] on icon at bounding box center [1155, 217] width 12 height 12
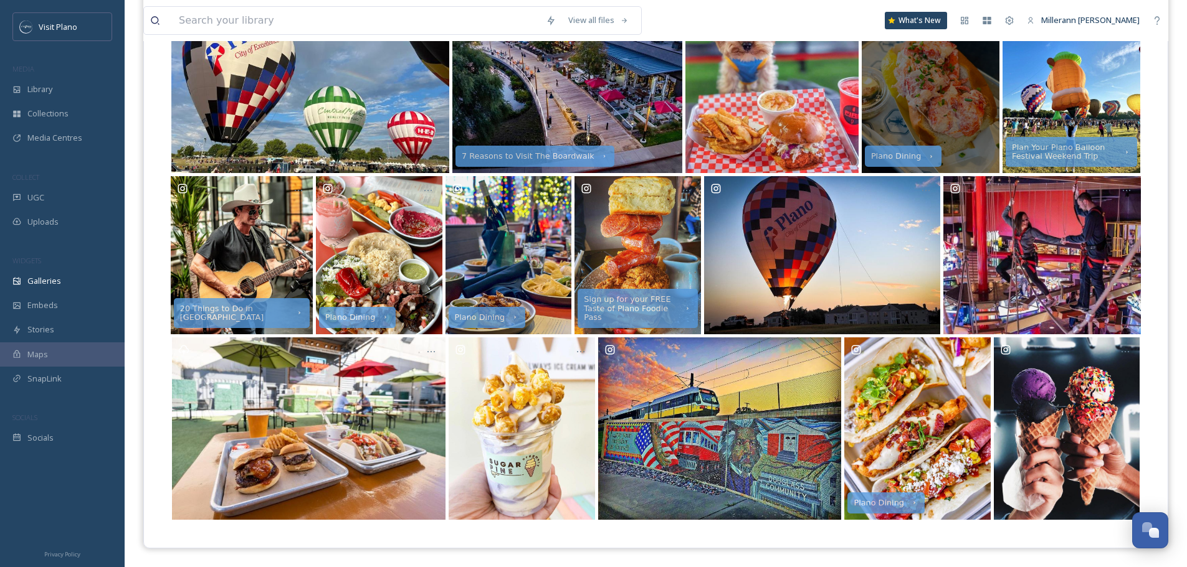
click at [918, 542] on div "Plano Dining 20 Things to Do in Plano Crayola Experience & More Fun Things To D…" at bounding box center [655, 88] width 1023 height 920
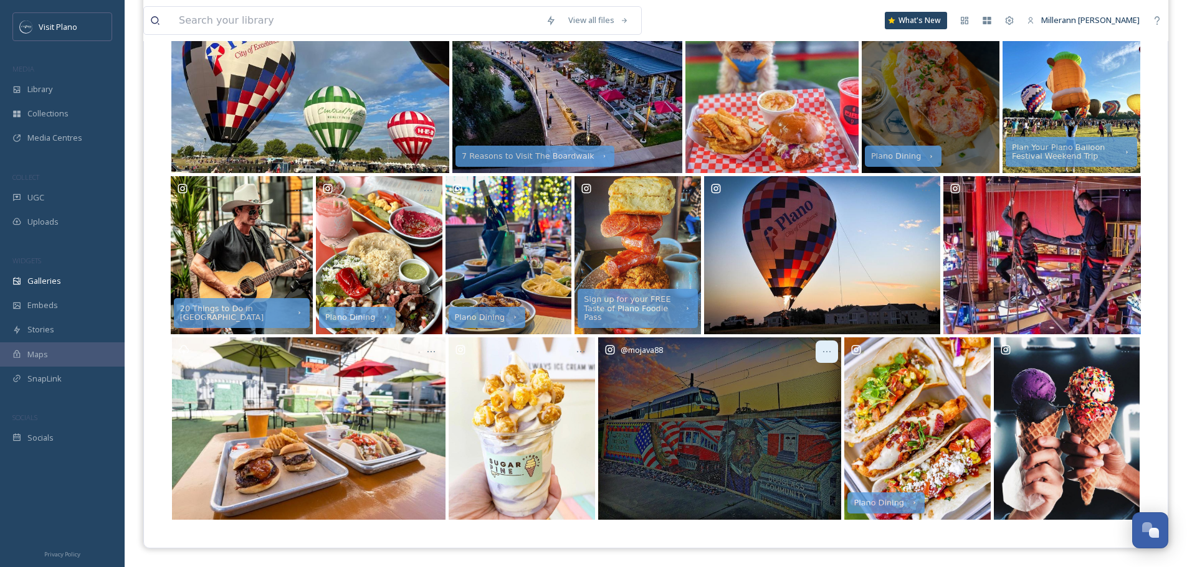
click at [827, 353] on icon at bounding box center [827, 352] width 10 height 10
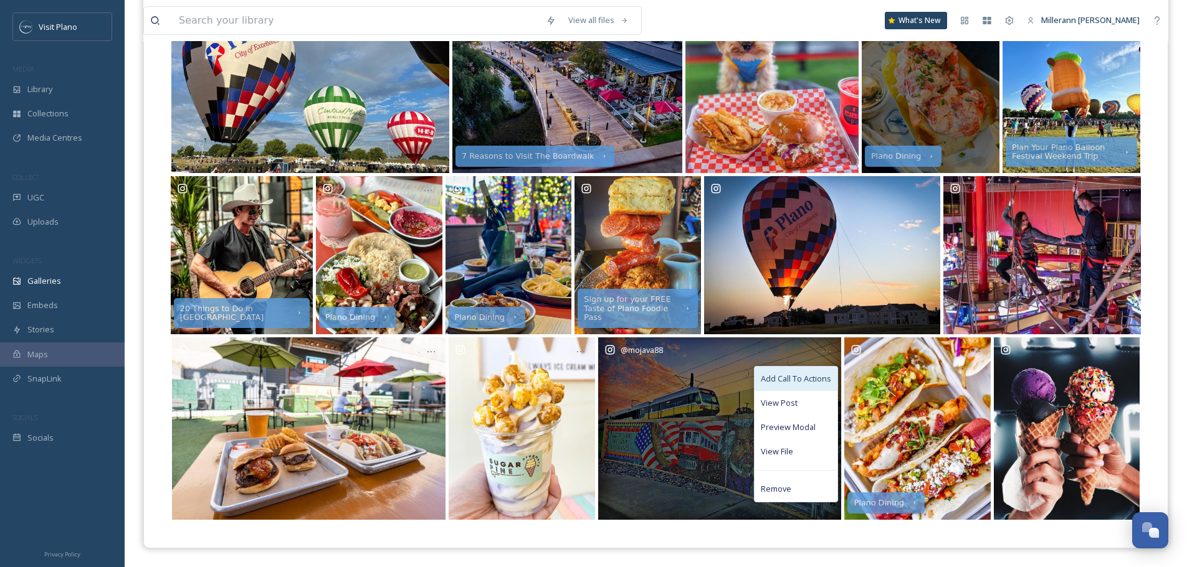
click at [810, 381] on span "Add Call To Actions" at bounding box center [796, 379] width 70 height 12
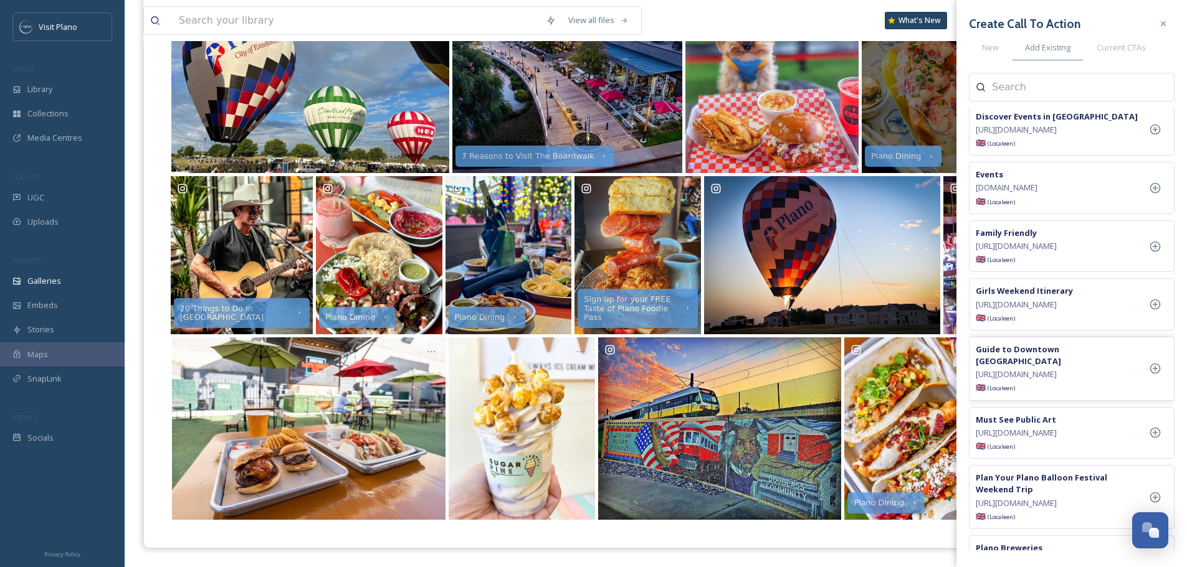
scroll to position [311, 0]
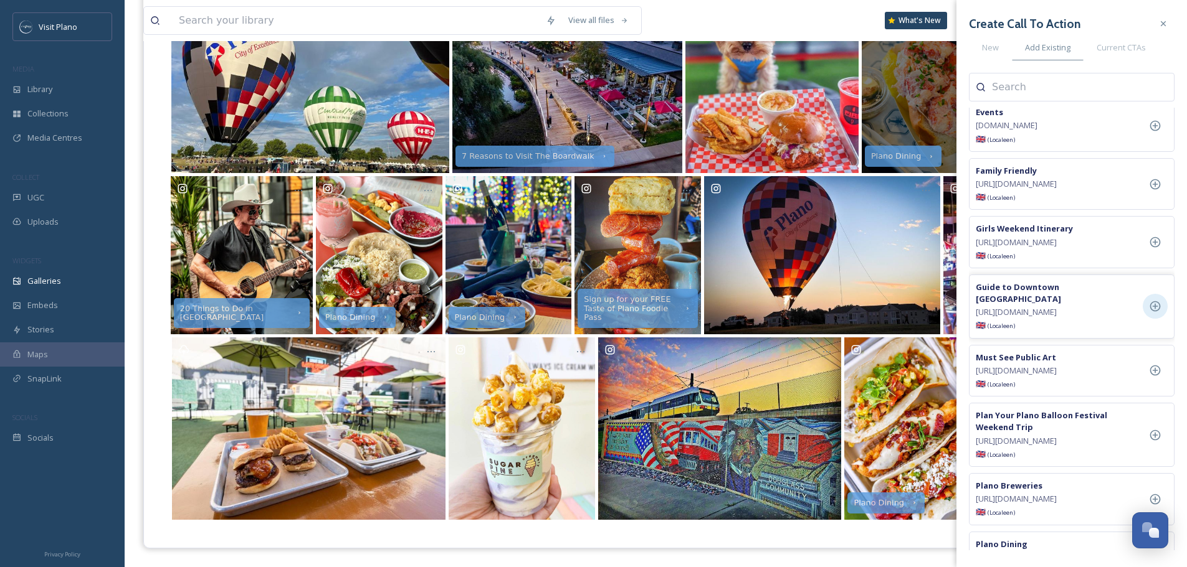
click at [1153, 312] on icon at bounding box center [1155, 306] width 11 height 11
click at [1151, 376] on icon at bounding box center [1155, 371] width 11 height 11
click at [749, 536] on div "Plano Dining 20 Things to Do in Plano Crayola Experience & More Fun Things To D…" at bounding box center [655, 88] width 1023 height 920
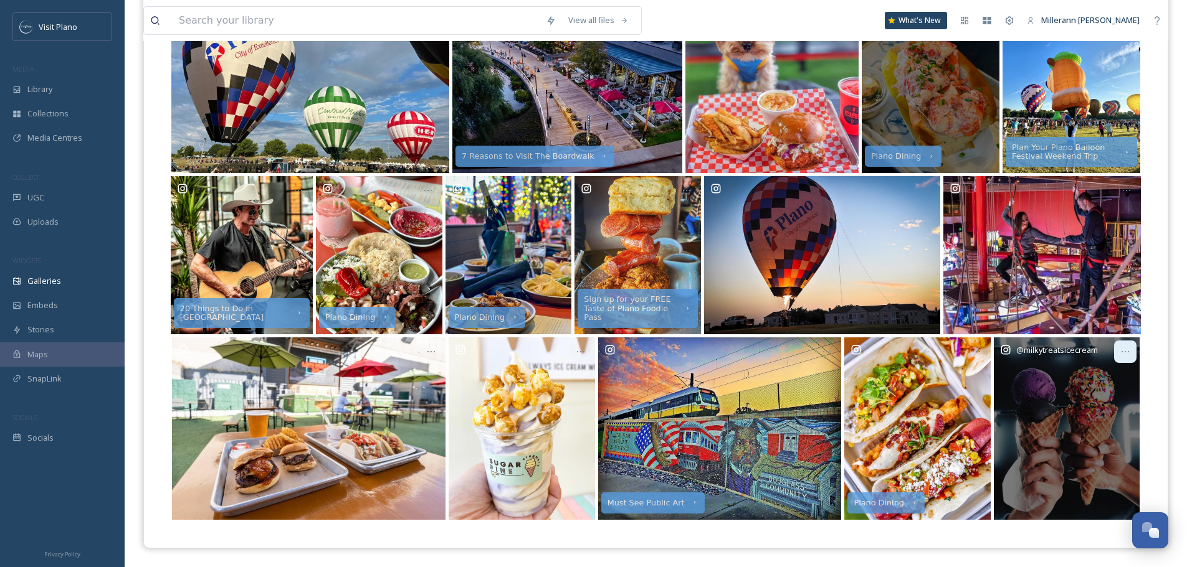
click at [1119, 349] on div at bounding box center [1125, 352] width 22 height 22
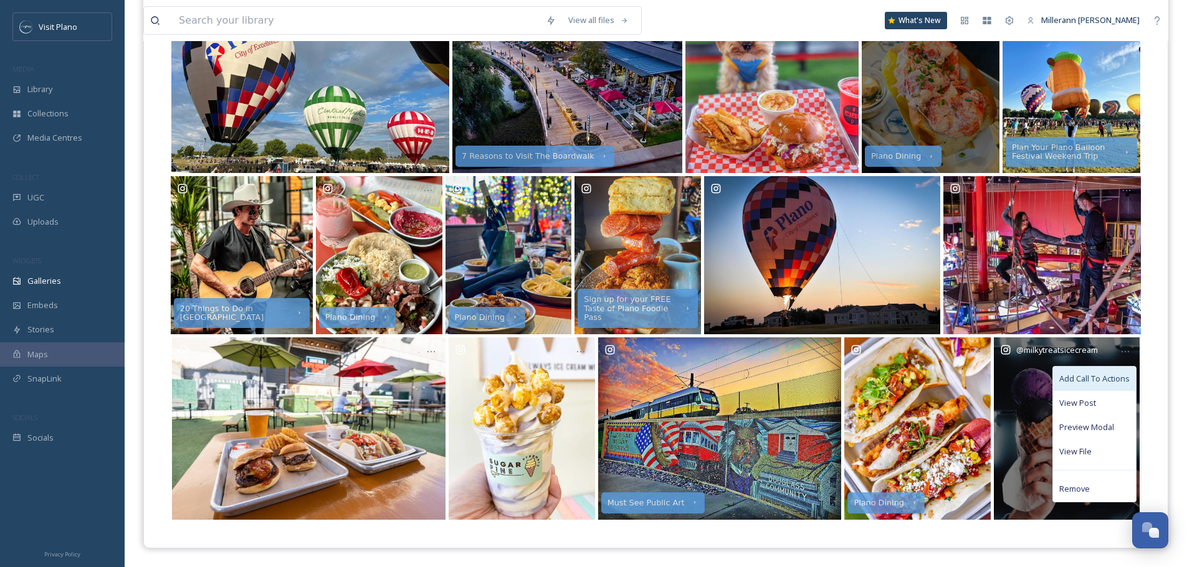
click at [1096, 376] on span "Add Call To Actions" at bounding box center [1094, 379] width 70 height 12
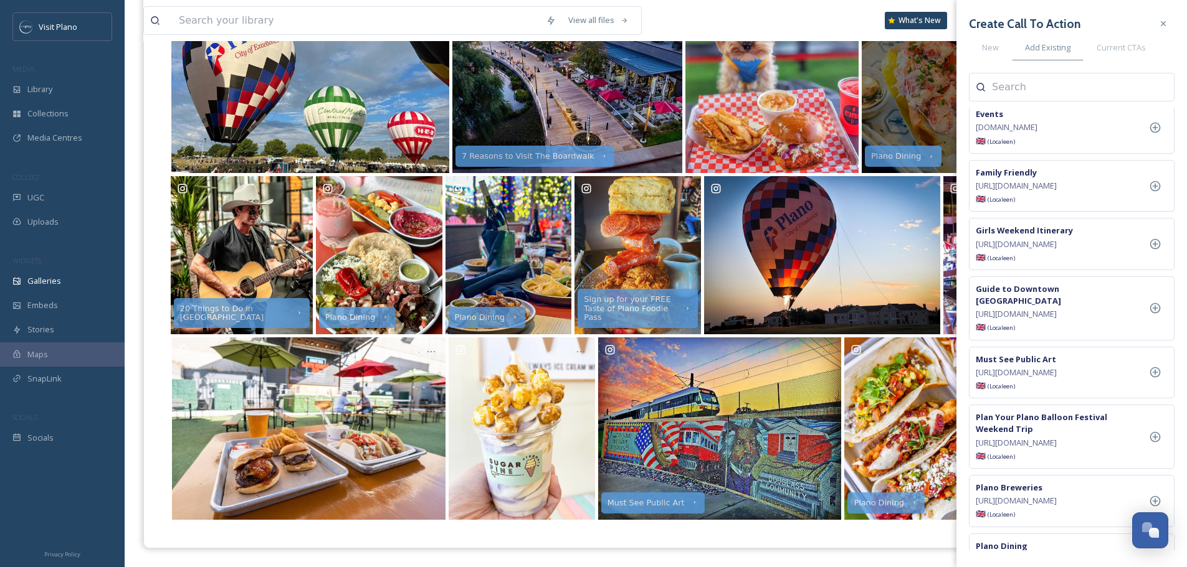
scroll to position [395, 0]
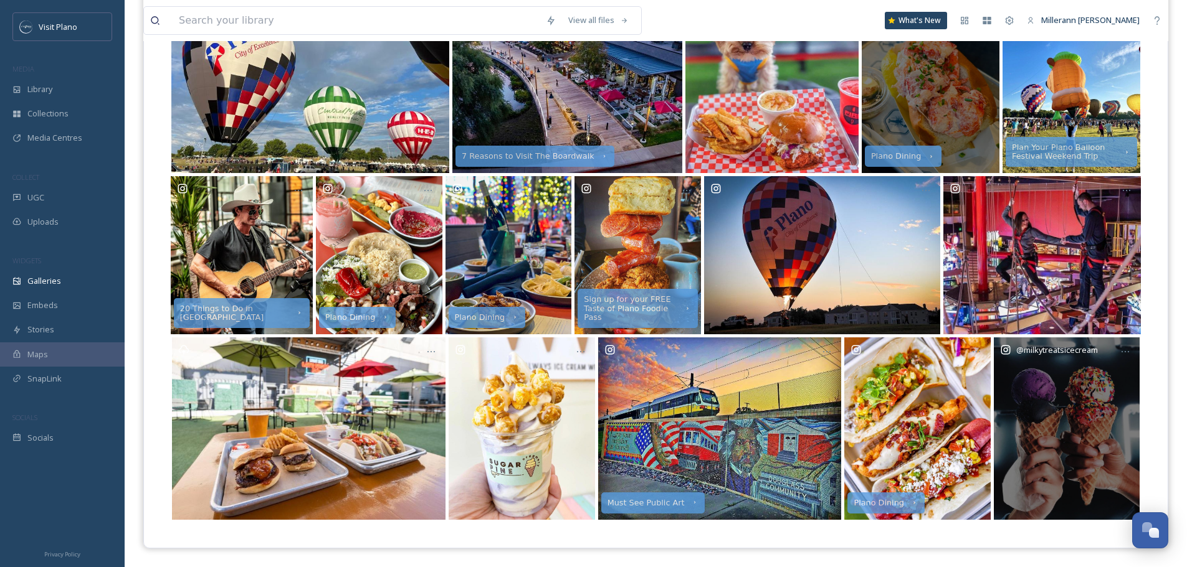
click at [664, 541] on div "Plano Dining 20 Things to Do in Plano Crayola Experience & More Fun Things To D…" at bounding box center [655, 88] width 1023 height 920
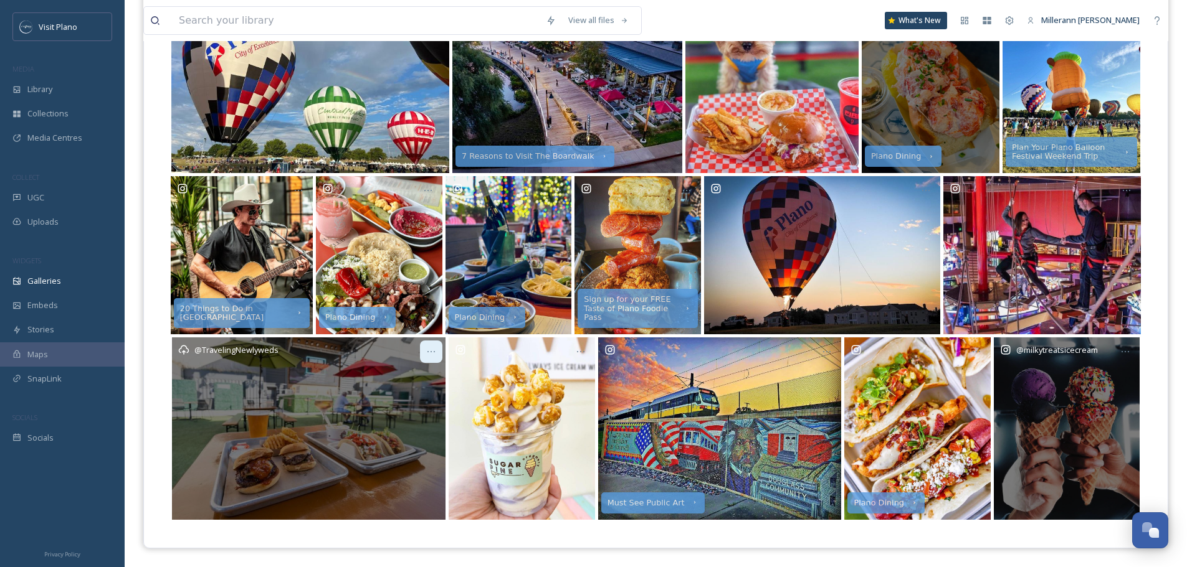
click at [427, 351] on icon at bounding box center [431, 352] width 10 height 10
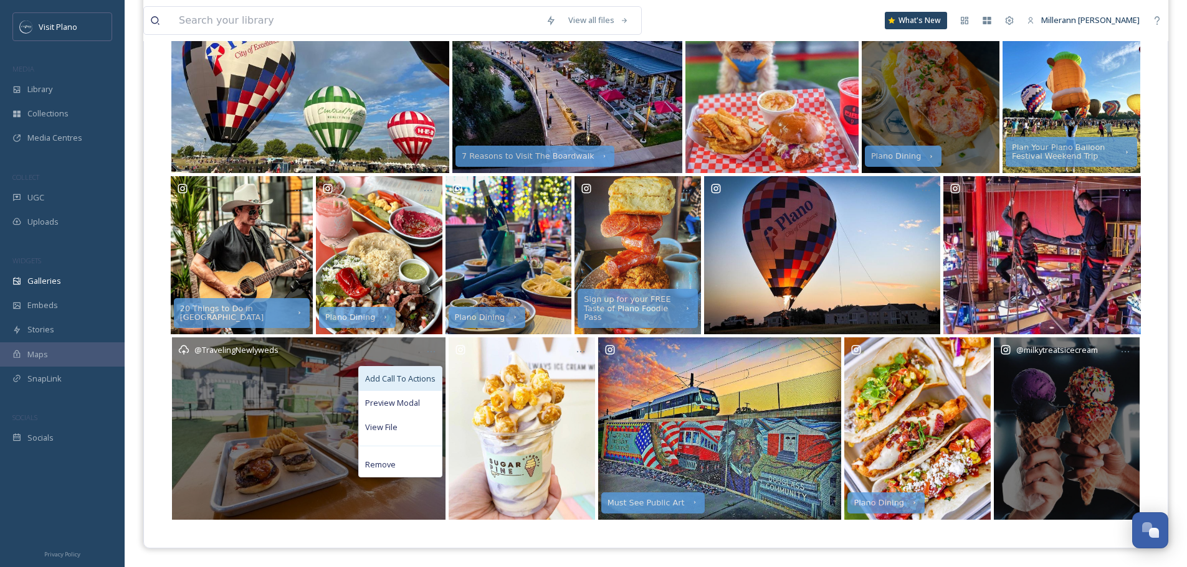
click at [410, 376] on span "Add Call To Actions" at bounding box center [400, 379] width 70 height 12
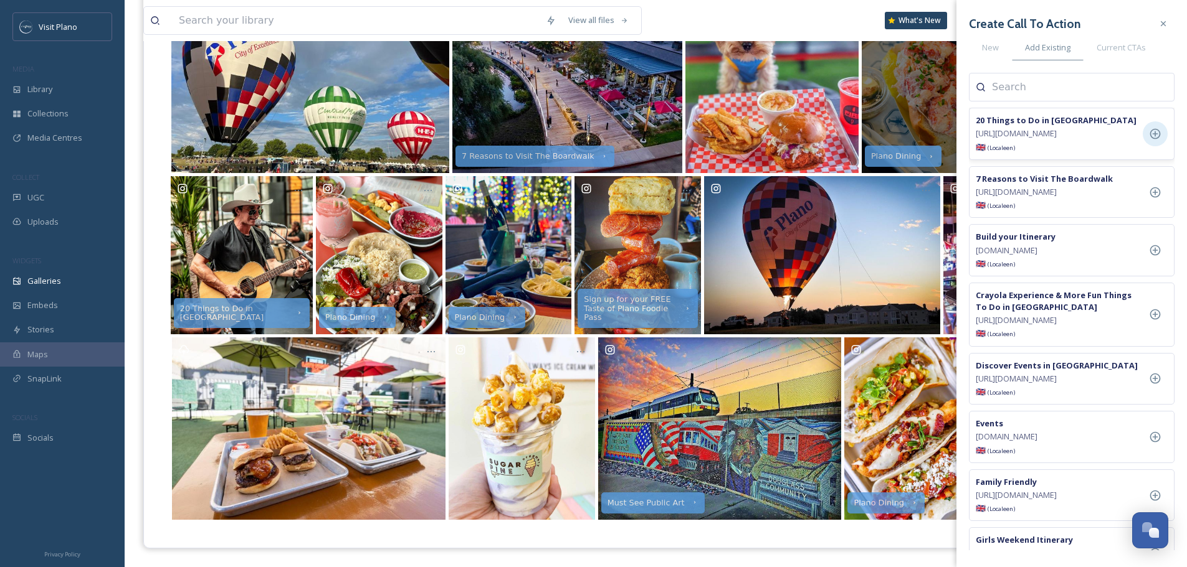
click at [1152, 140] on icon at bounding box center [1155, 134] width 12 height 12
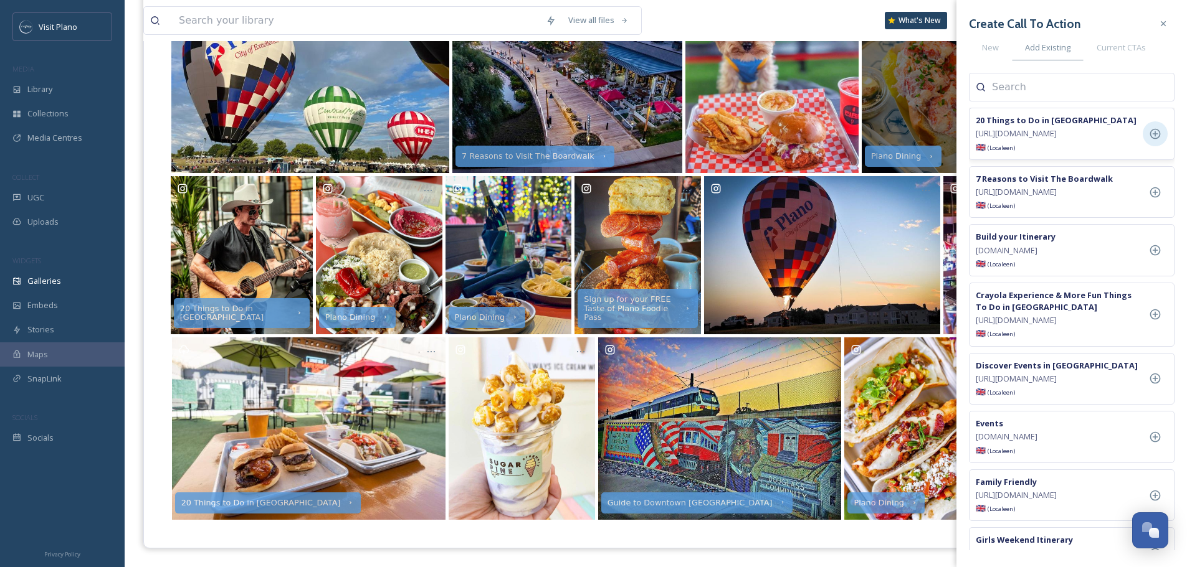
click at [830, 560] on div "View all files What's New Millerann [PERSON_NAME] Galleries Analytics Embed Cus…" at bounding box center [656, 11] width 1062 height 1113
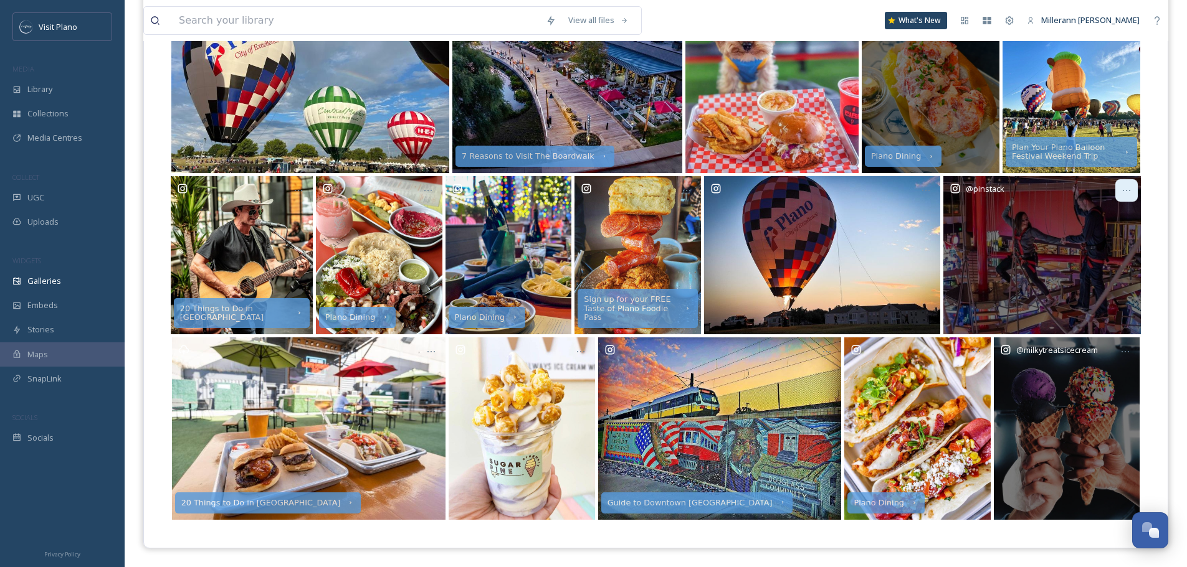
click at [1129, 183] on div at bounding box center [1126, 190] width 22 height 22
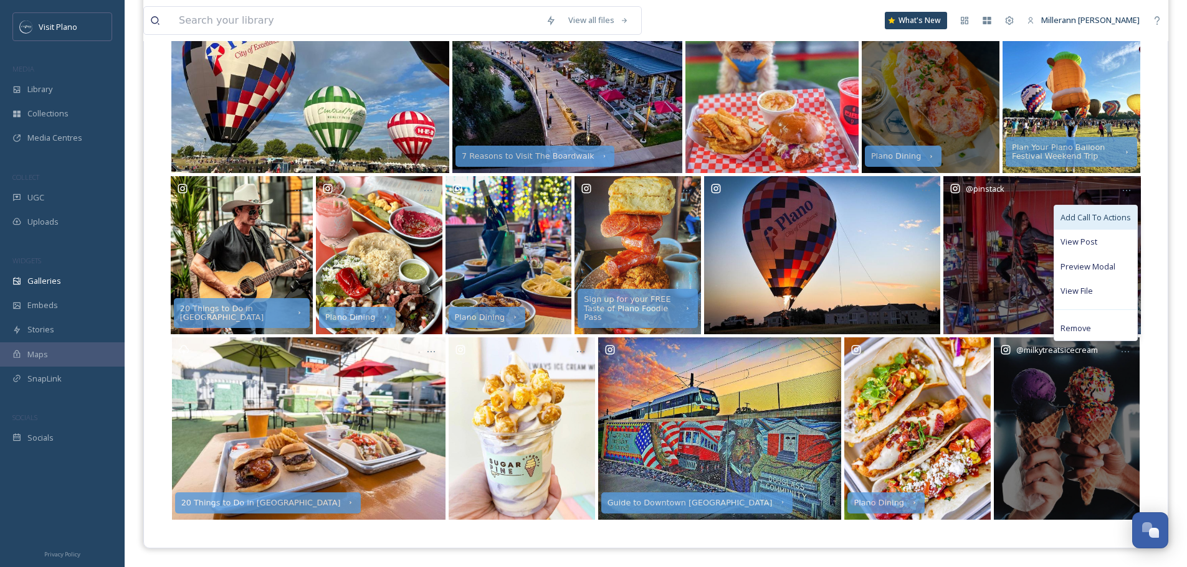
click at [1100, 218] on span "Add Call To Actions" at bounding box center [1095, 218] width 70 height 12
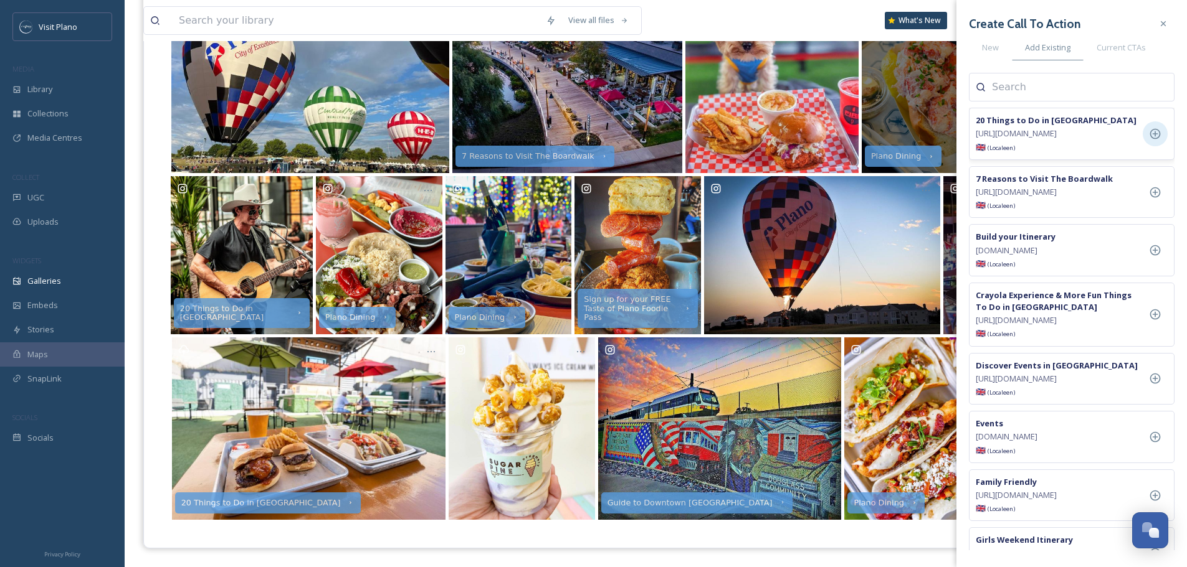
click at [1150, 136] on icon at bounding box center [1155, 134] width 12 height 12
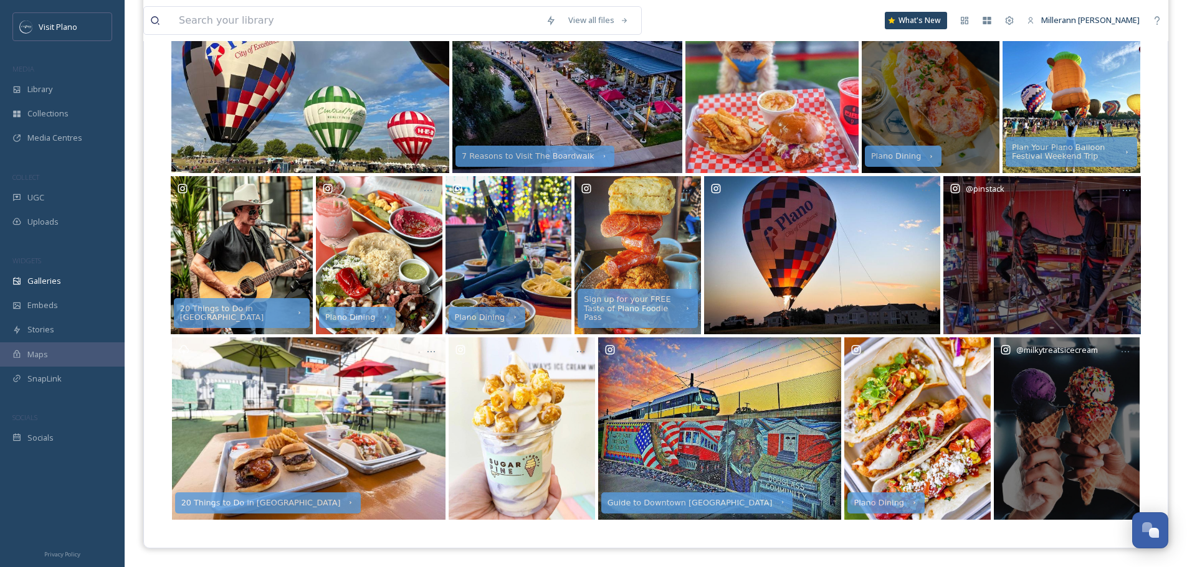
click at [798, 22] on div "View all files What's New Millerann [PERSON_NAME]" at bounding box center [655, 20] width 1025 height 41
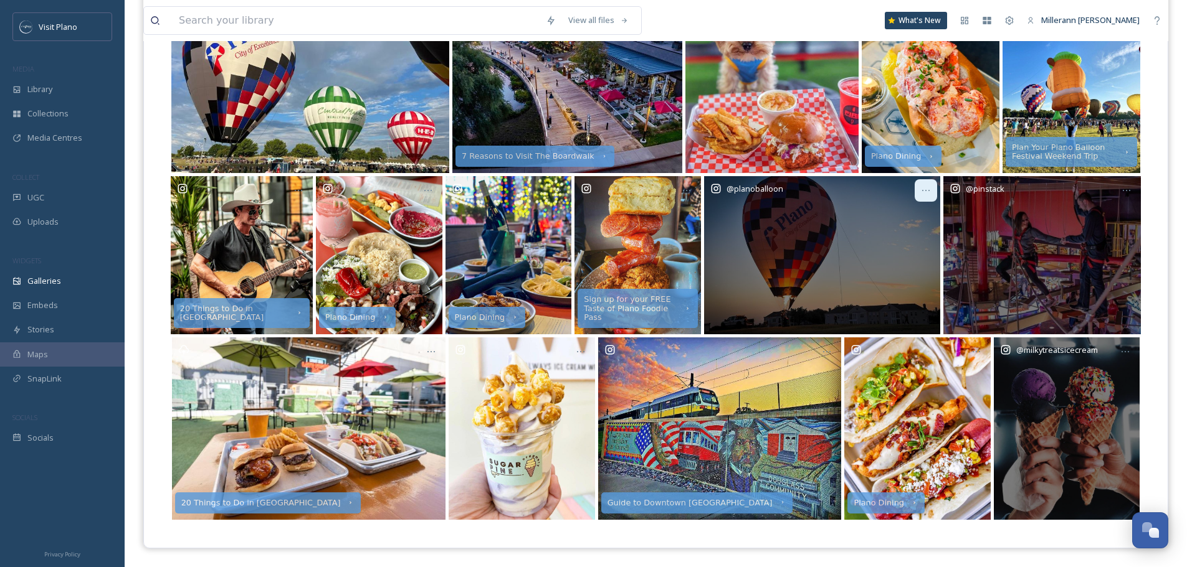
click at [926, 190] on icon at bounding box center [926, 191] width 10 height 10
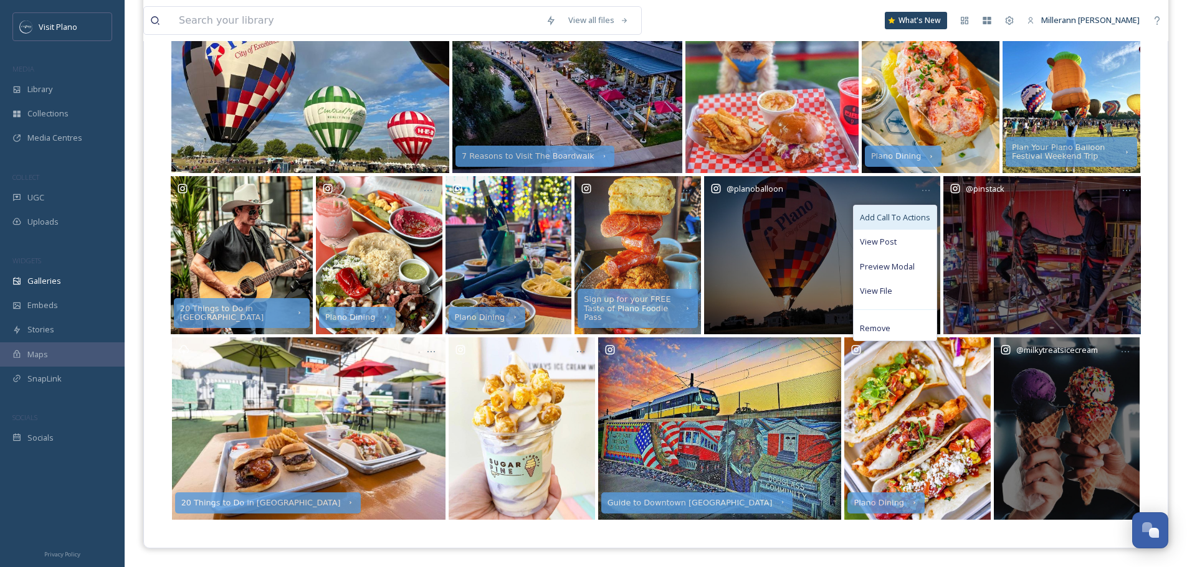
click at [914, 224] on div "Add Call To Actions" at bounding box center [894, 218] width 83 height 24
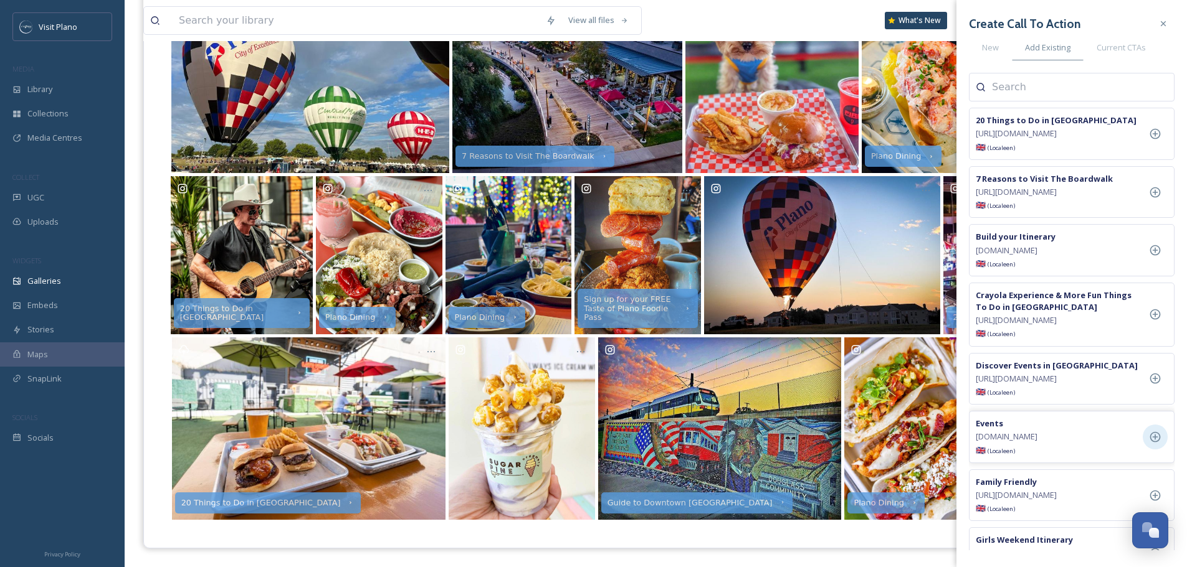
click at [1159, 444] on icon at bounding box center [1155, 437] width 12 height 12
click at [701, 16] on div "View all files What's New Millerann [PERSON_NAME]" at bounding box center [655, 20] width 1025 height 41
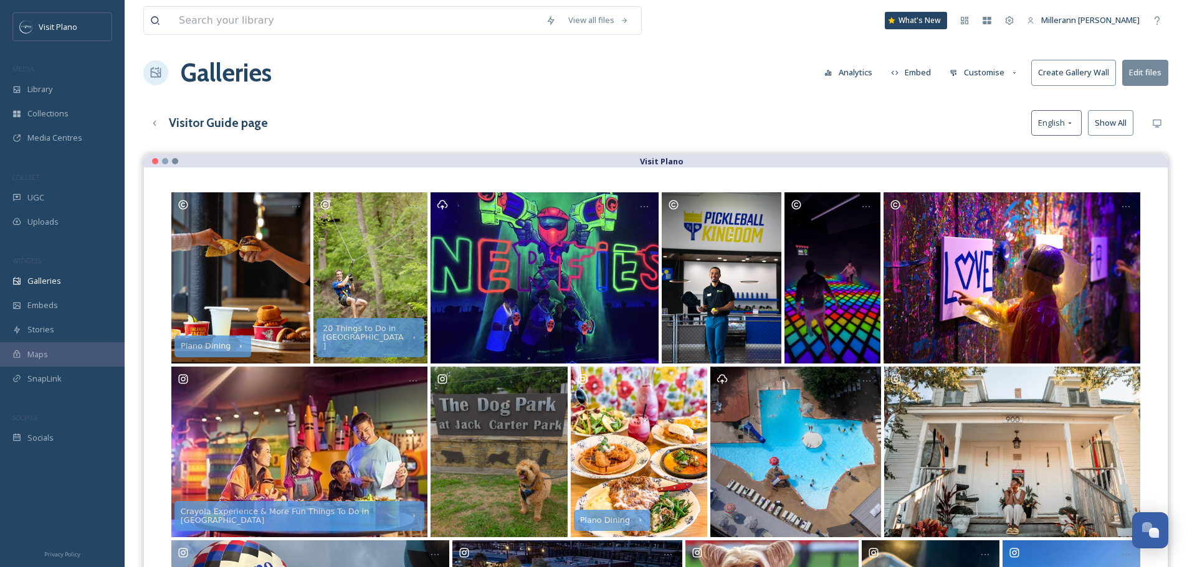
scroll to position [0, 0]
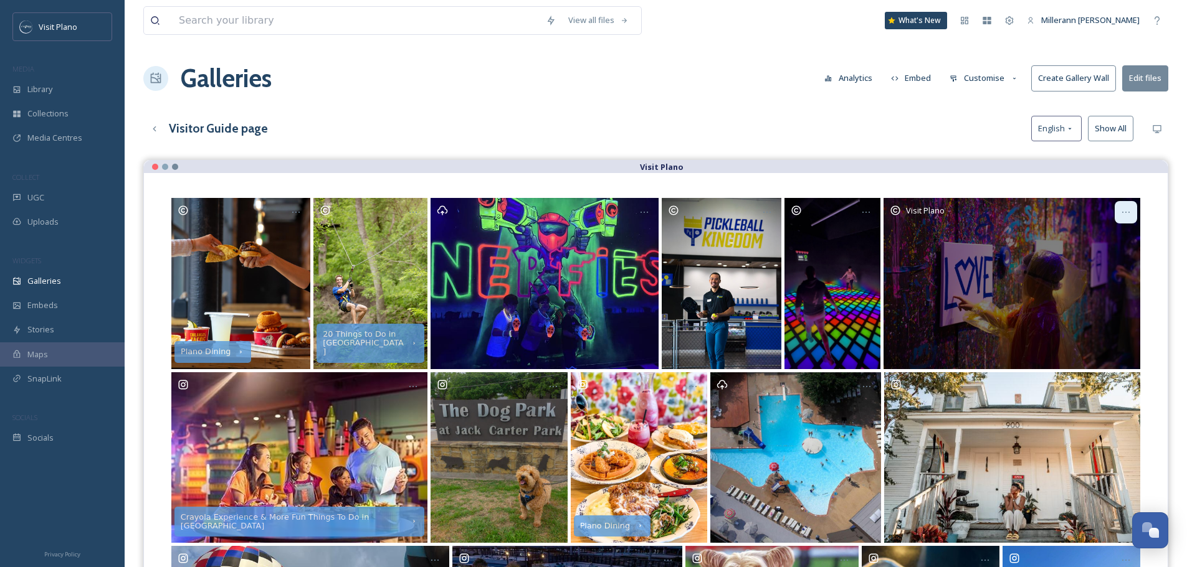
click at [1128, 211] on icon at bounding box center [1126, 212] width 10 height 10
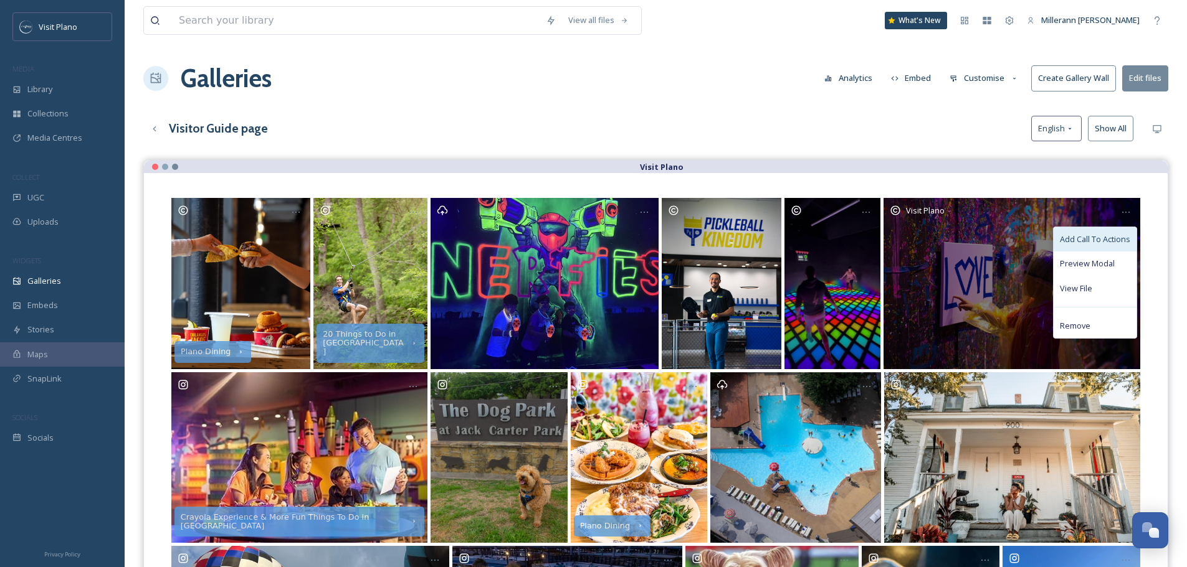
click at [1107, 244] on span "Add Call To Actions" at bounding box center [1095, 240] width 70 height 12
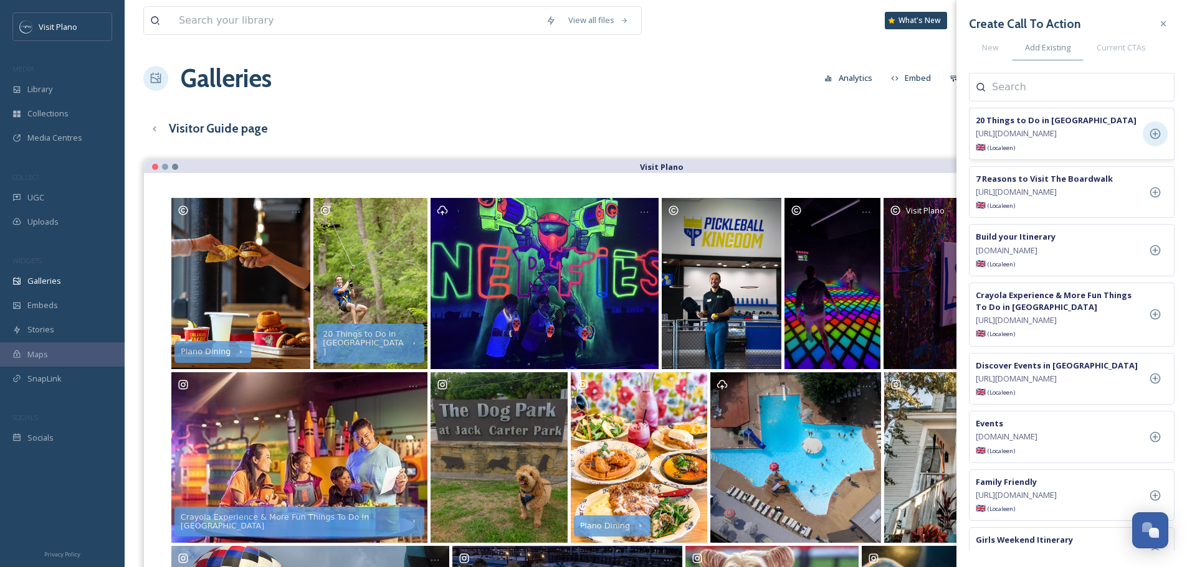
click at [1152, 140] on icon at bounding box center [1155, 134] width 11 height 11
click at [730, 126] on div "Visitor Guide page English Show All" at bounding box center [655, 129] width 1025 height 26
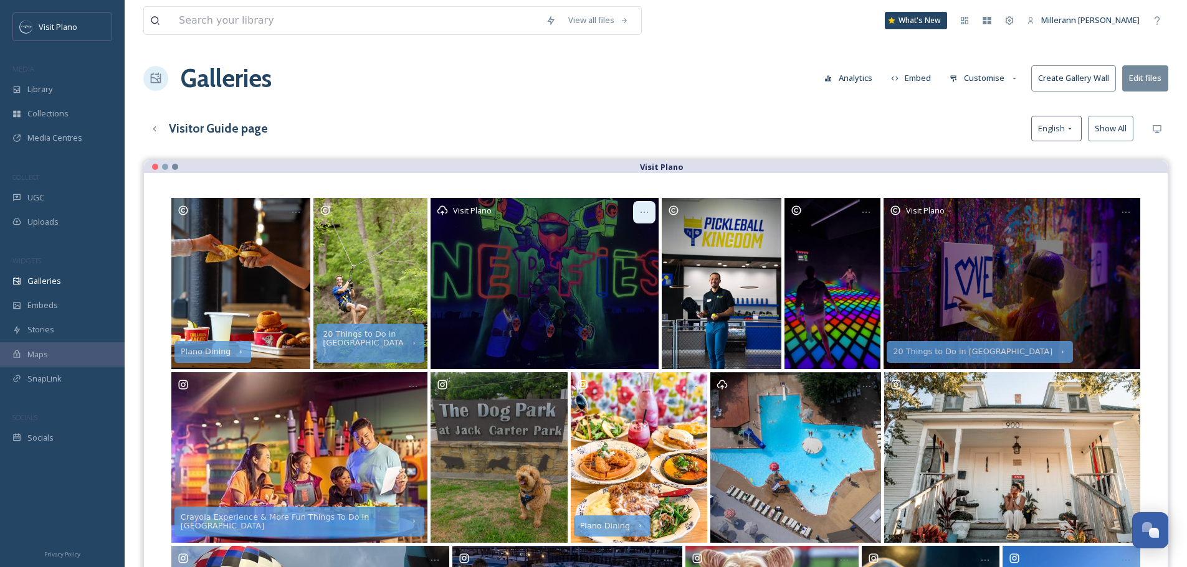
click at [645, 211] on icon at bounding box center [644, 212] width 10 height 10
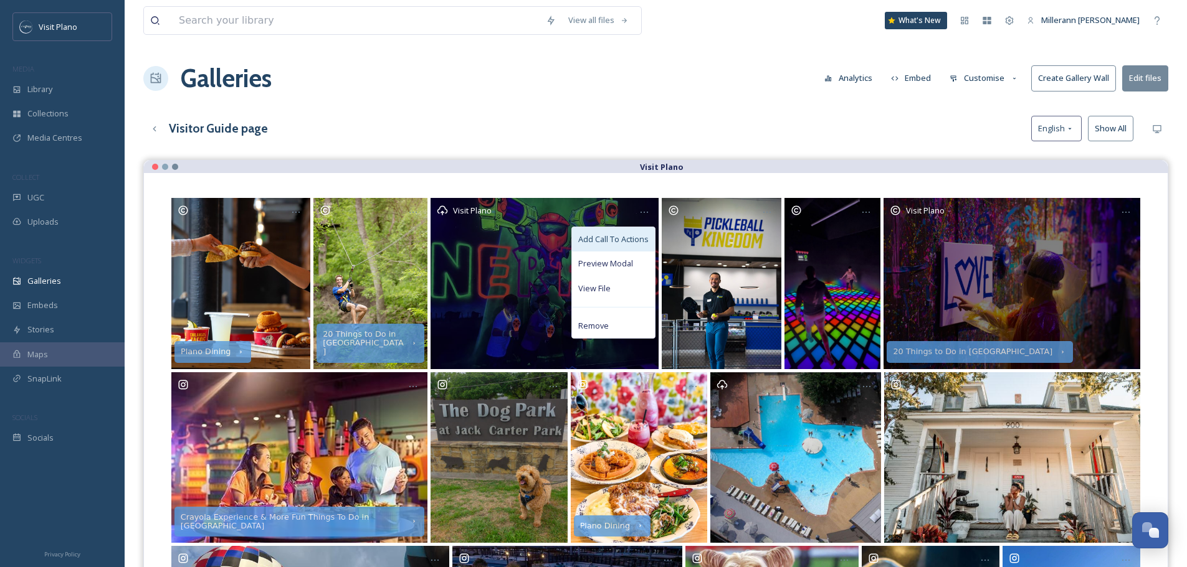
click at [625, 235] on span "Add Call To Actions" at bounding box center [613, 240] width 70 height 12
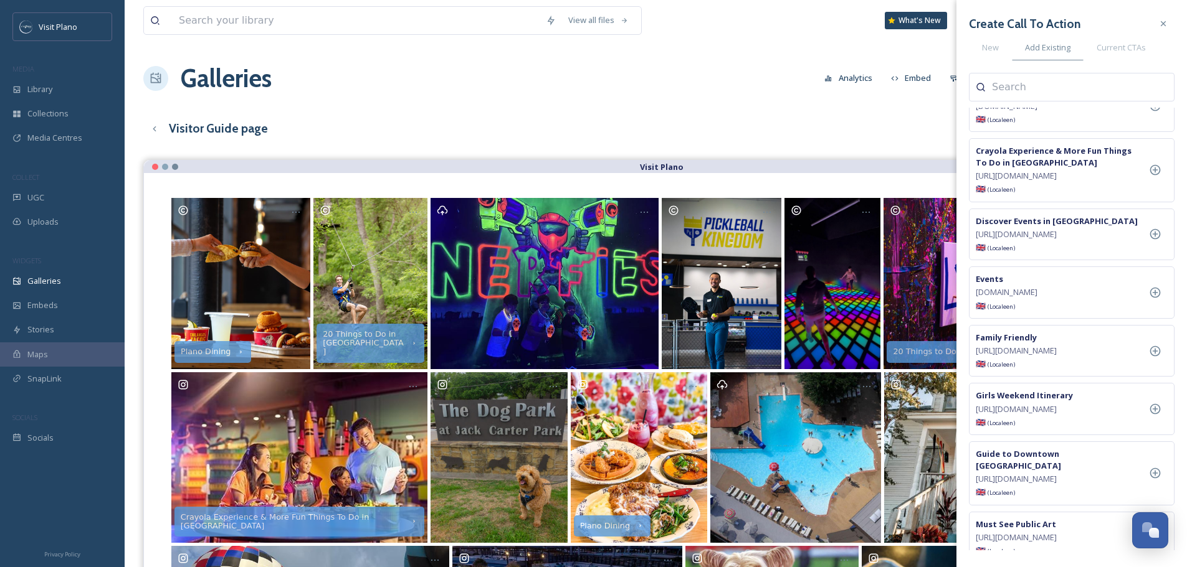
scroll to position [179, 0]
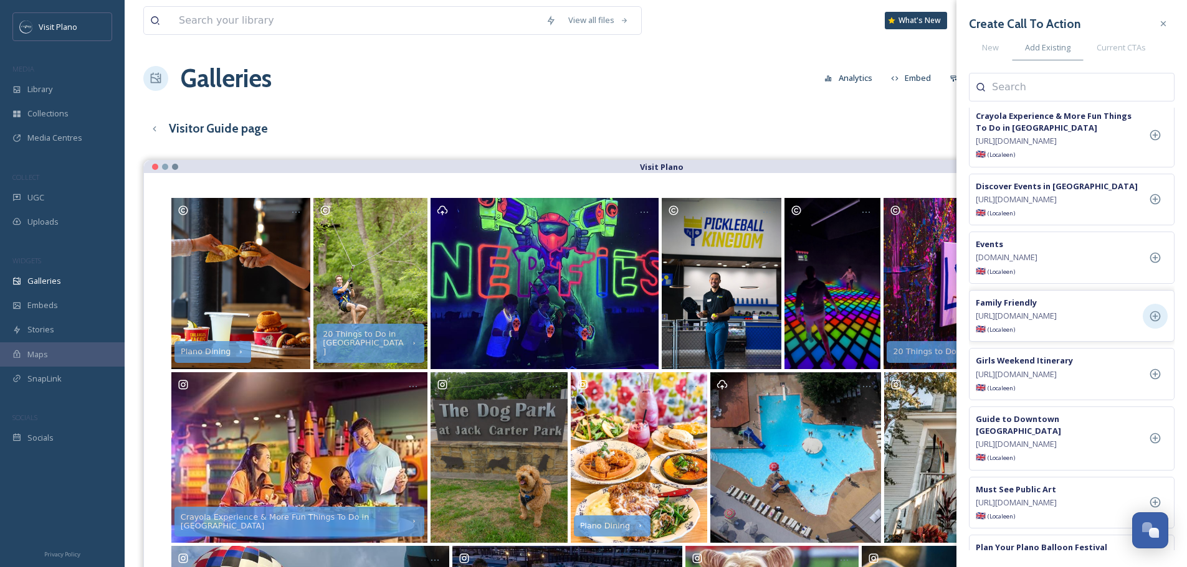
click at [1159, 323] on icon at bounding box center [1155, 316] width 12 height 12
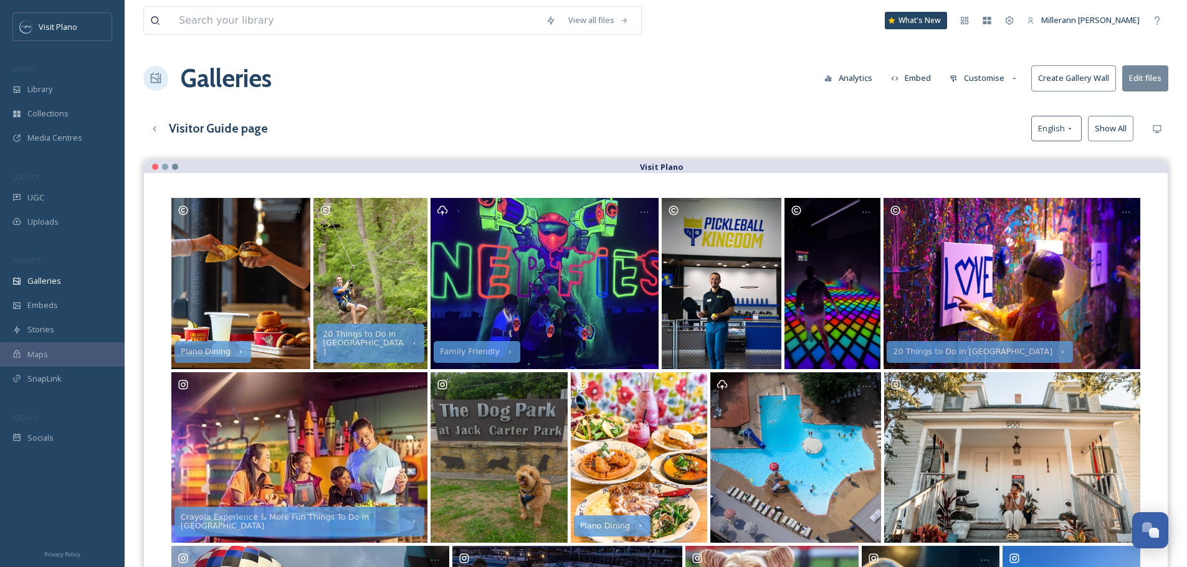
click at [873, 130] on div "Visitor Guide page English Show All" at bounding box center [655, 129] width 1025 height 26
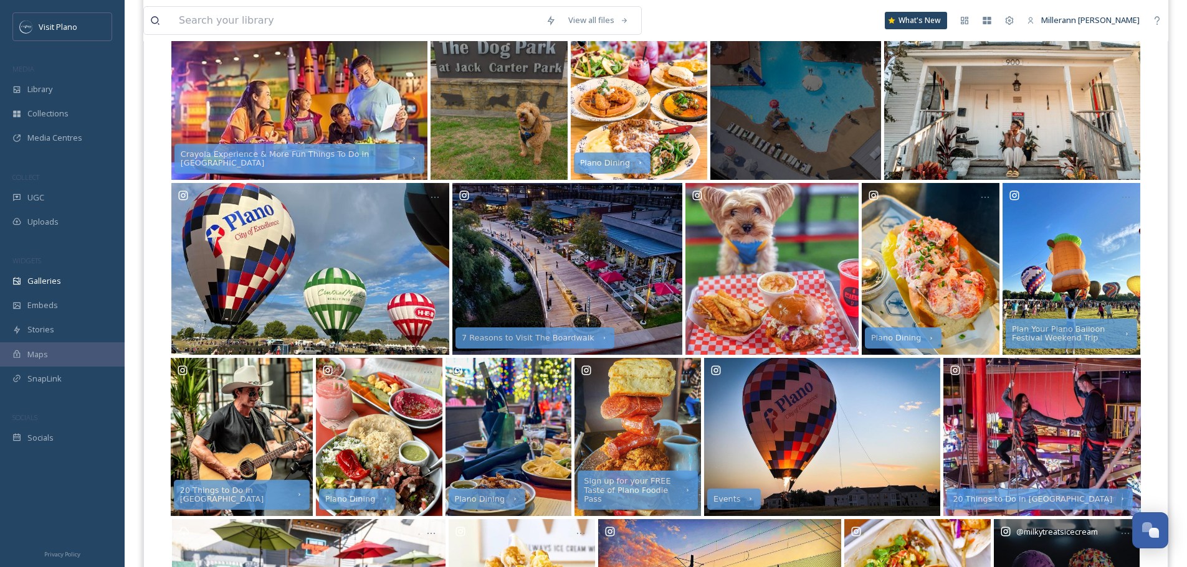
scroll to position [374, 0]
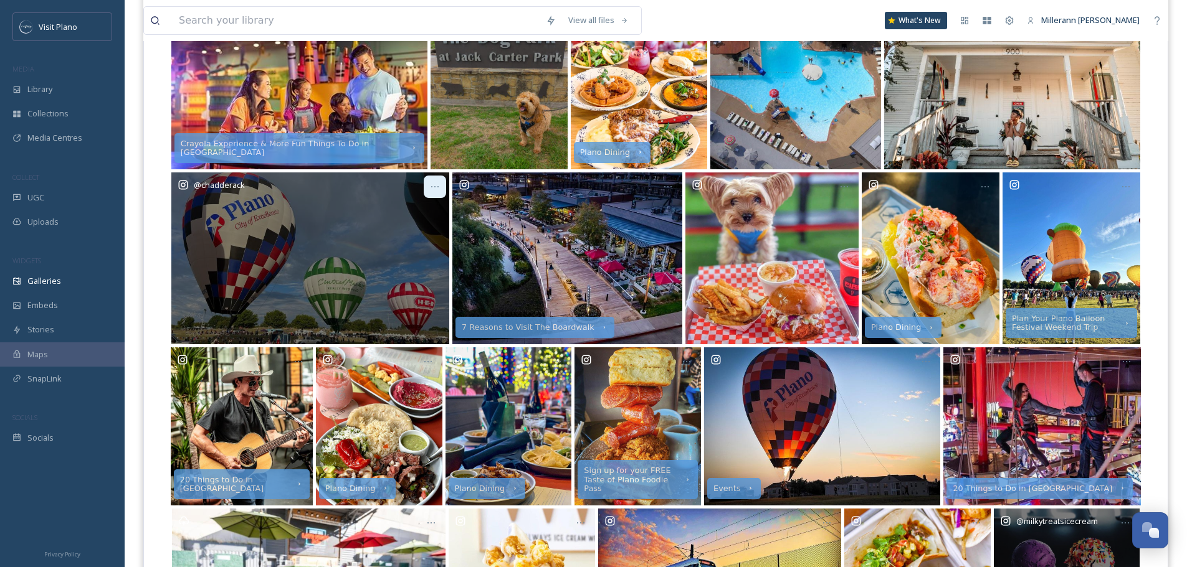
click at [441, 188] on div at bounding box center [435, 187] width 22 height 22
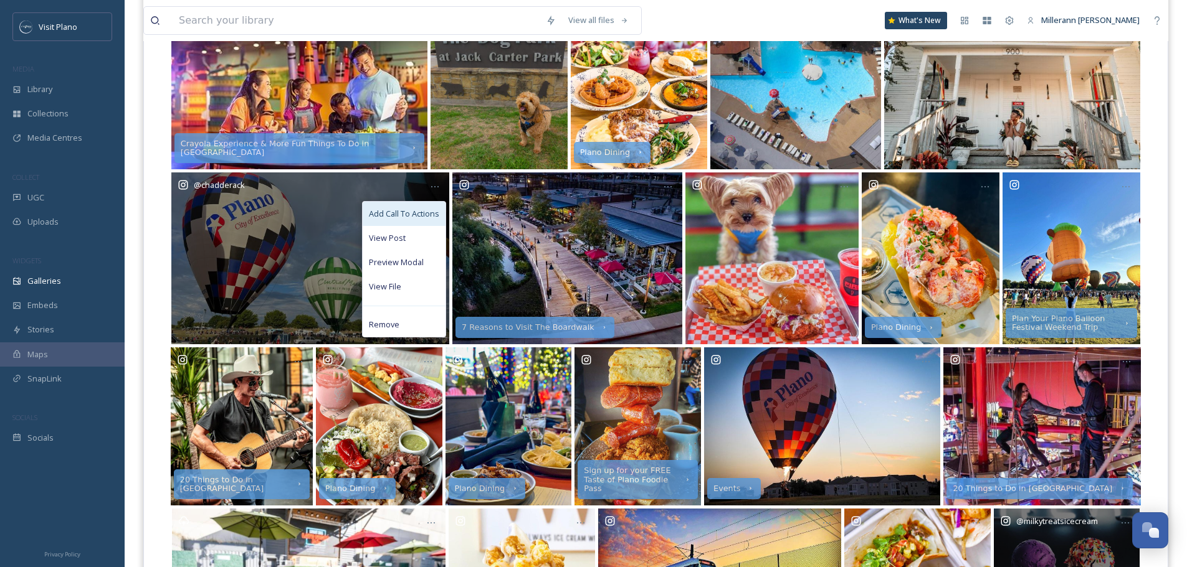
click at [424, 216] on span "Add Call To Actions" at bounding box center [404, 214] width 70 height 12
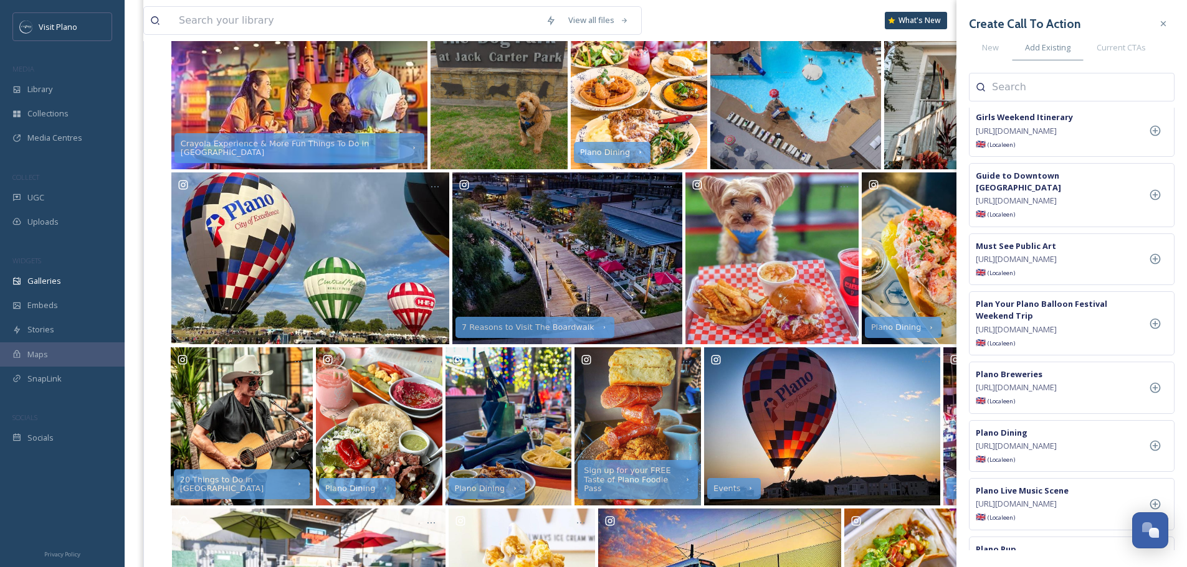
scroll to position [436, 0]
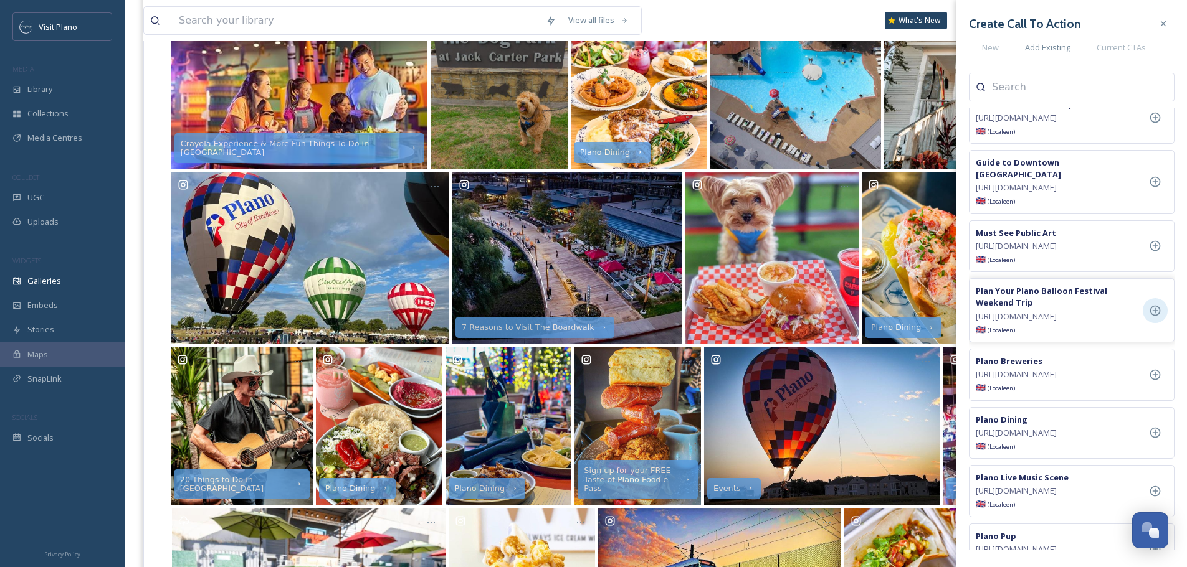
click at [1156, 317] on icon at bounding box center [1155, 311] width 12 height 12
click at [730, 17] on div "View all files What's New Millerann [PERSON_NAME]" at bounding box center [655, 20] width 1025 height 41
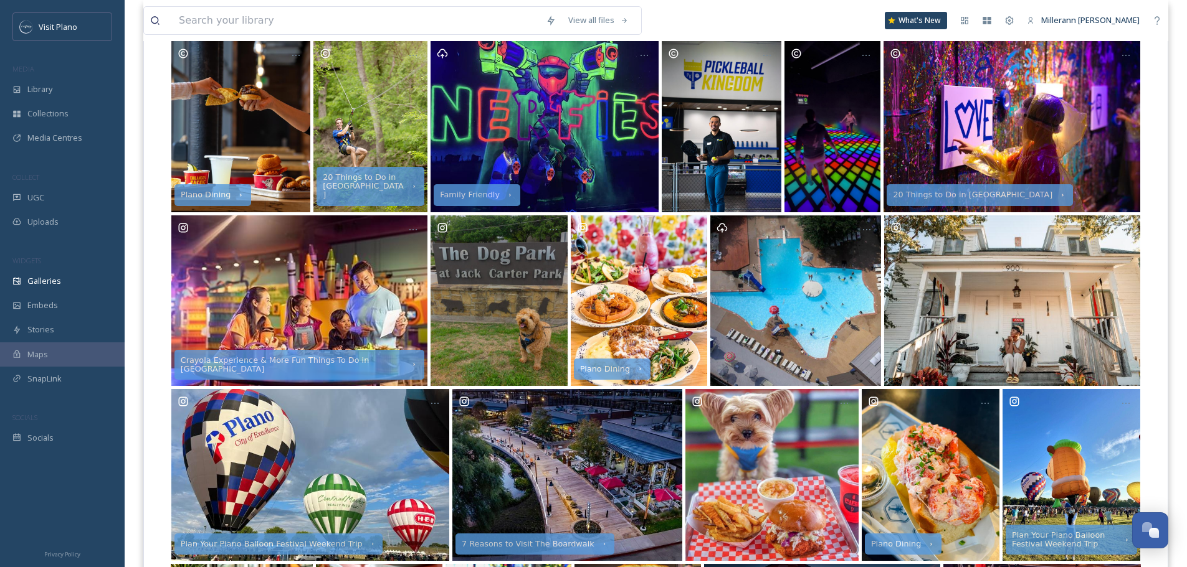
scroll to position [0, 0]
